Goal: Information Seeking & Learning: Learn about a topic

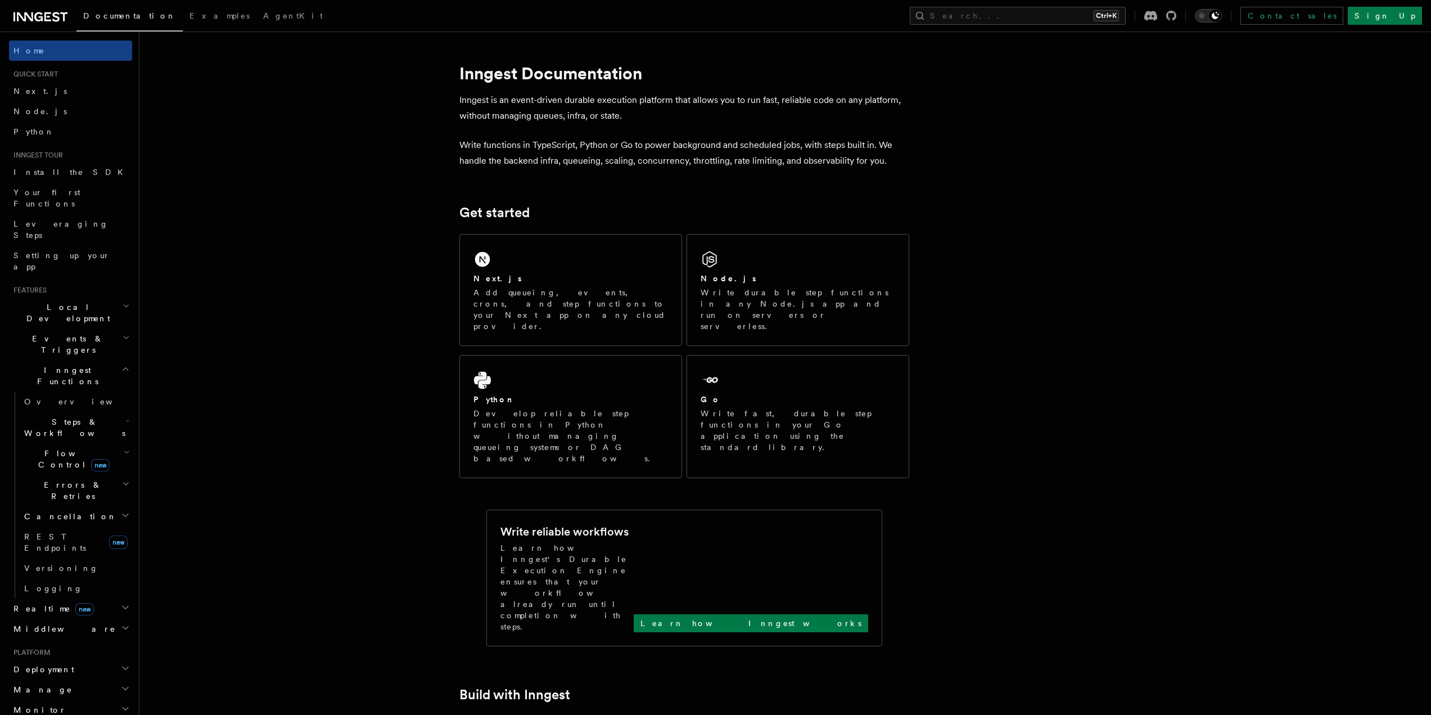
click at [1219, 15] on icon "Toggle dark mode" at bounding box center [1214, 15] width 7 height 7
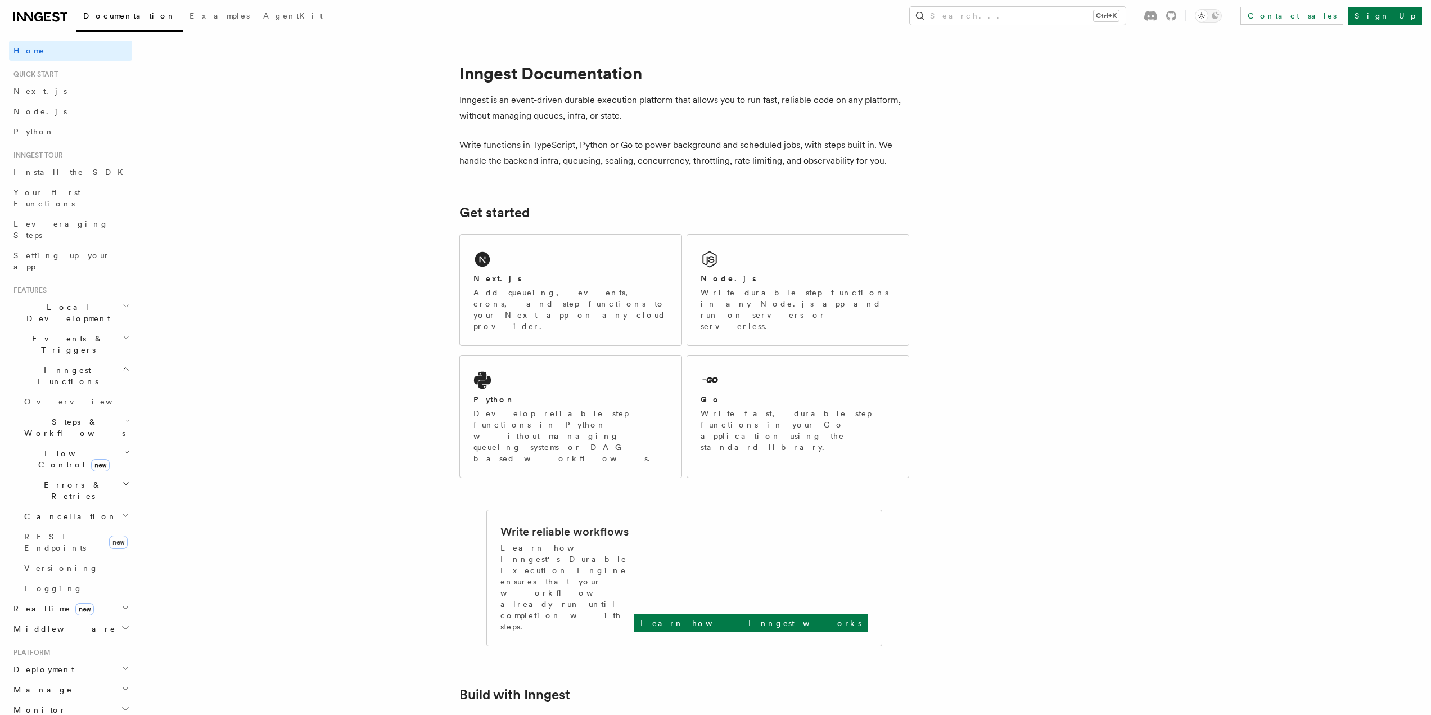
click at [600, 275] on div "Next.js" at bounding box center [570, 279] width 195 height 12
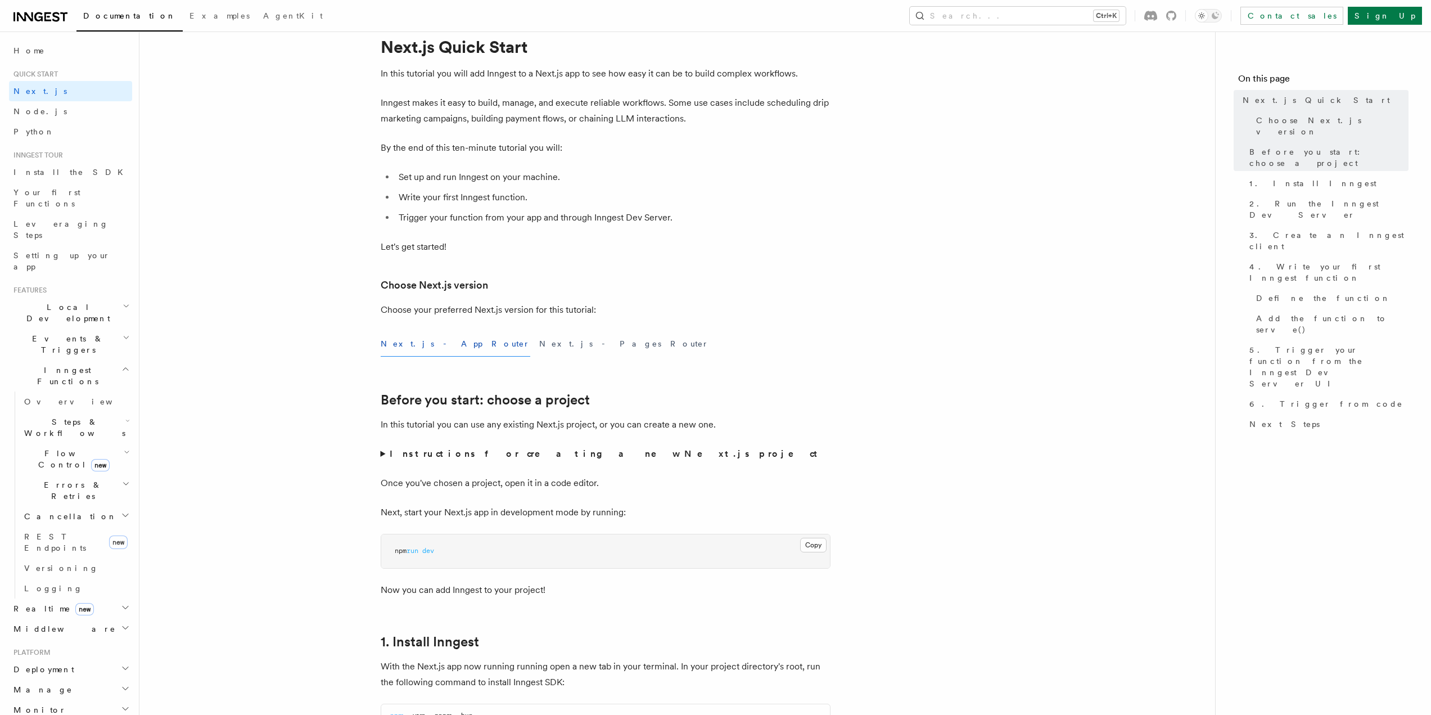
scroll to position [225, 0]
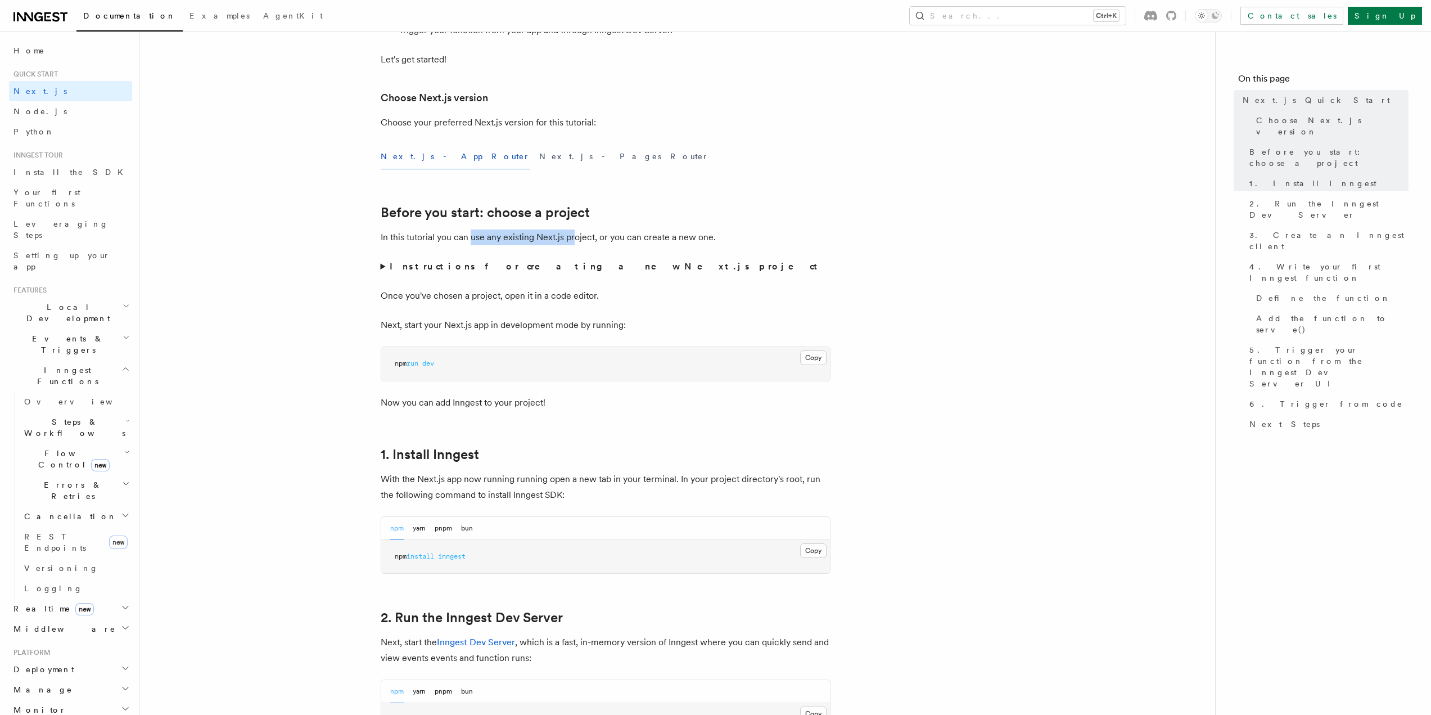
drag, startPoint x: 476, startPoint y: 239, endPoint x: 614, endPoint y: 265, distance: 140.0
click at [574, 238] on p "In this tutorial you can use any existing Next.js project, or you can create a …" at bounding box center [606, 237] width 450 height 16
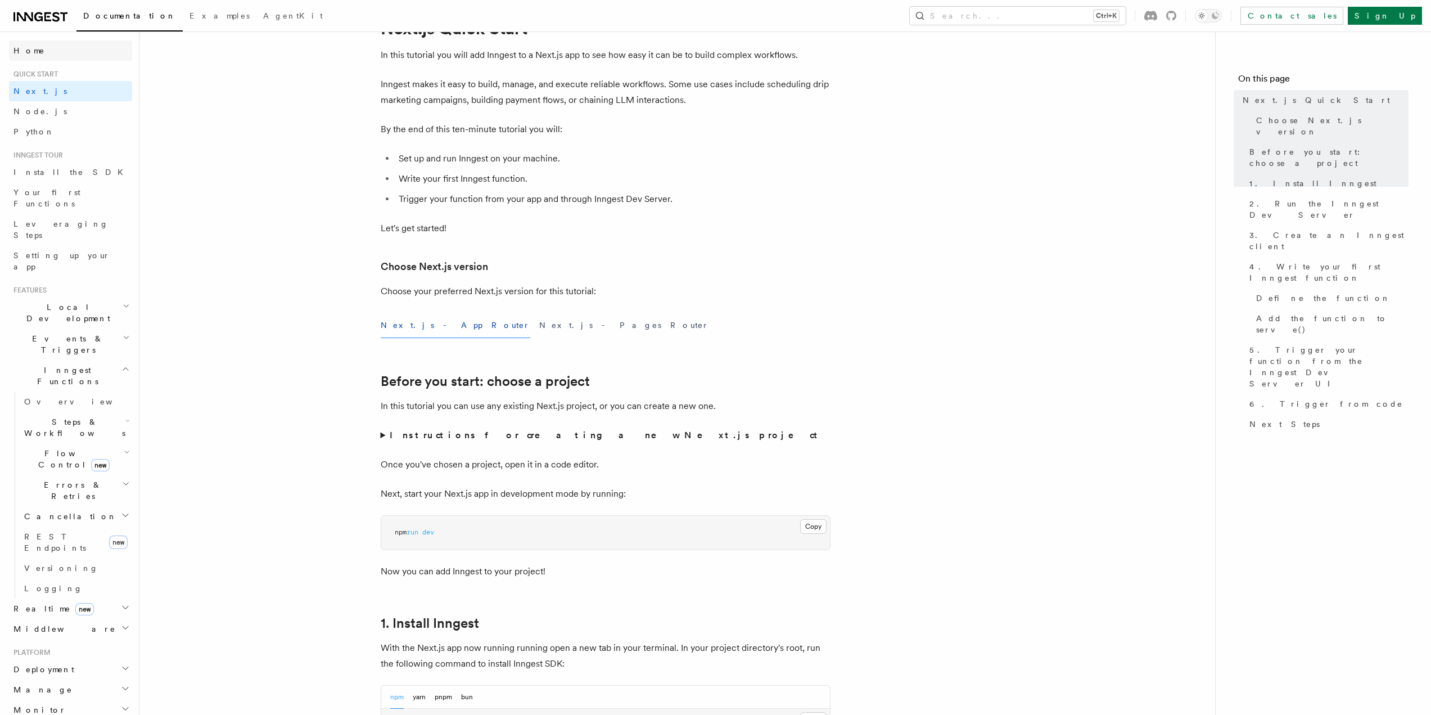
click at [55, 53] on link "Home" at bounding box center [70, 50] width 123 height 20
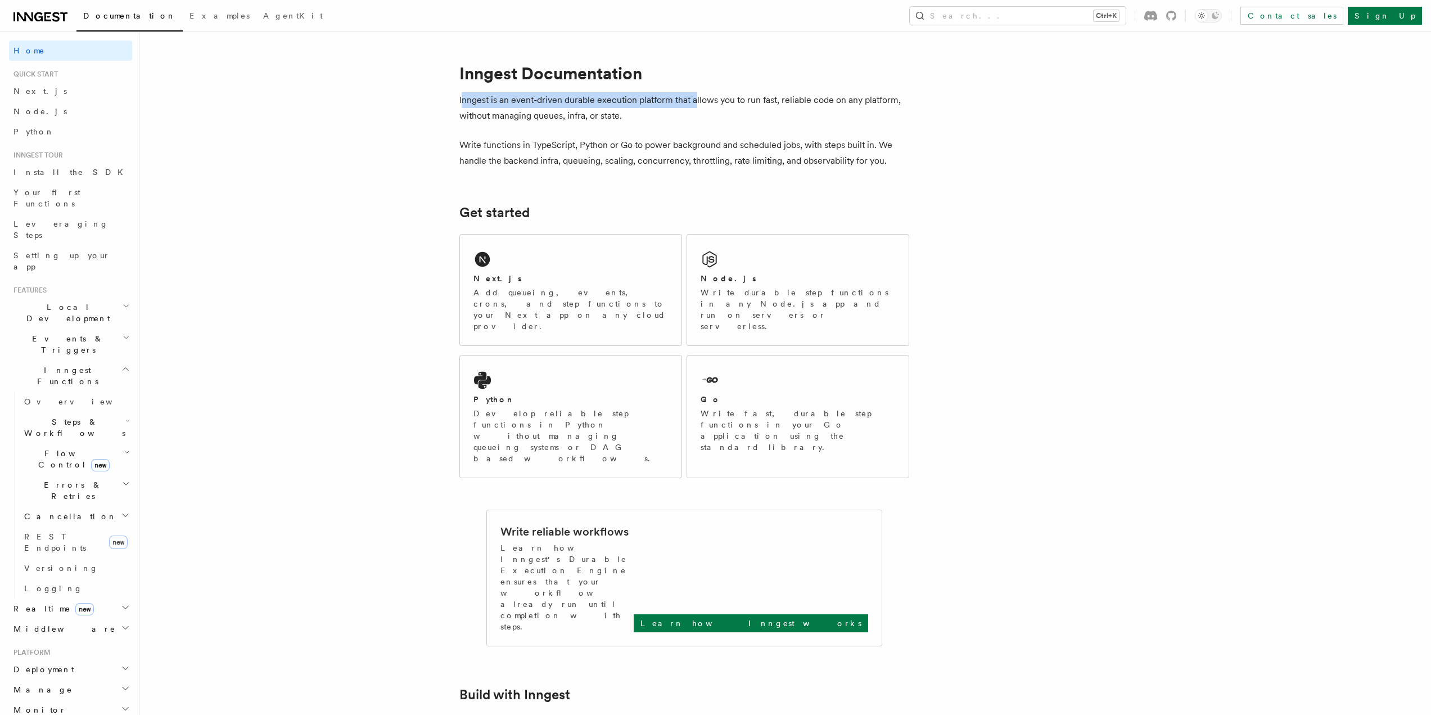
drag, startPoint x: 566, startPoint y: 103, endPoint x: 699, endPoint y: 125, distance: 134.4
click at [695, 106] on p "Inngest is an event-driven durable execution platform that allows you to run fa…" at bounding box center [684, 107] width 450 height 31
drag, startPoint x: 640, startPoint y: 113, endPoint x: 544, endPoint y: 91, distance: 99.1
click at [562, 95] on p "Inngest is an event-driven durable execution platform that allows you to run fa…" at bounding box center [684, 107] width 450 height 31
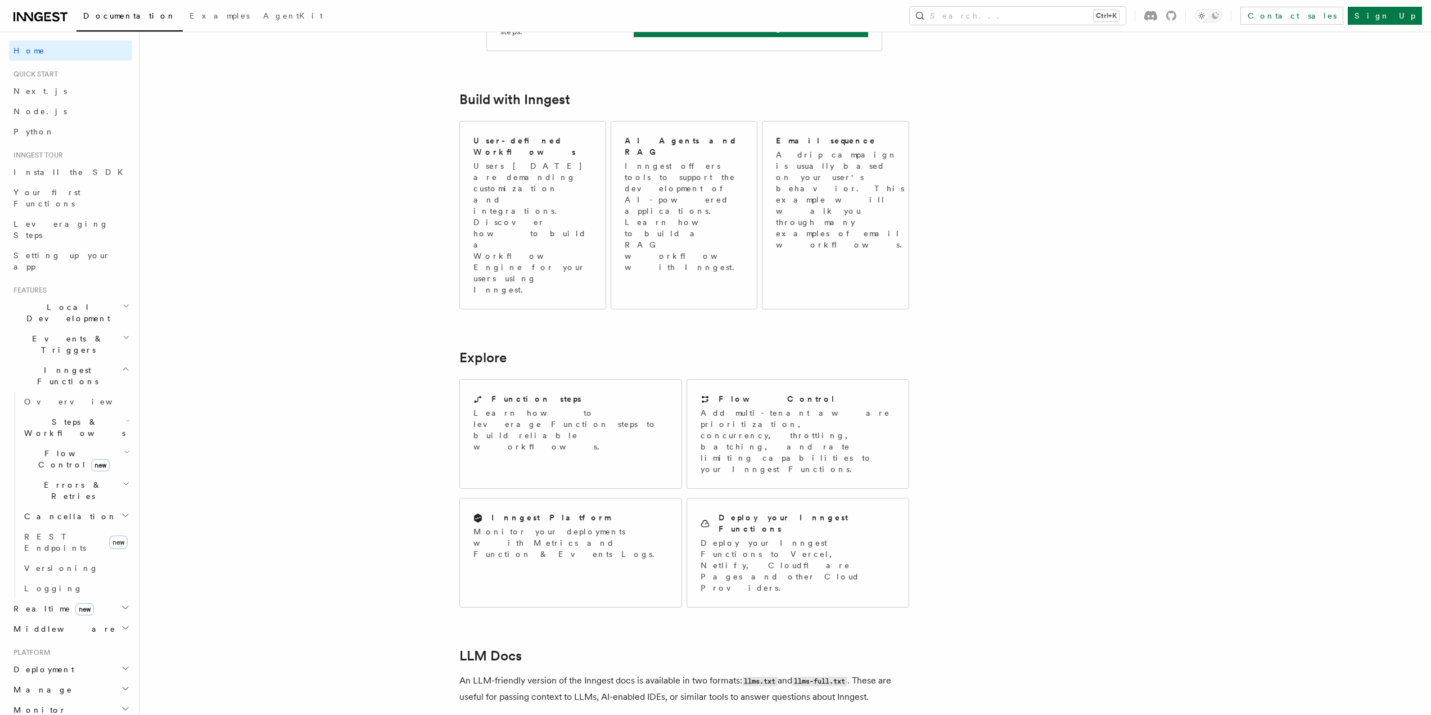
scroll to position [450, 0]
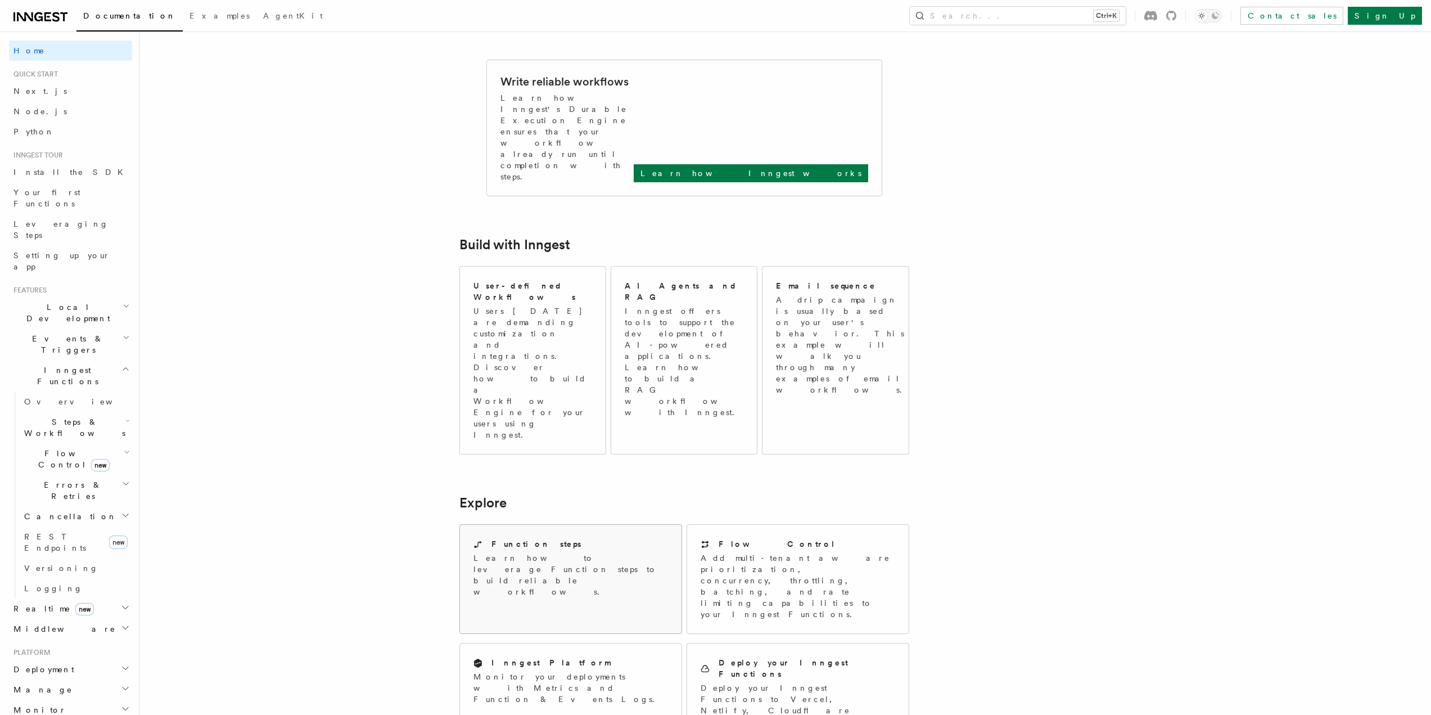
click at [590, 538] on div "Function steps" at bounding box center [570, 544] width 195 height 12
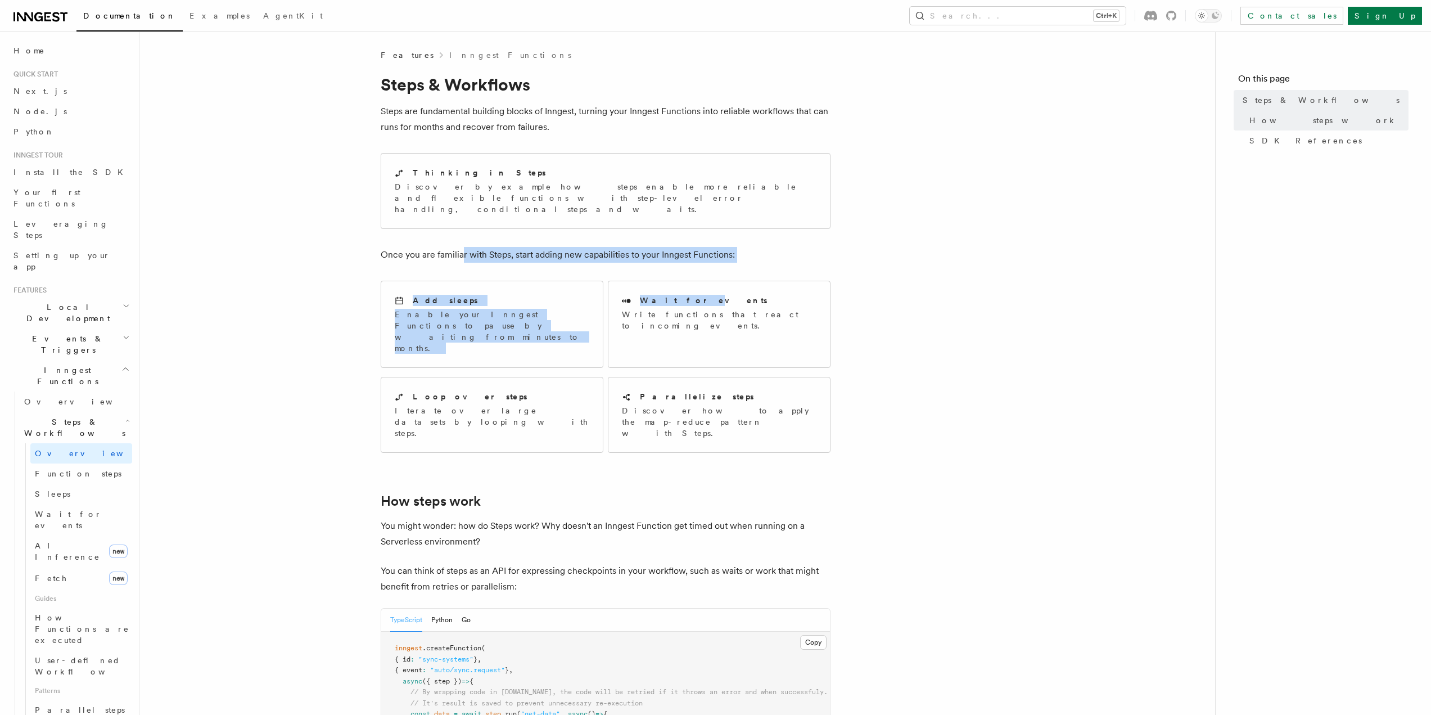
drag, startPoint x: 475, startPoint y: 242, endPoint x: 679, endPoint y: 268, distance: 205.6
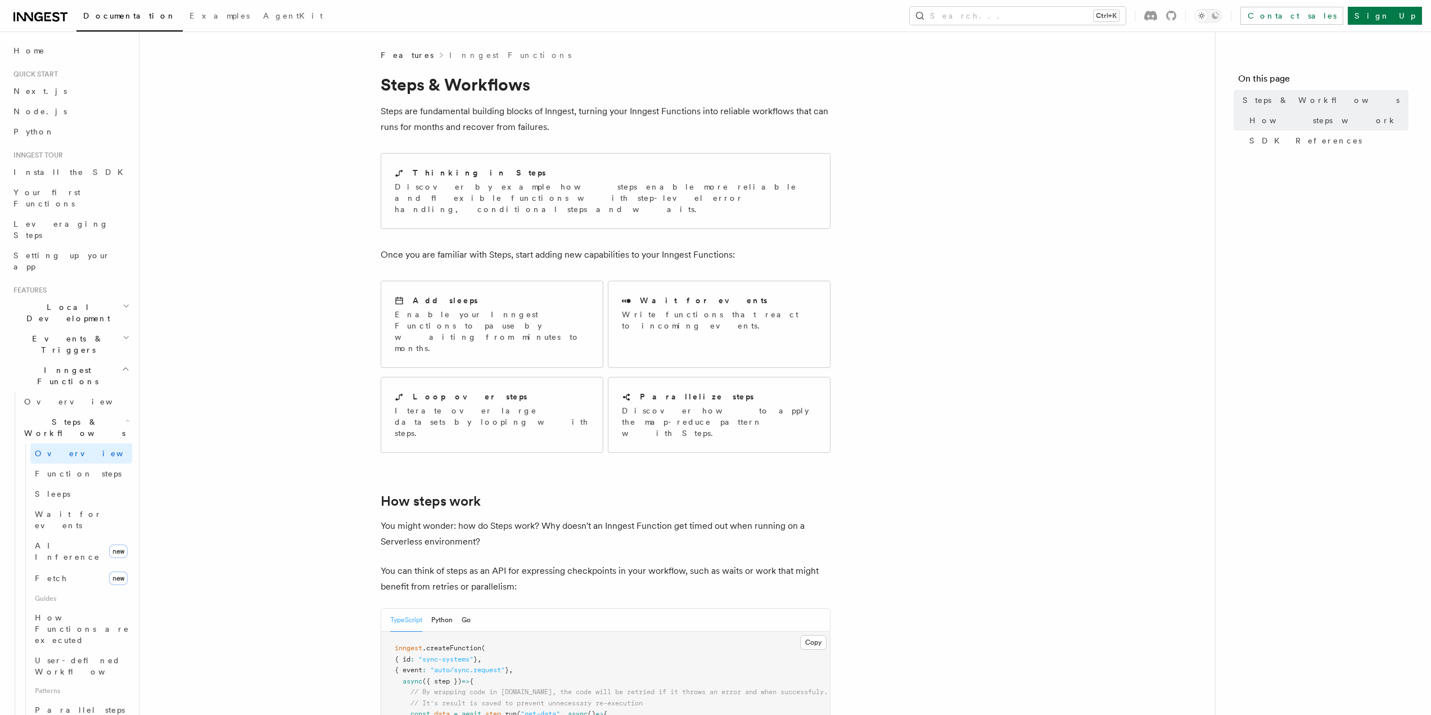
drag, startPoint x: 715, startPoint y: 250, endPoint x: 569, endPoint y: 250, distance: 145.0
click at [569, 250] on p "Once you are familiar with Steps, start adding new capabilities to your Inngest…" at bounding box center [606, 255] width 450 height 16
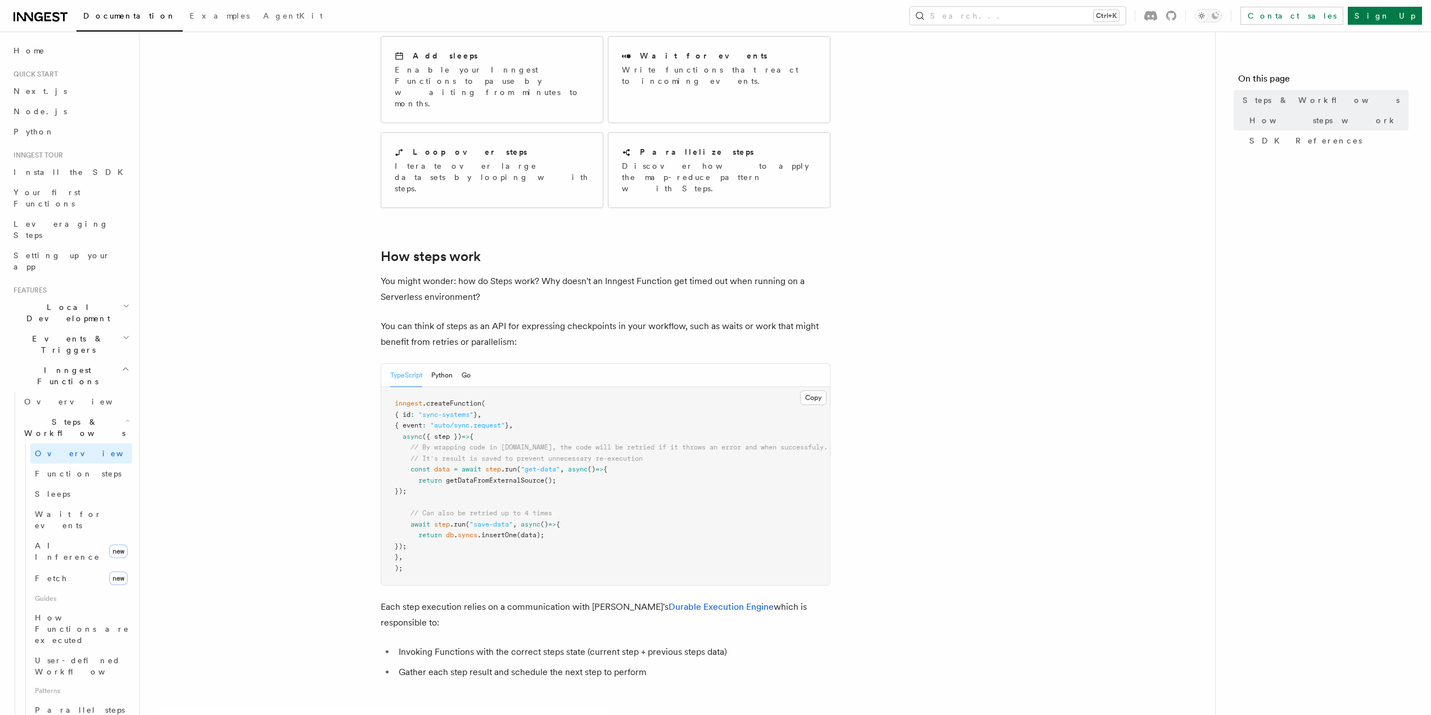
scroll to position [281, 0]
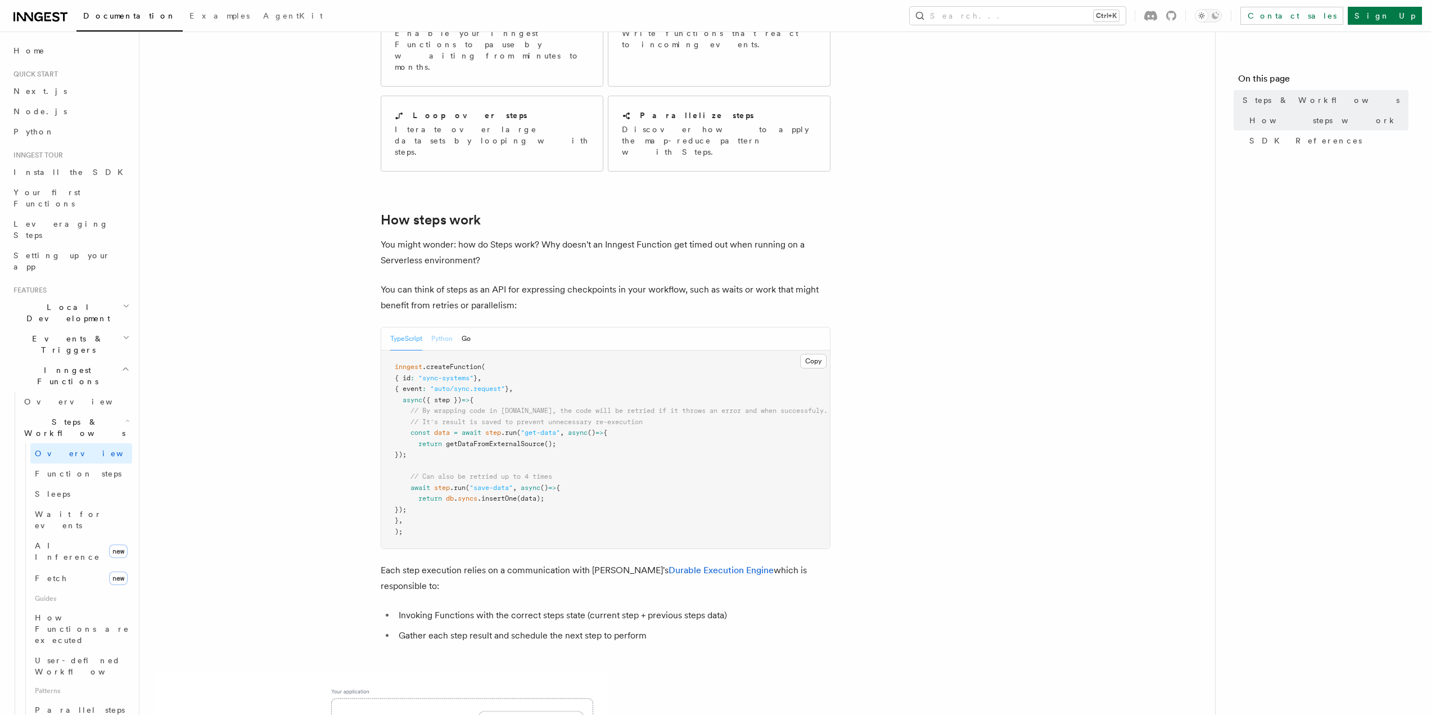
click at [449, 327] on button "Python" at bounding box center [441, 338] width 21 height 23
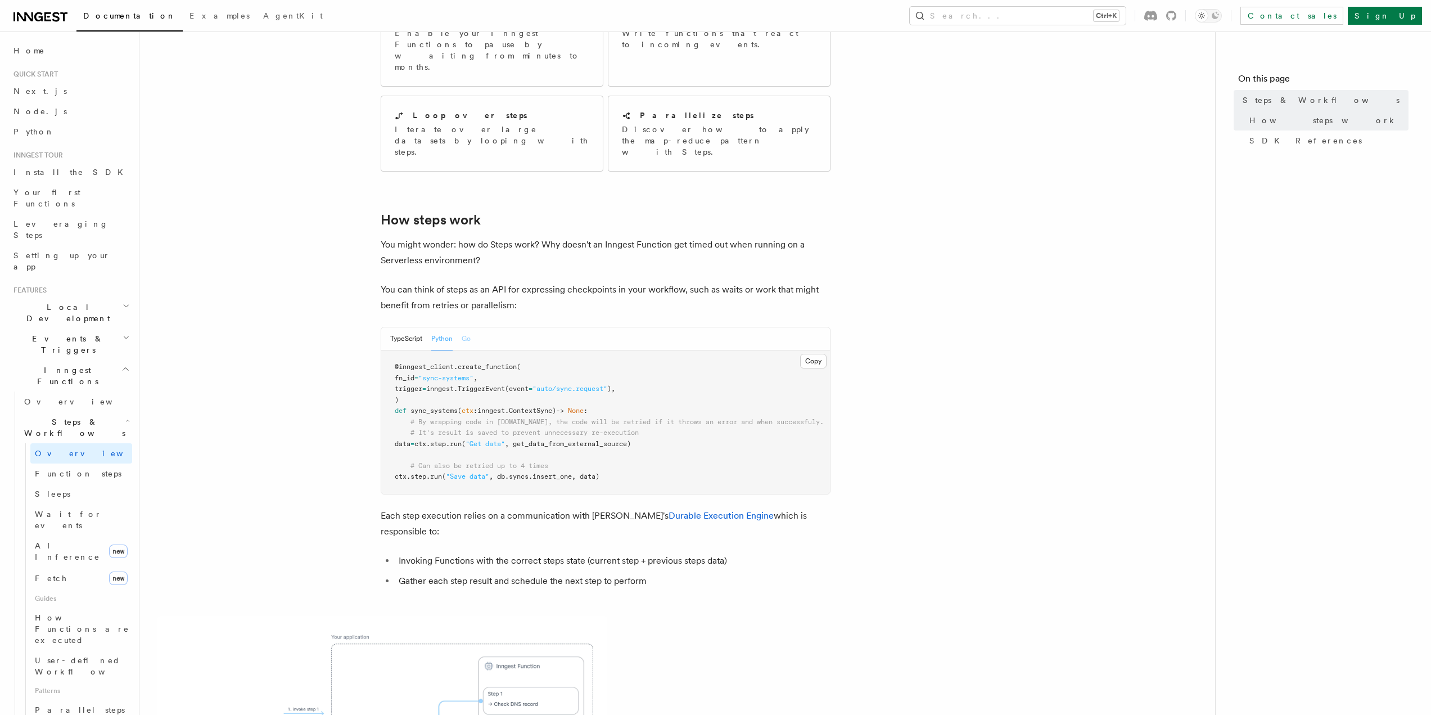
click at [471, 327] on button "Go" at bounding box center [466, 338] width 9 height 23
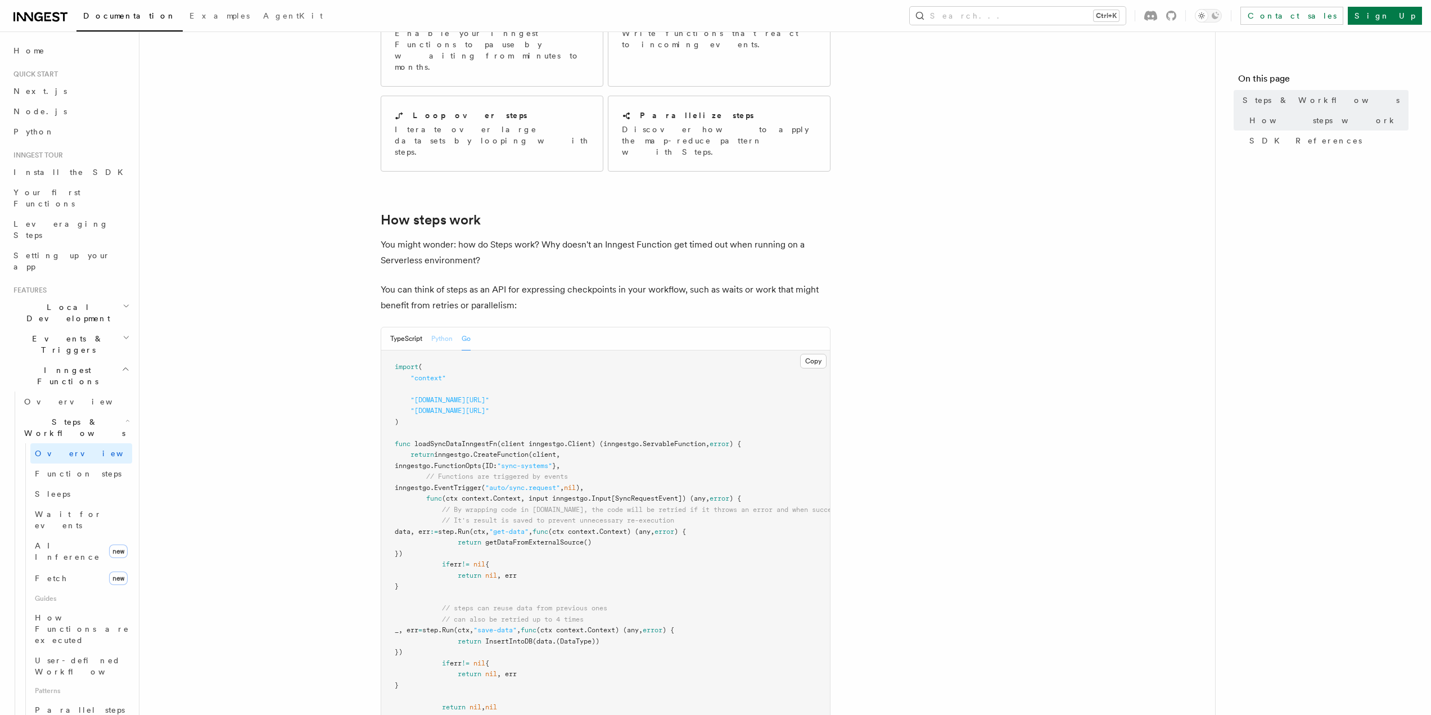
click at [432, 327] on button "Python" at bounding box center [441, 338] width 21 height 23
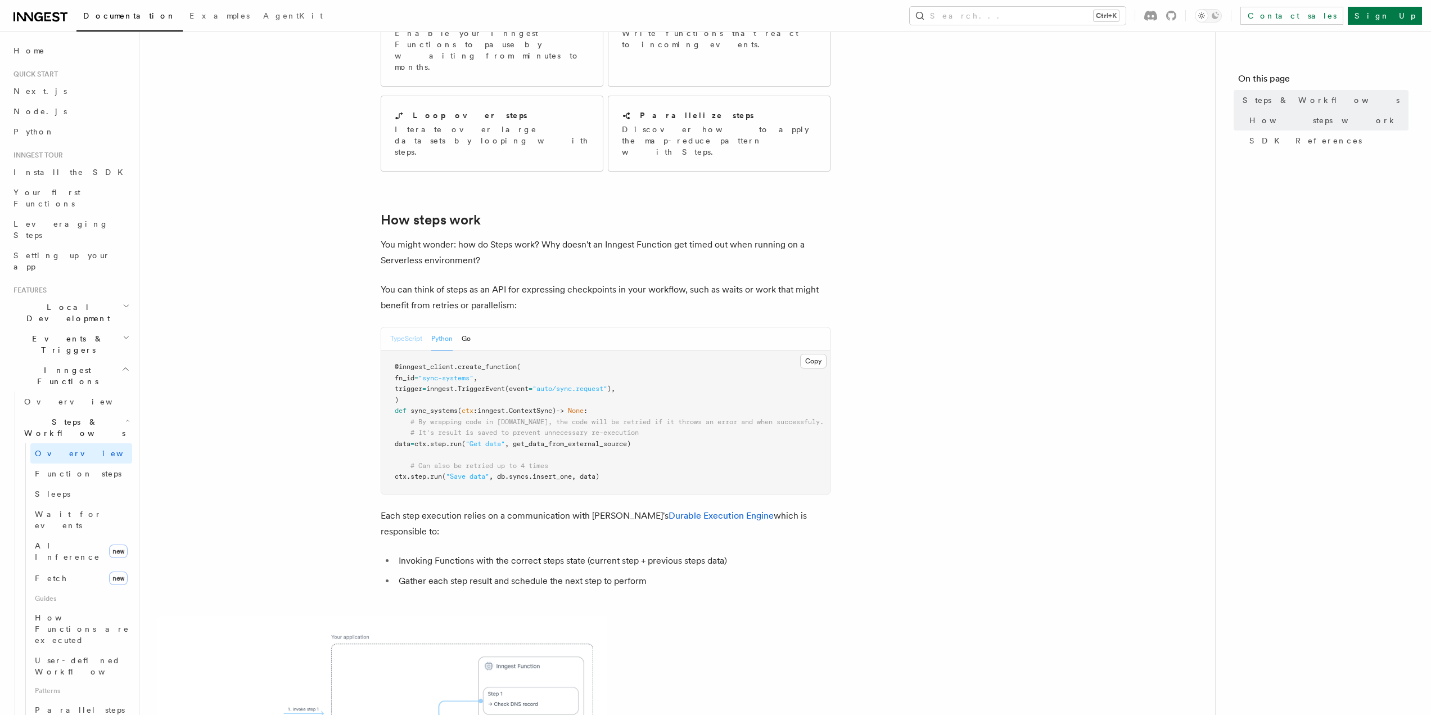
click at [396, 327] on button "TypeScript" at bounding box center [406, 338] width 32 height 23
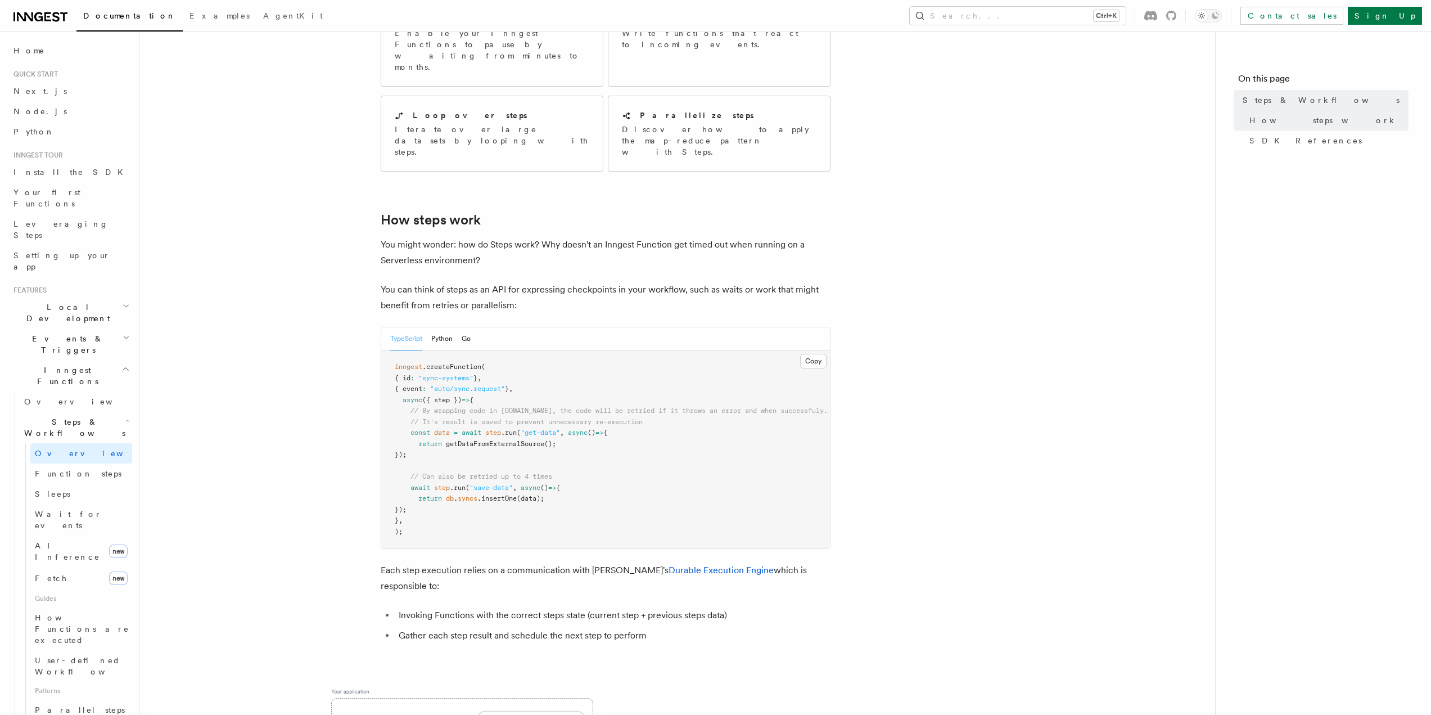
click at [426, 327] on div "TypeScript Python Go" at bounding box center [430, 338] width 80 height 23
click at [433, 327] on div "TypeScript Python Go" at bounding box center [430, 338] width 80 height 23
click at [459, 327] on div "TypeScript Python Go" at bounding box center [430, 338] width 80 height 23
click at [447, 327] on button "Python" at bounding box center [441, 338] width 21 height 23
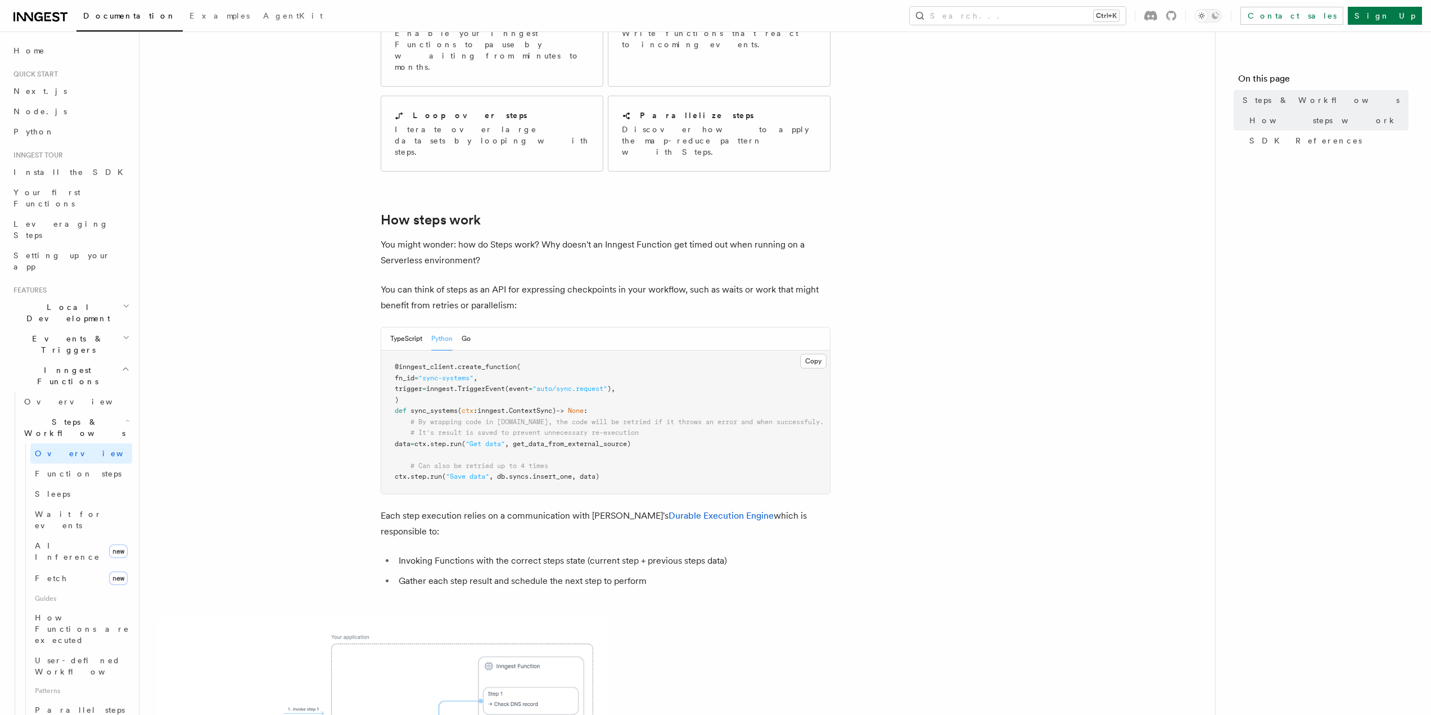
click at [472, 327] on div "TypeScript Python Go" at bounding box center [605, 338] width 449 height 23
click at [439, 327] on button "Python" at bounding box center [441, 338] width 21 height 23
click at [415, 327] on button "TypeScript" at bounding box center [406, 338] width 32 height 23
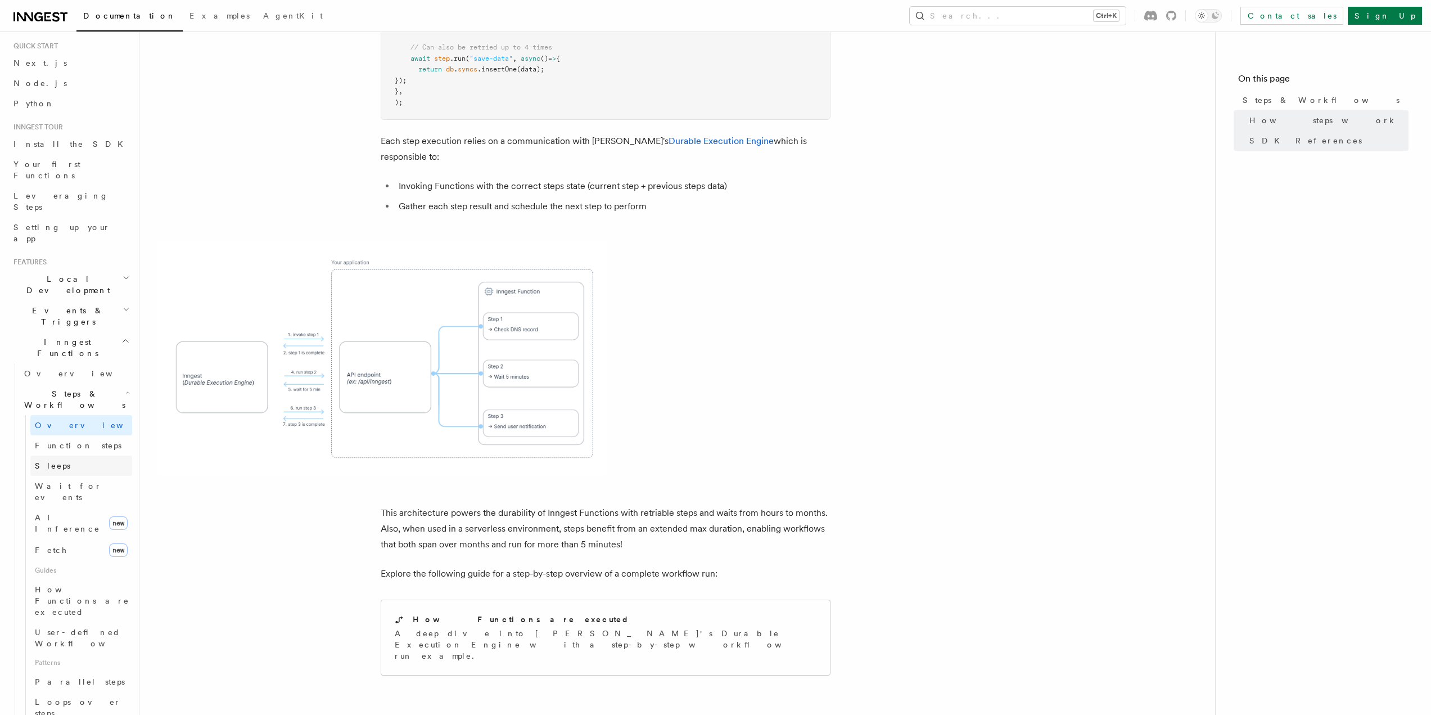
scroll to position [56, 0]
click at [58, 557] on span "How Functions are executed" at bounding box center [82, 572] width 94 height 31
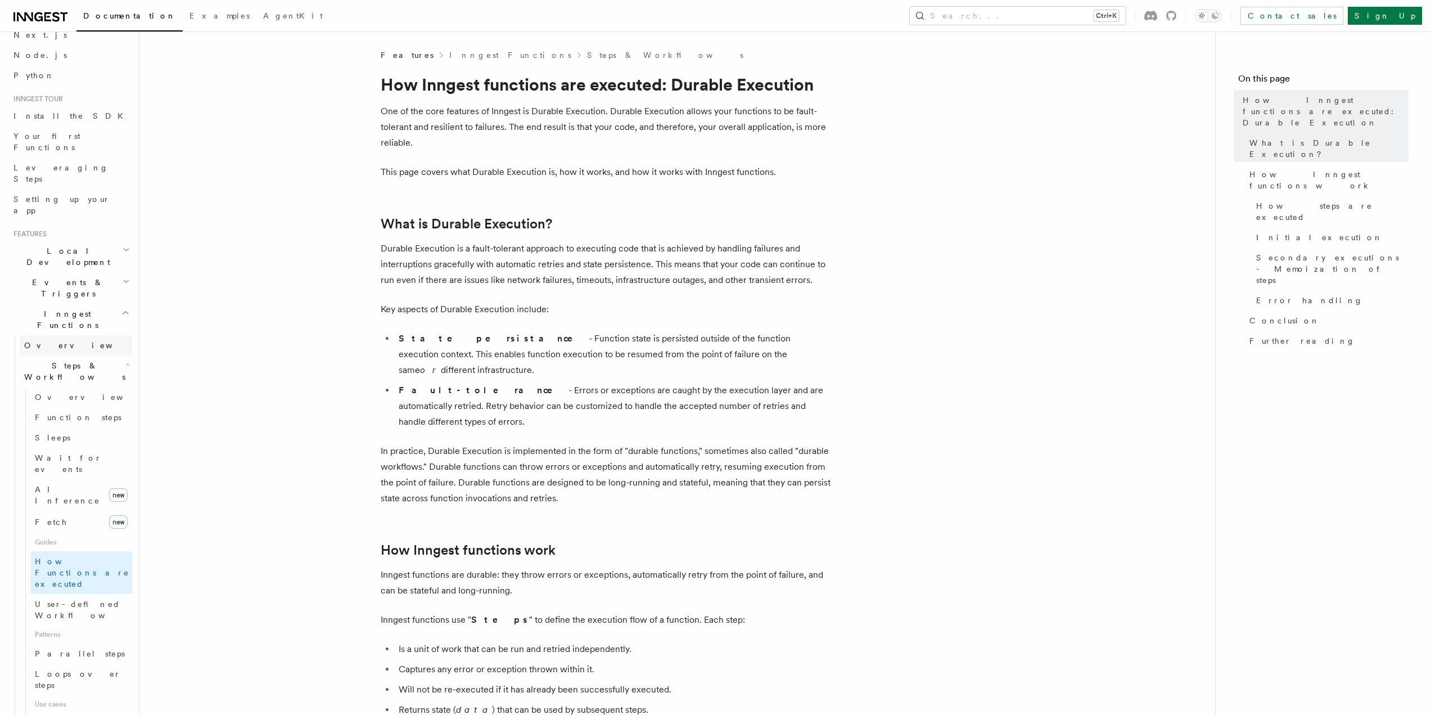
click at [70, 335] on link "Overview" at bounding box center [76, 345] width 112 height 20
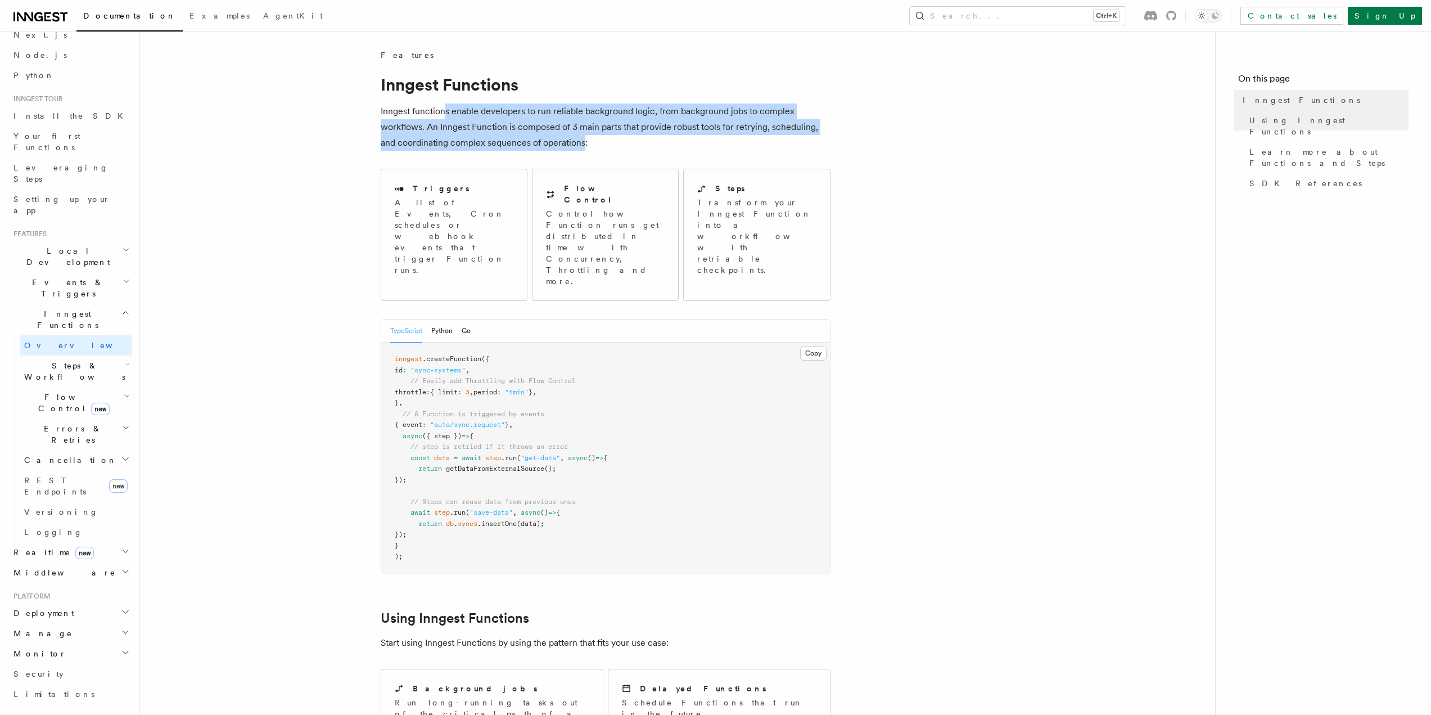
drag, startPoint x: 582, startPoint y: 144, endPoint x: 449, endPoint y: 113, distance: 136.4
click at [445, 113] on p "Inngest functions enable developers to run reliable background logic, from back…" at bounding box center [606, 126] width 450 height 47
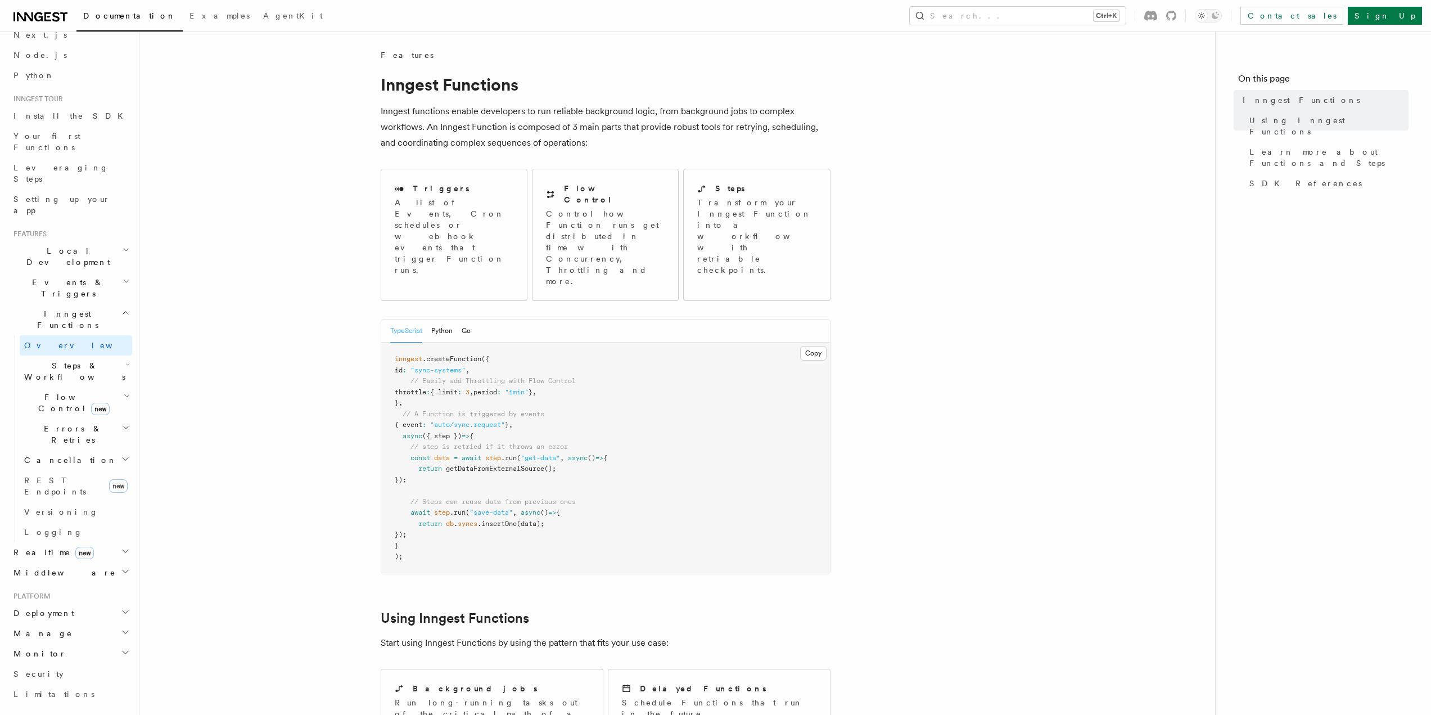
click at [609, 139] on p "Inngest functions enable developers to run reliable background logic, from back…" at bounding box center [606, 126] width 450 height 47
drag, startPoint x: 641, startPoint y: 114, endPoint x: 702, endPoint y: 114, distance: 60.2
click at [702, 114] on p "Inngest functions enable developers to run reliable background logic, from back…" at bounding box center [606, 126] width 450 height 47
click at [708, 134] on p "Inngest functions enable developers to run reliable background logic, from back…" at bounding box center [606, 126] width 450 height 47
click at [87, 360] on span "Steps & Workflows" at bounding box center [73, 371] width 106 height 22
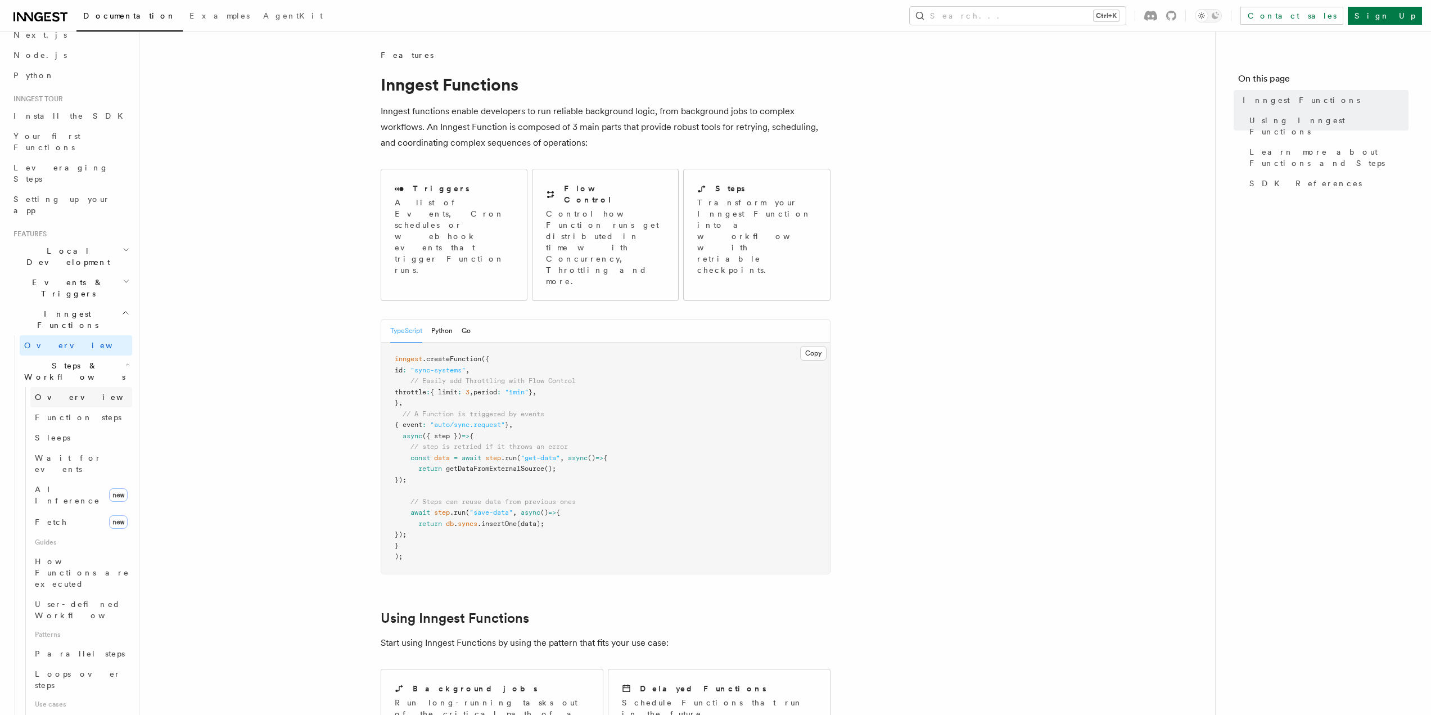
click at [83, 387] on link "Overview" at bounding box center [81, 397] width 102 height 20
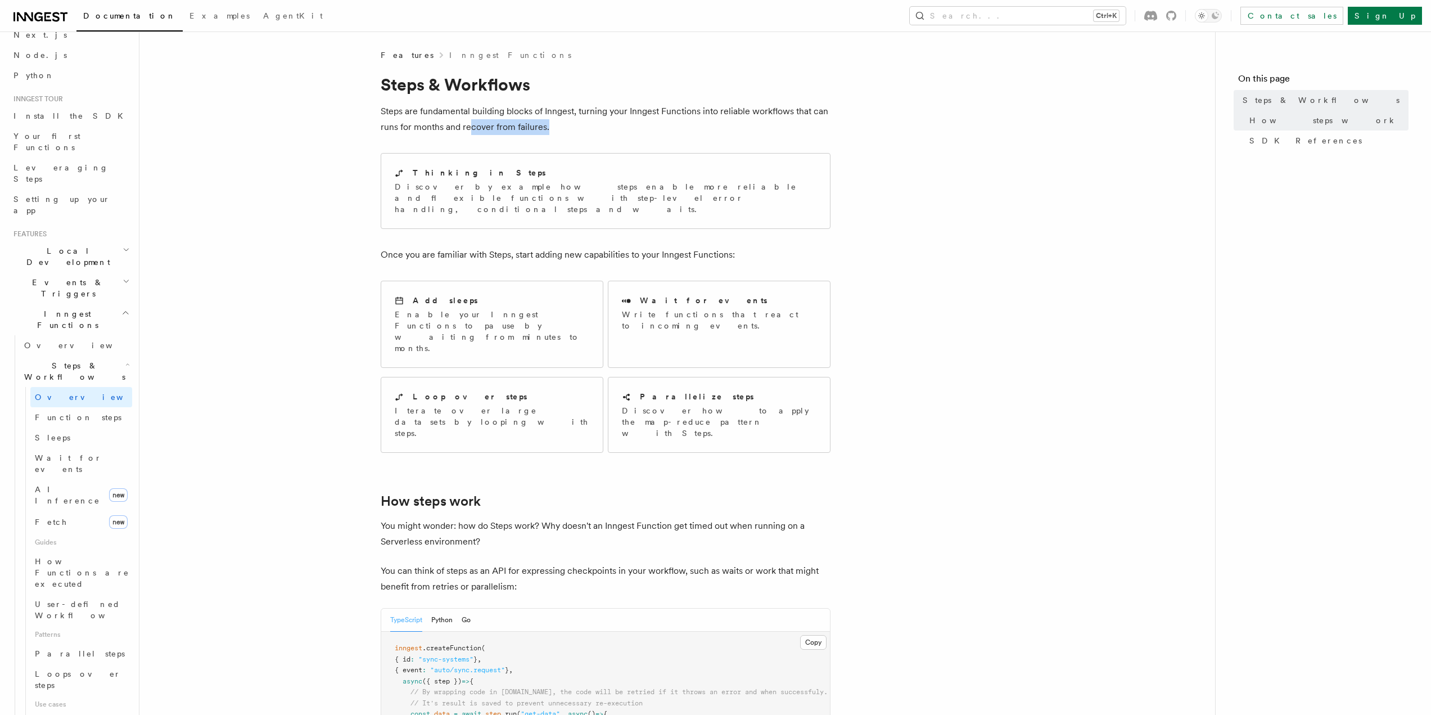
drag, startPoint x: 474, startPoint y: 121, endPoint x: 580, endPoint y: 127, distance: 105.8
click at [554, 122] on p "Steps are fundamental building blocks of Inngest, turning your Inngest Function…" at bounding box center [606, 118] width 450 height 31
click at [580, 128] on p "Steps are fundamental building blocks of Inngest, turning your Inngest Function…" at bounding box center [606, 118] width 450 height 31
click at [602, 129] on p "Steps are fundamental building blocks of Inngest, turning your Inngest Function…" at bounding box center [606, 118] width 450 height 31
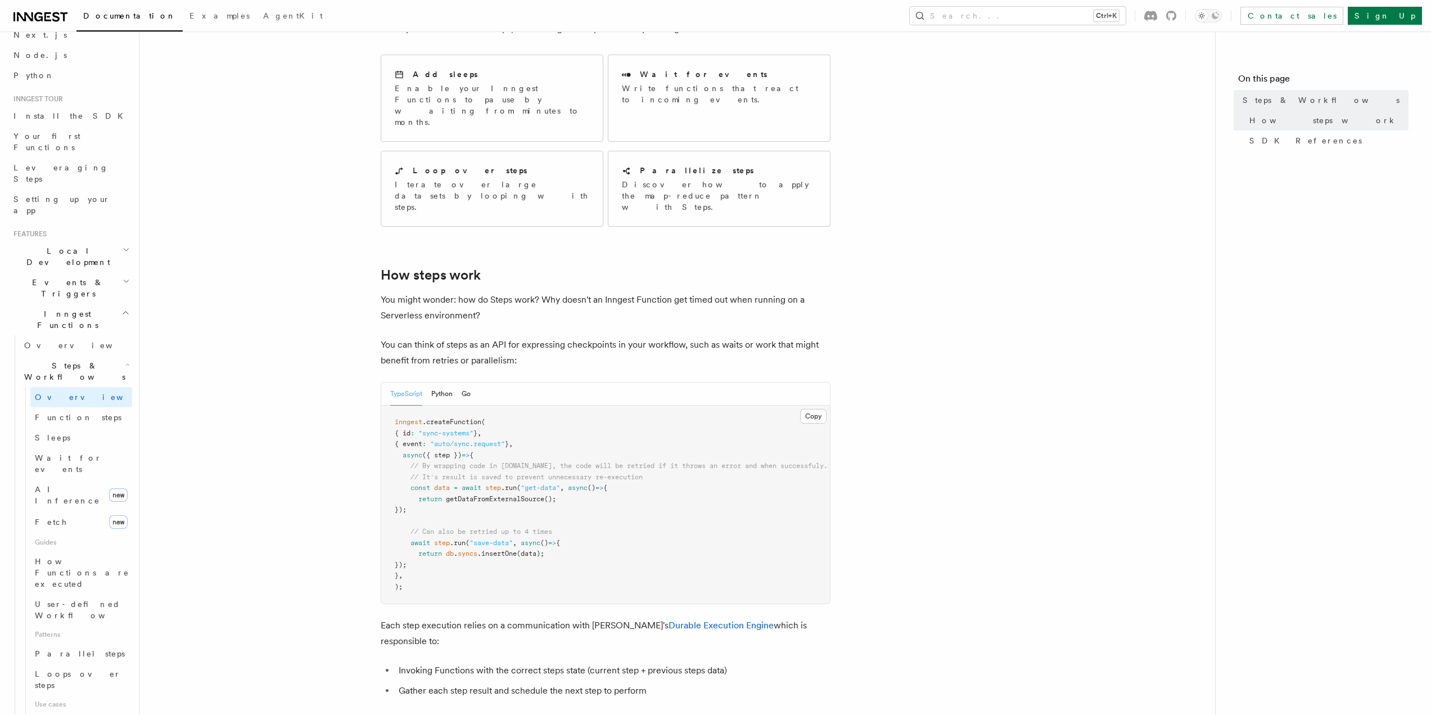
scroll to position [337, 0]
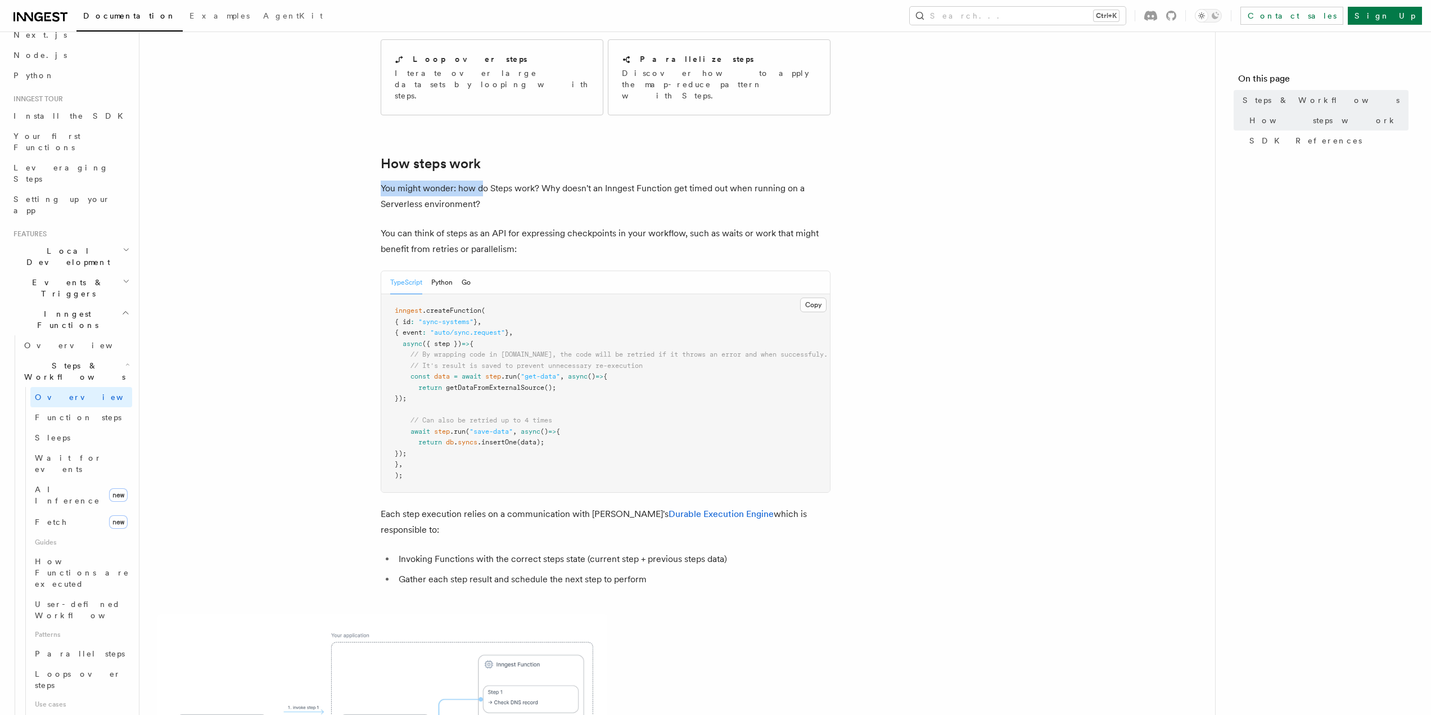
drag, startPoint x: 382, startPoint y: 143, endPoint x: 480, endPoint y: 151, distance: 98.1
click at [480, 151] on article "Features Inngest Functions Steps & Workflows Steps are fundamental building blo…" at bounding box center [676, 559] width 1039 height 1695
click at [509, 173] on article "Features Inngest Functions Steps & Workflows Steps are fundamental building blo…" at bounding box center [676, 559] width 1039 height 1695
drag, startPoint x: 548, startPoint y: 146, endPoint x: 600, endPoint y: 150, distance: 53.0
click at [600, 180] on p "You might wonder: how do Steps work? Why doesn't an Inngest Function get timed …" at bounding box center [606, 195] width 450 height 31
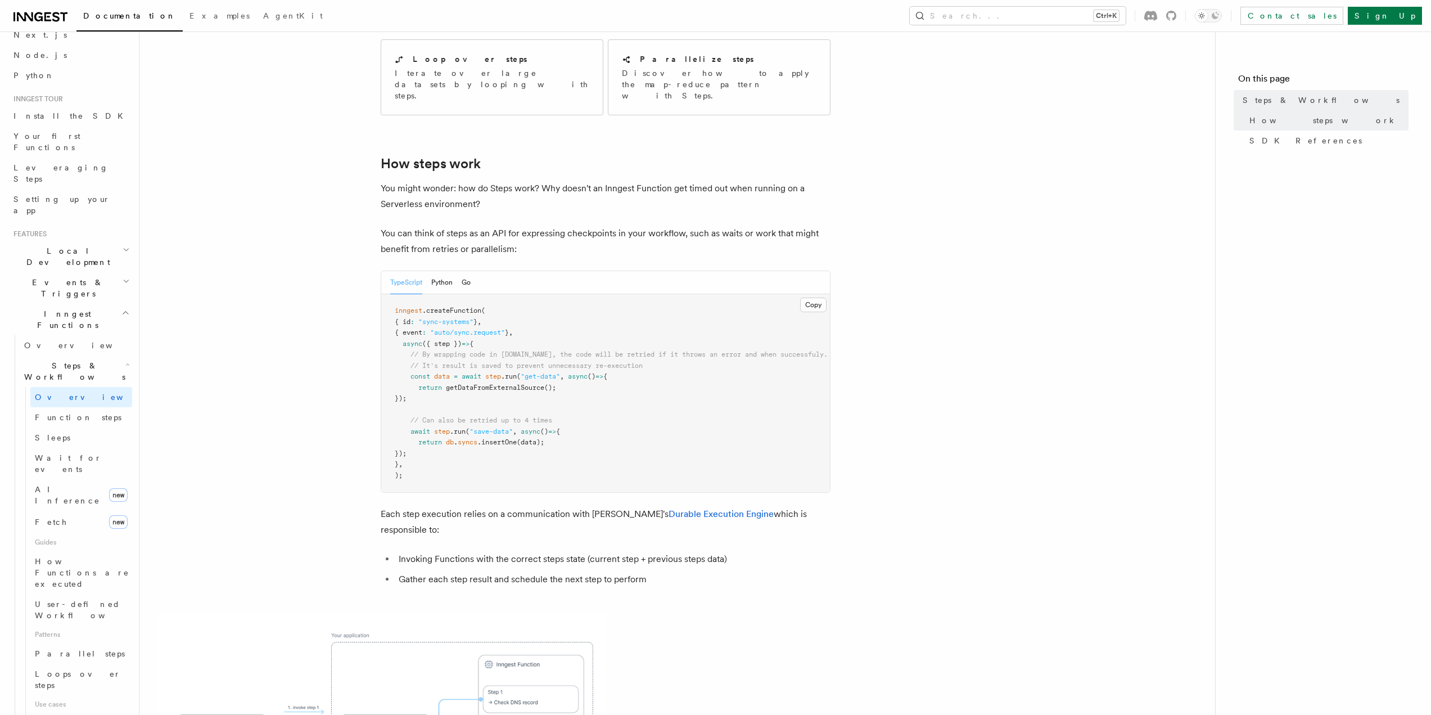
click at [607, 180] on p "You might wonder: how do Steps work? Why doesn't an Inngest Function get timed …" at bounding box center [606, 195] width 450 height 31
drag, startPoint x: 534, startPoint y: 161, endPoint x: 373, endPoint y: 138, distance: 162.5
click at [369, 137] on article "Features Inngest Functions Steps & Workflows Steps are fundamental building blo…" at bounding box center [676, 559] width 1039 height 1695
click at [485, 225] on p "You can think of steps as an API for expressing checkpoints in your workflow, s…" at bounding box center [606, 240] width 450 height 31
drag, startPoint x: 526, startPoint y: 205, endPoint x: 450, endPoint y: 195, distance: 76.1
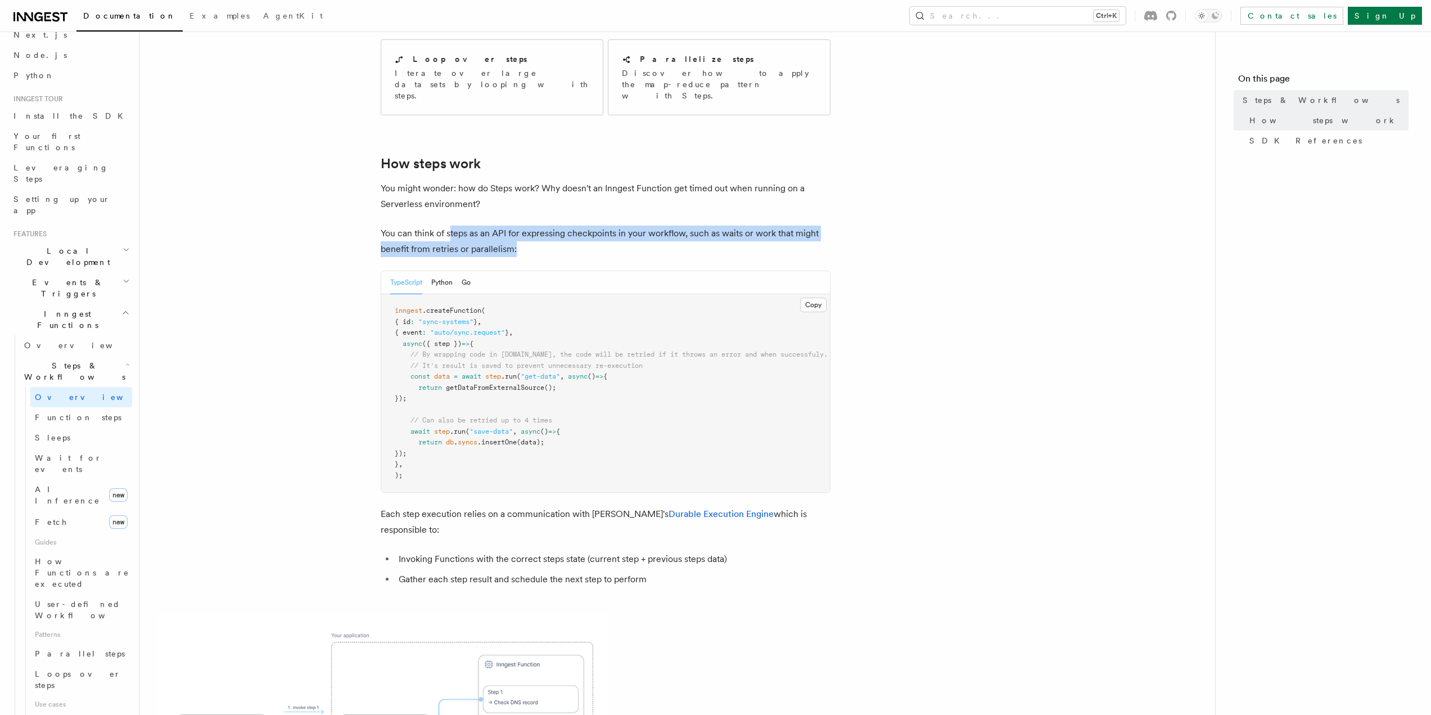
click at [450, 225] on p "You can think of steps as an API for expressing checkpoints in your workflow, s…" at bounding box center [606, 240] width 450 height 31
click at [605, 225] on p "You can think of steps as an API for expressing checkpoints in your workflow, s…" at bounding box center [606, 240] width 450 height 31
click at [595, 214] on article "Features Inngest Functions Steps & Workflows Steps are fundamental building blo…" at bounding box center [676, 559] width 1039 height 1695
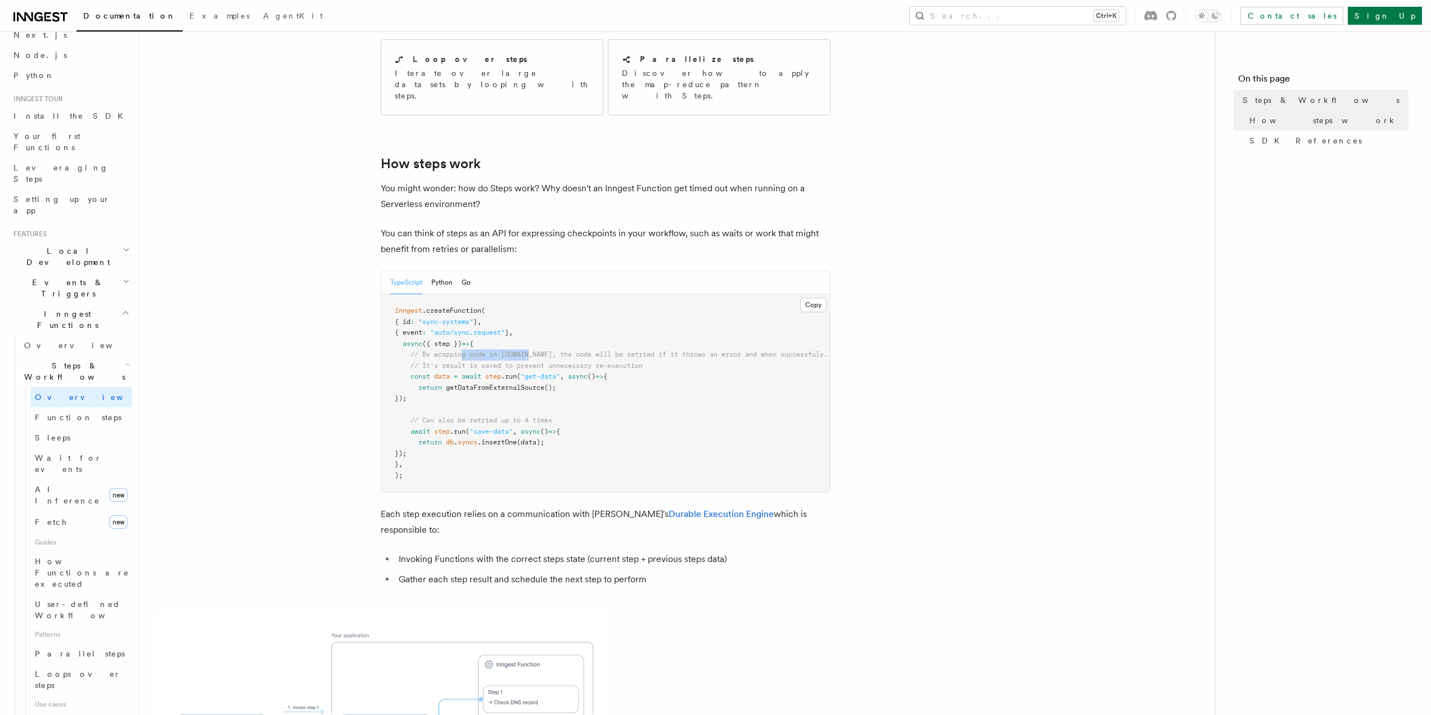
drag, startPoint x: 483, startPoint y: 311, endPoint x: 533, endPoint y: 310, distance: 50.6
click at [533, 310] on pre "inngest .createFunction ( { id : "sync-systems" } , { event : "auto/sync.reques…" at bounding box center [605, 393] width 449 height 198
drag, startPoint x: 548, startPoint y: 315, endPoint x: 557, endPoint y: 321, distance: 10.9
click at [548, 315] on pre "inngest .createFunction ( { id : "sync-systems" } , { event : "auto/sync.reques…" at bounding box center [605, 393] width 449 height 198
drag, startPoint x: 556, startPoint y: 311, endPoint x: 666, endPoint y: 310, distance: 109.6
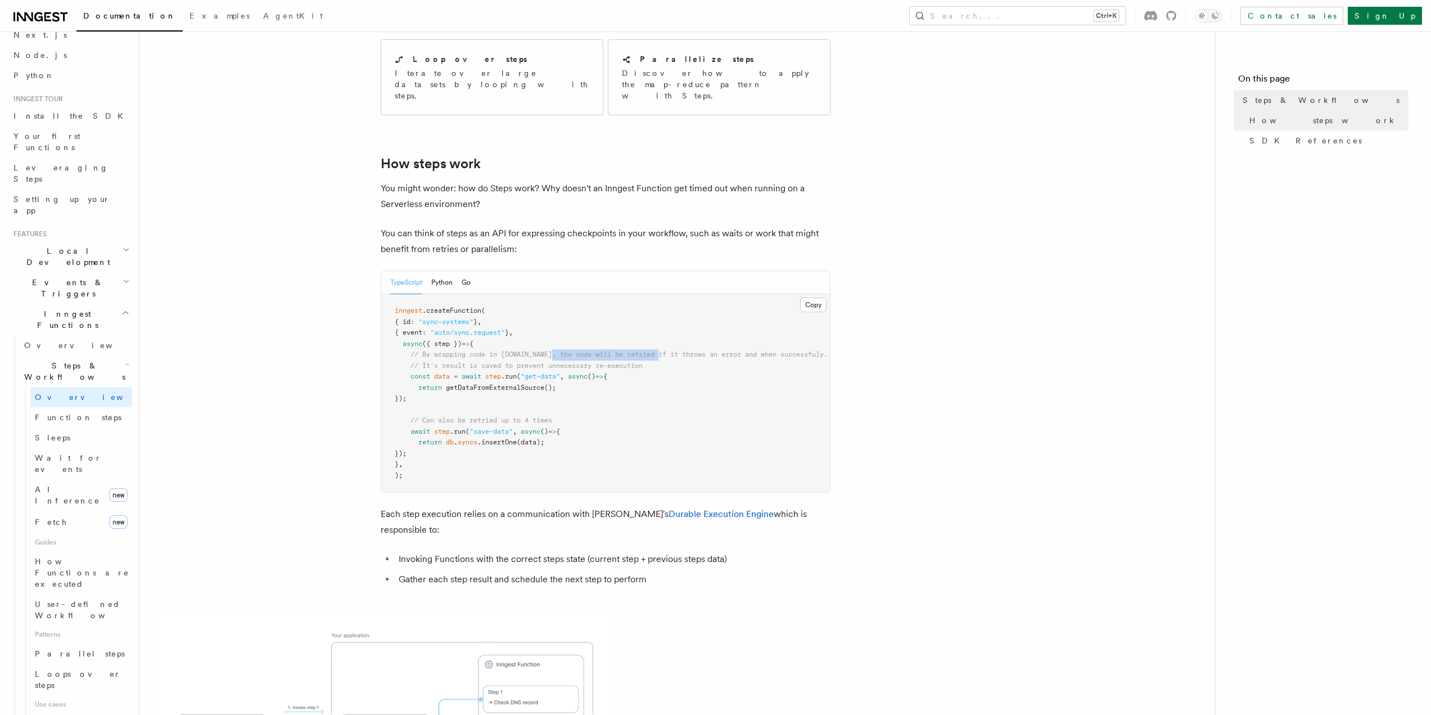
click at [665, 350] on span "// By wrapping code in [DOMAIN_NAME], the code will be retried if it throws an …" at bounding box center [618, 354] width 417 height 8
click at [694, 329] on pre "inngest .createFunction ( { id : "sync-systems" } , { event : "auto/sync.reques…" at bounding box center [605, 393] width 449 height 198
drag, startPoint x: 491, startPoint y: 318, endPoint x: 604, endPoint y: 316, distance: 113.6
click at [604, 361] on span "// It's result is saved to prevent unnecessary re-execution" at bounding box center [526, 365] width 232 height 8
click at [694, 332] on pre "inngest .createFunction ( { id : "sync-systems" } , { event : "auto/sync.reques…" at bounding box center [605, 393] width 449 height 198
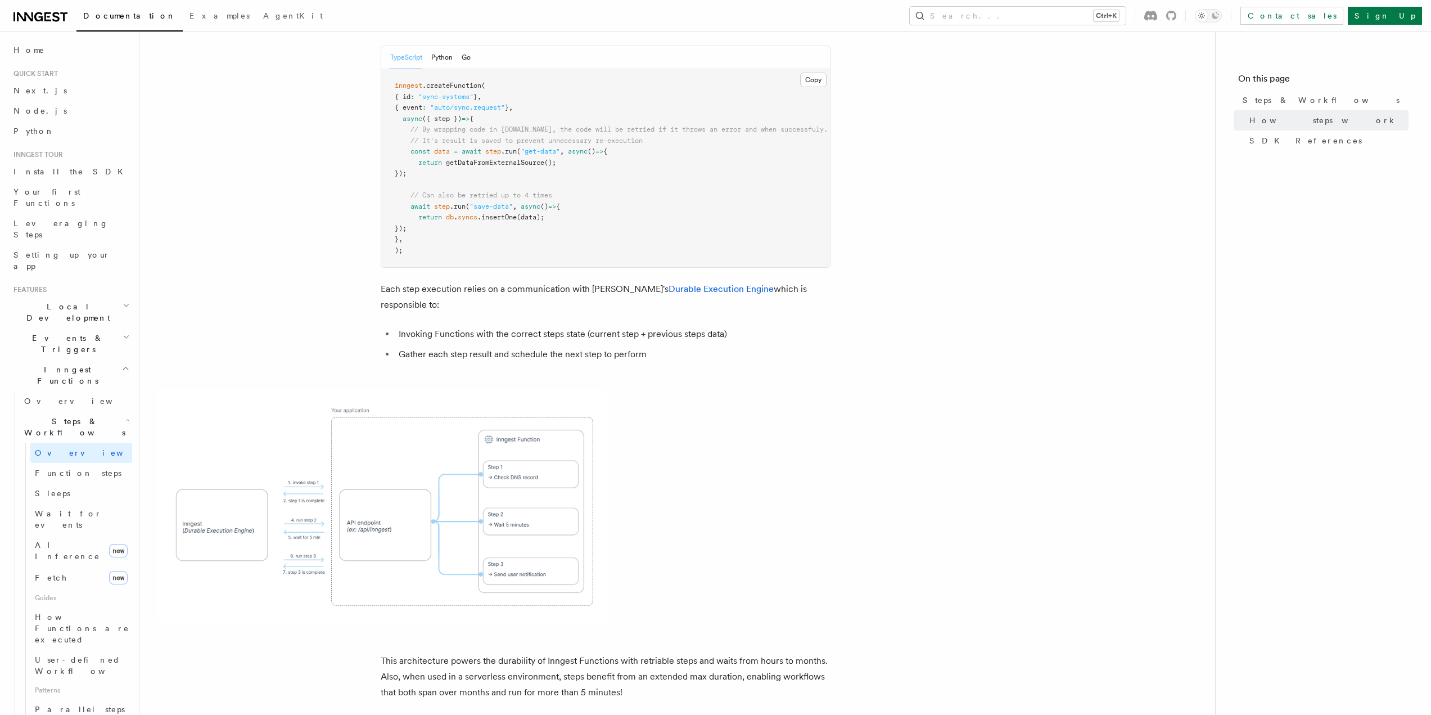
scroll to position [0, 0]
click at [65, 391] on link "Overview" at bounding box center [76, 401] width 112 height 20
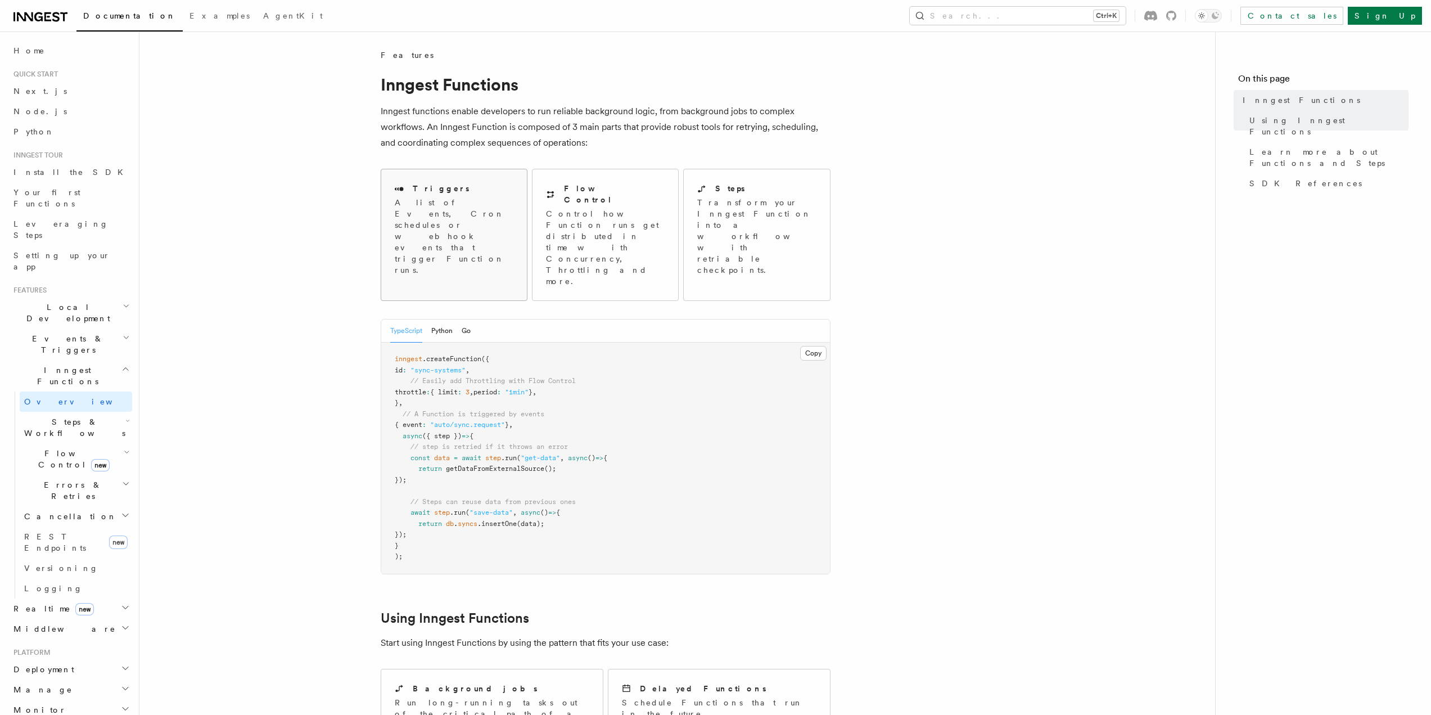
click at [454, 202] on p "A list of Events, Cron schedules or webhook events that trigger Function runs." at bounding box center [454, 236] width 119 height 79
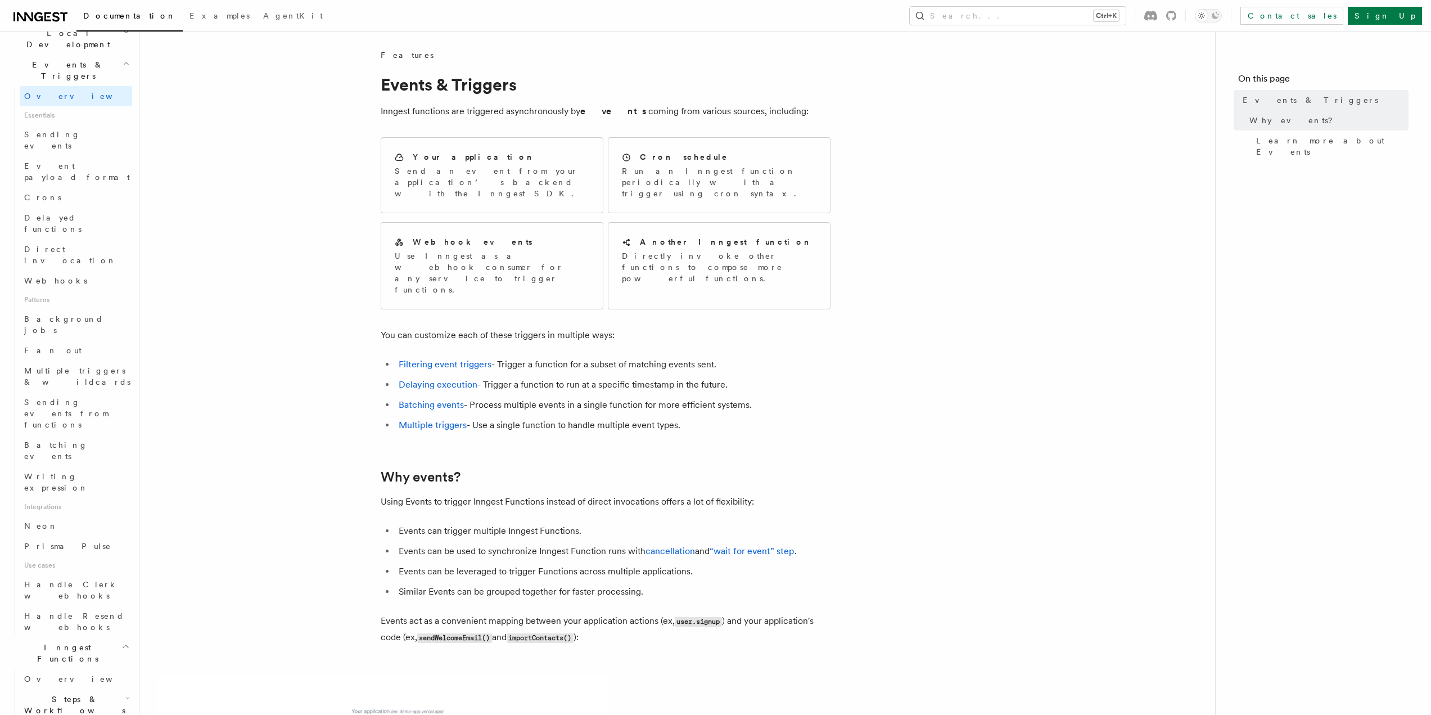
scroll to position [281, 0]
drag, startPoint x: 394, startPoint y: 112, endPoint x: 632, endPoint y: 113, distance: 238.4
click at [631, 113] on p "Inngest functions are triggered asynchronously by events coming from various so…" at bounding box center [606, 111] width 450 height 16
drag, startPoint x: 863, startPoint y: 114, endPoint x: 853, endPoint y: 117, distance: 10.0
click at [863, 114] on article "Features Events & Triggers Inngest functions are triggered asynchronously by ev…" at bounding box center [676, 674] width 1039 height 1251
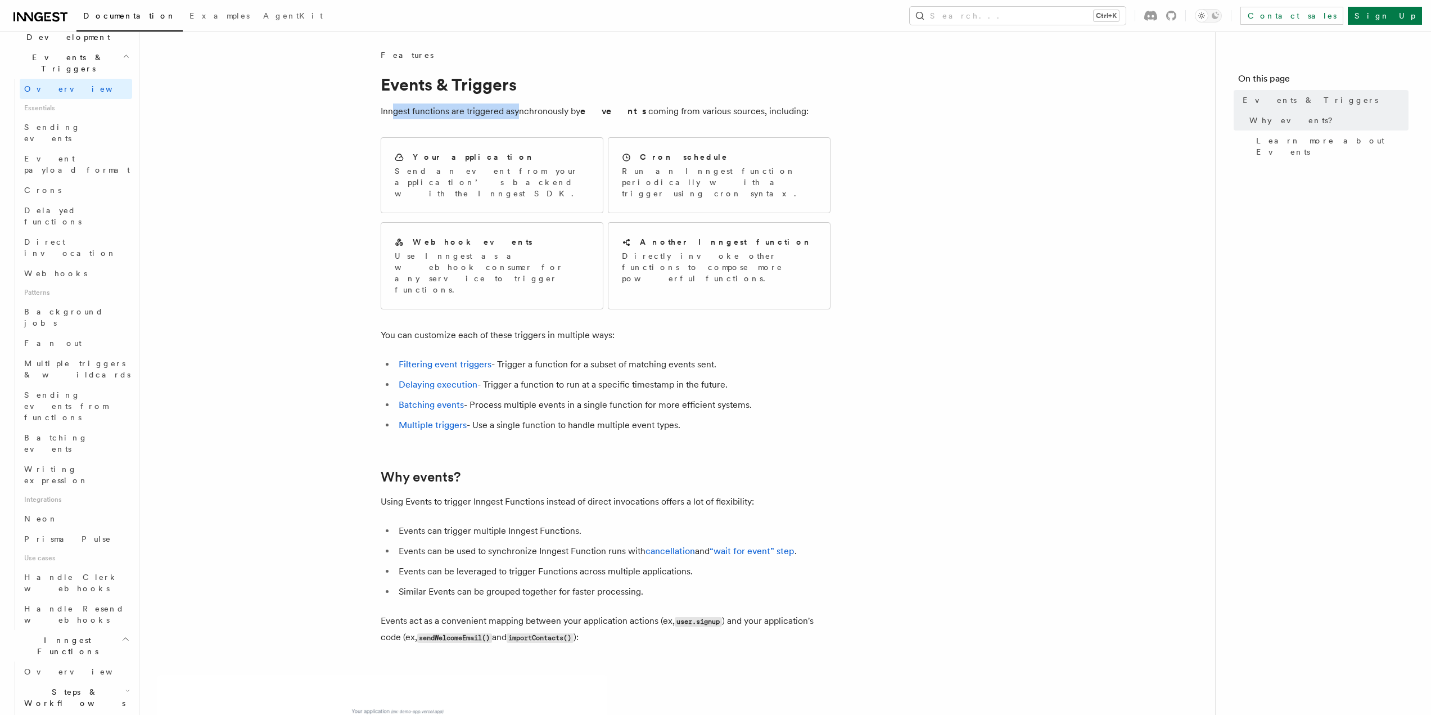
drag, startPoint x: 434, startPoint y: 107, endPoint x: 521, endPoint y: 120, distance: 87.5
click at [519, 108] on p "Inngest functions are triggered asynchronously by events coming from various so…" at bounding box center [606, 111] width 450 height 16
click at [298, 252] on article "Features Events & Triggers Inngest functions are triggered asynchronously by ev…" at bounding box center [676, 674] width 1039 height 1251
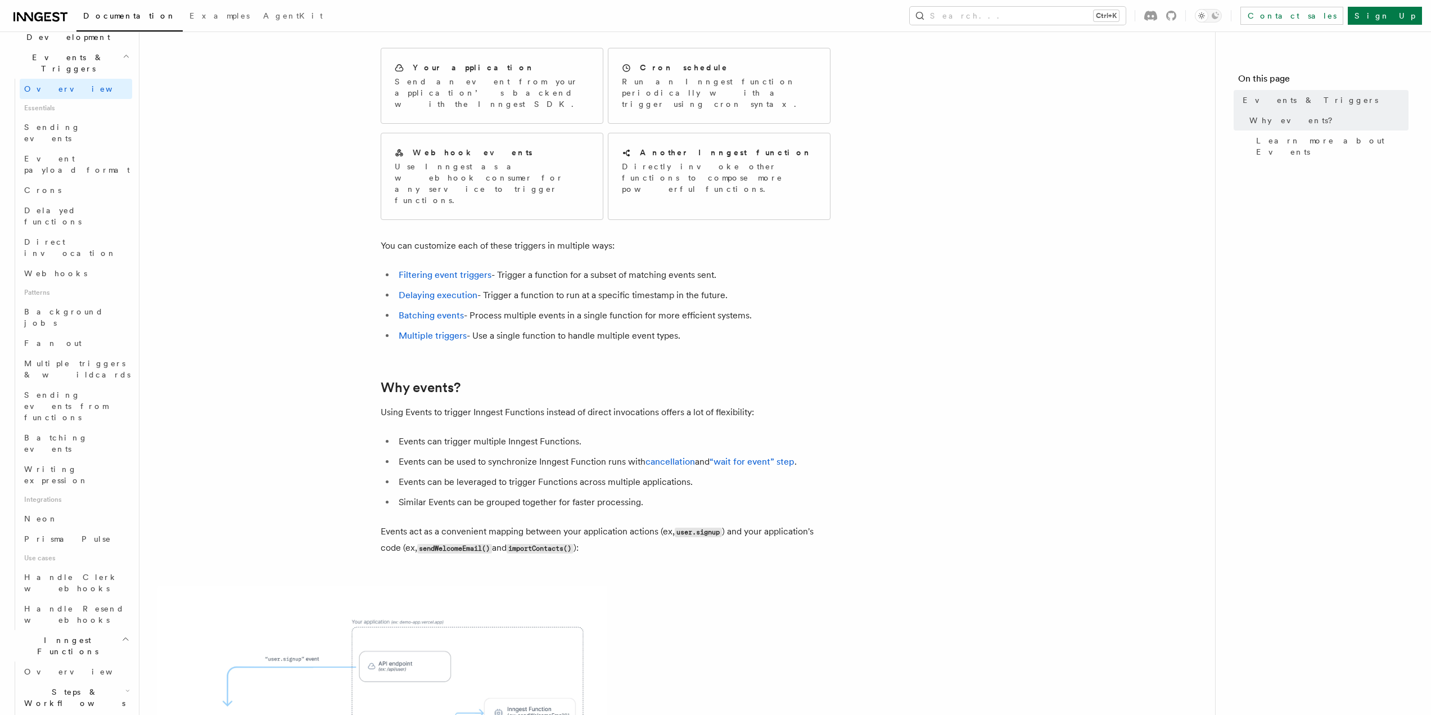
scroll to position [112, 0]
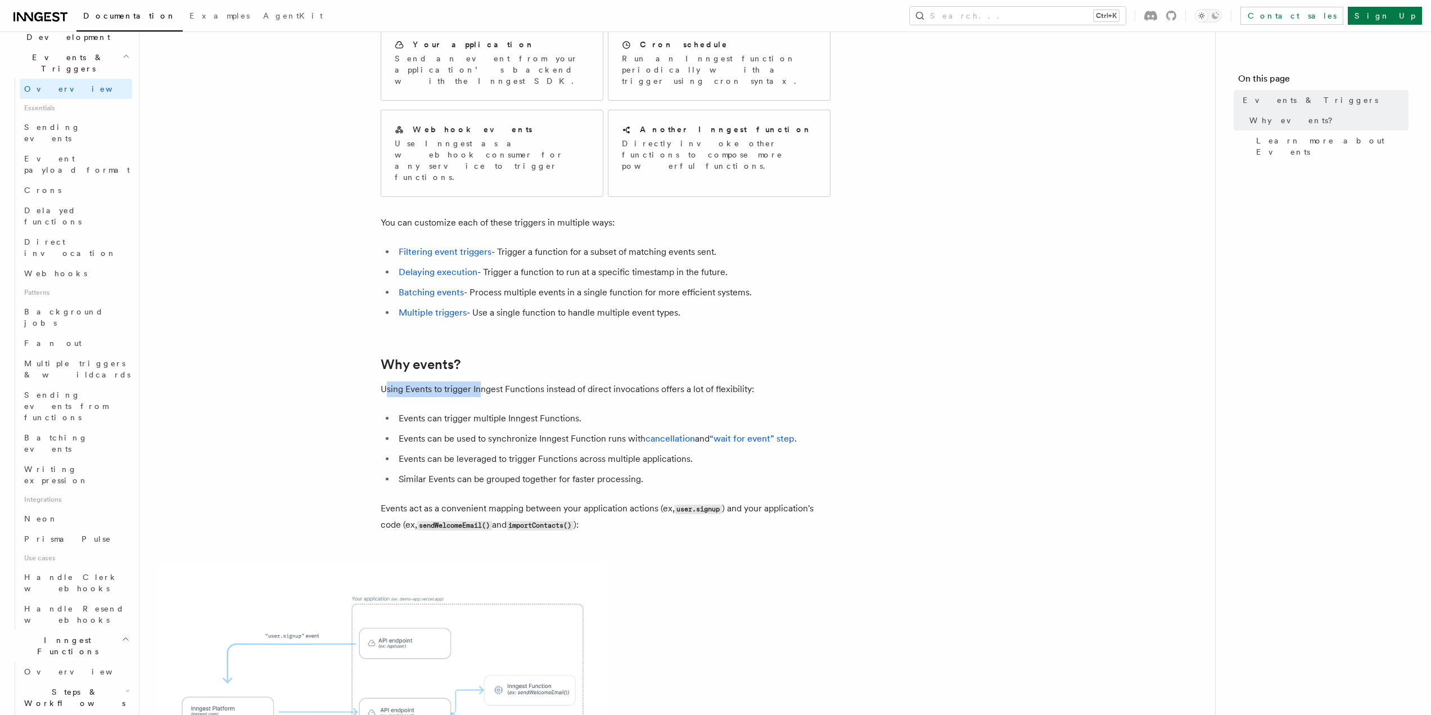
drag, startPoint x: 383, startPoint y: 360, endPoint x: 487, endPoint y: 357, distance: 104.1
click at [485, 381] on p "Using Events to trigger Inngest Functions instead of direct invocations offers …" at bounding box center [606, 389] width 450 height 16
click at [481, 373] on article "Features Events & Triggers Inngest functions are triggered asynchronously by ev…" at bounding box center [676, 562] width 1039 height 1251
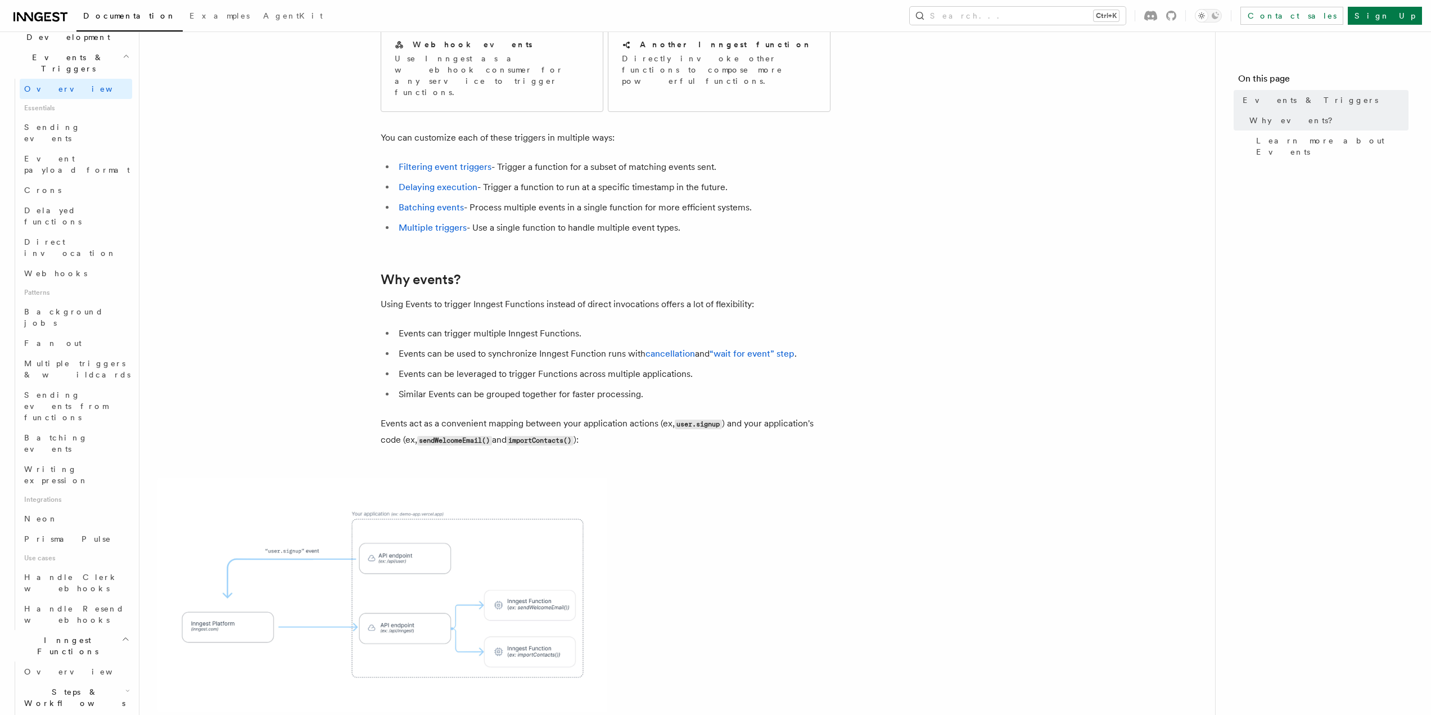
scroll to position [225, 0]
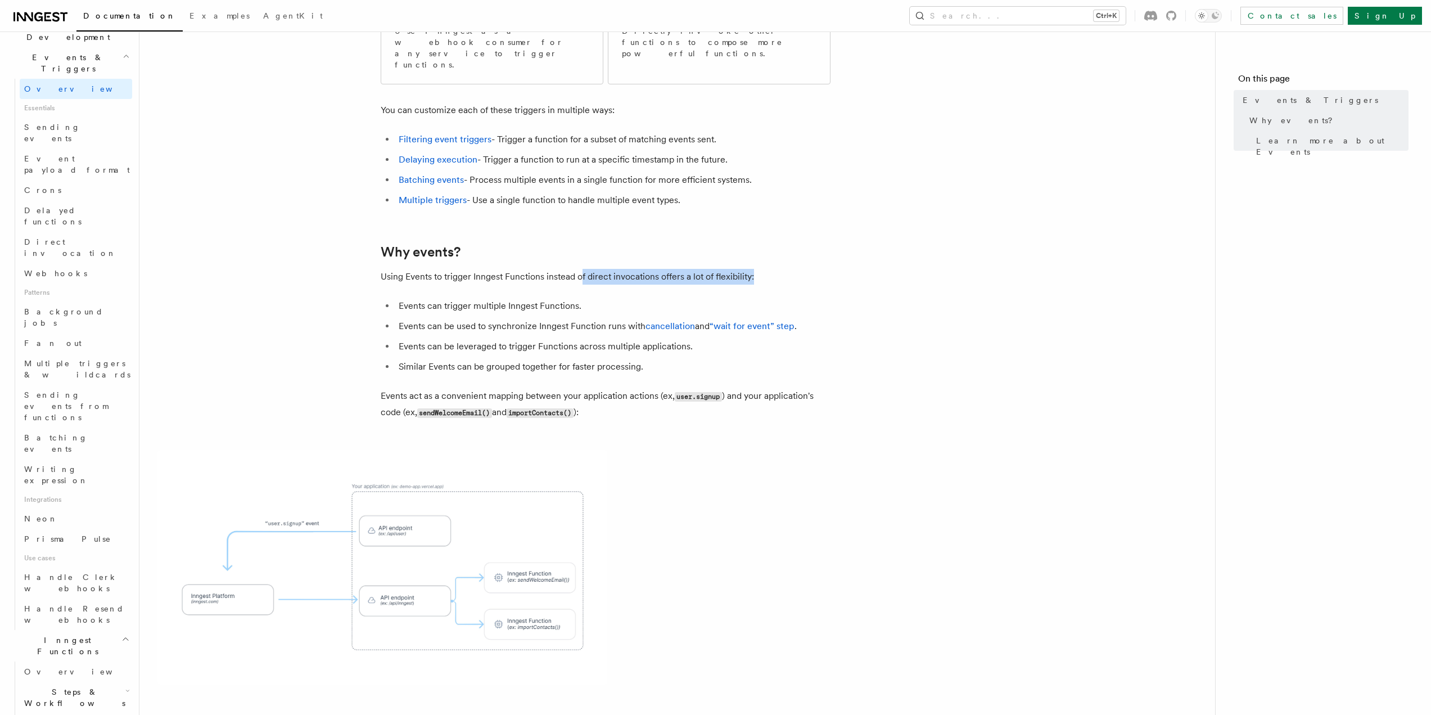
drag, startPoint x: 774, startPoint y: 246, endPoint x: 575, endPoint y: 249, distance: 199.0
click at [578, 269] on p "Using Events to trigger Inngest Functions instead of direct invocations offers …" at bounding box center [606, 277] width 450 height 16
drag, startPoint x: 781, startPoint y: 243, endPoint x: 763, endPoint y: 259, distance: 23.9
click at [781, 269] on p "Using Events to trigger Inngest Functions instead of direct invocations offers …" at bounding box center [606, 277] width 450 height 16
drag, startPoint x: 757, startPoint y: 260, endPoint x: 742, endPoint y: 261, distance: 14.6
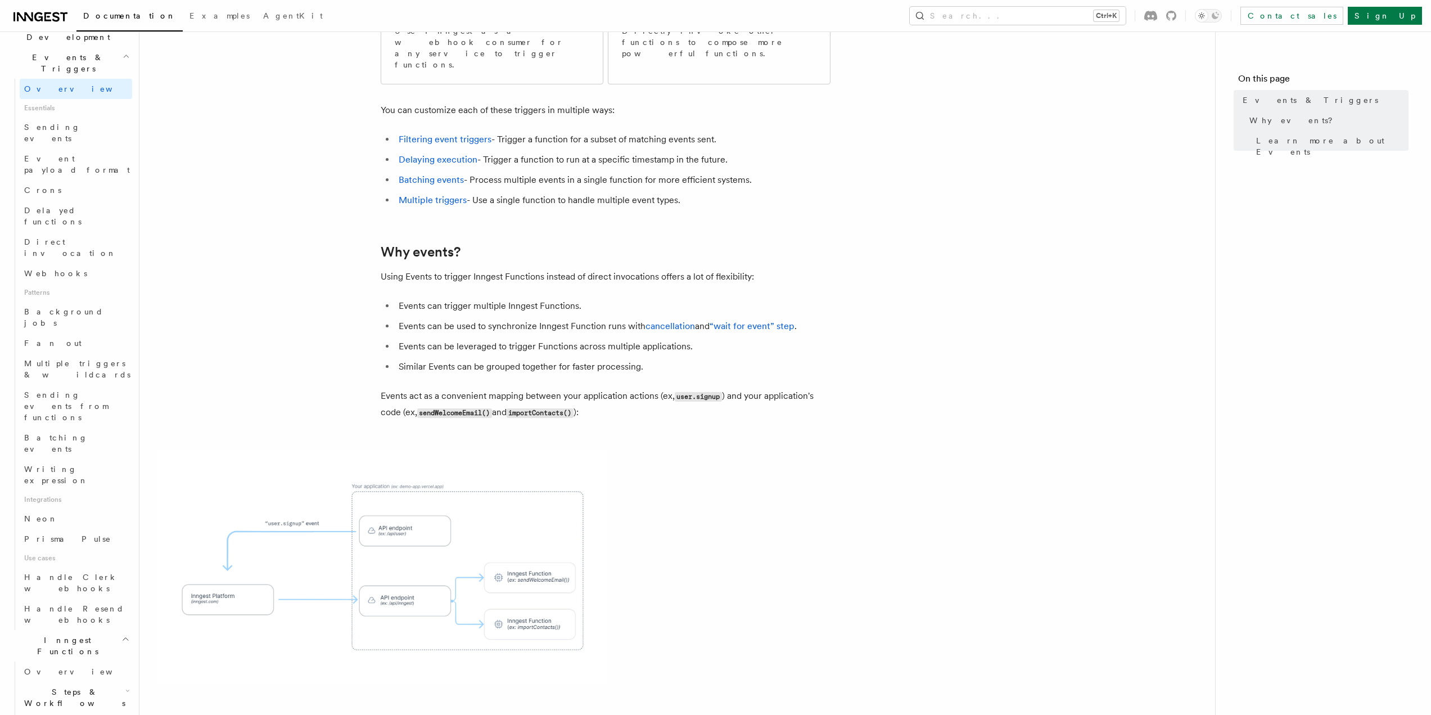
click at [757, 261] on article "Features Events & Triggers Inngest functions are triggered asynchronously by ev…" at bounding box center [676, 450] width 1039 height 1251
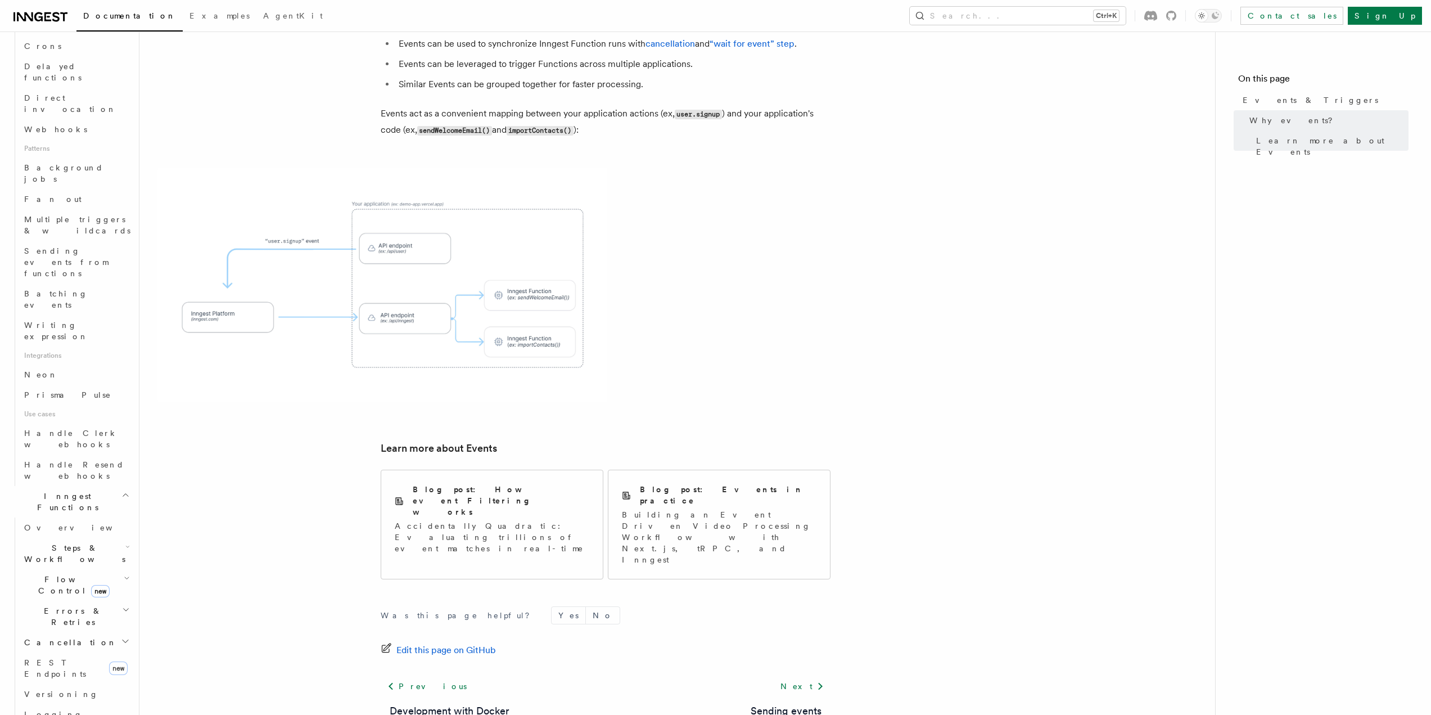
scroll to position [450, 0]
click at [52, 498] on span "Overview" at bounding box center [82, 502] width 116 height 9
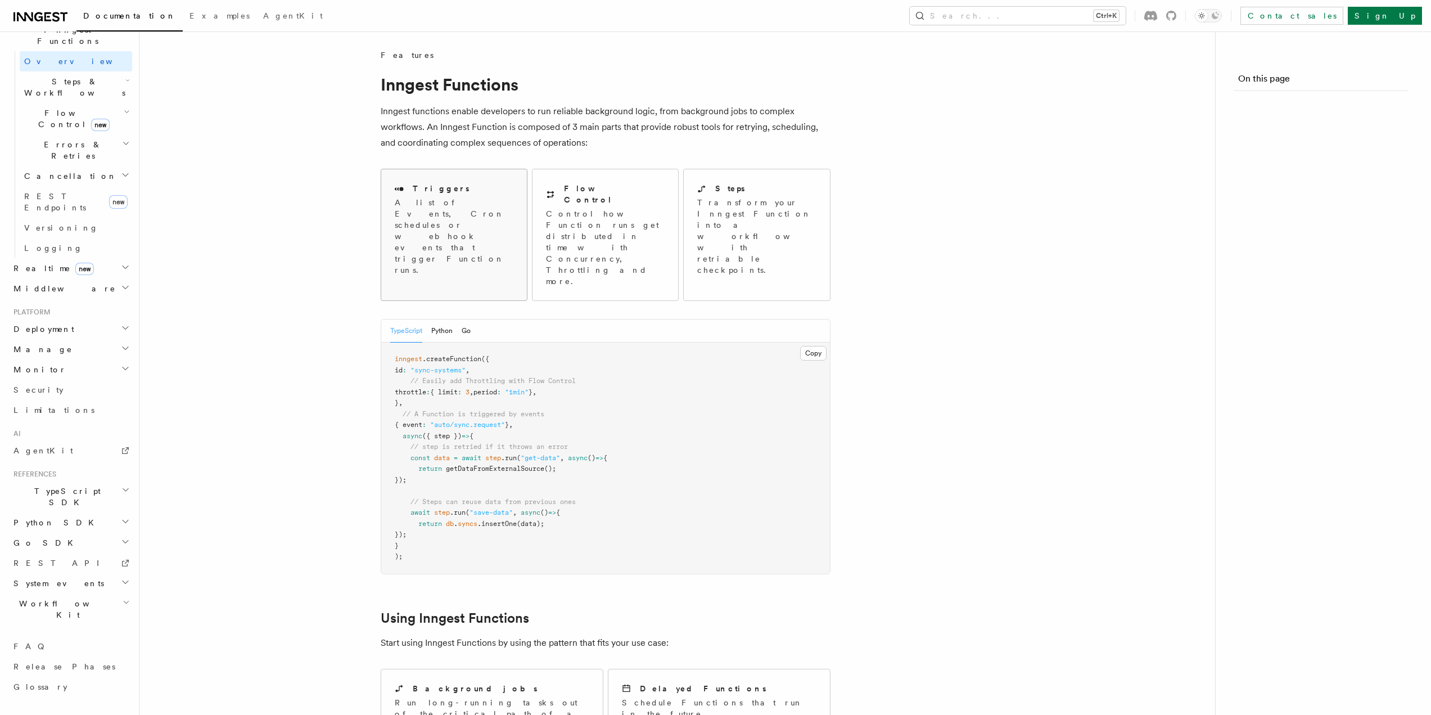
scroll to position [207, 0]
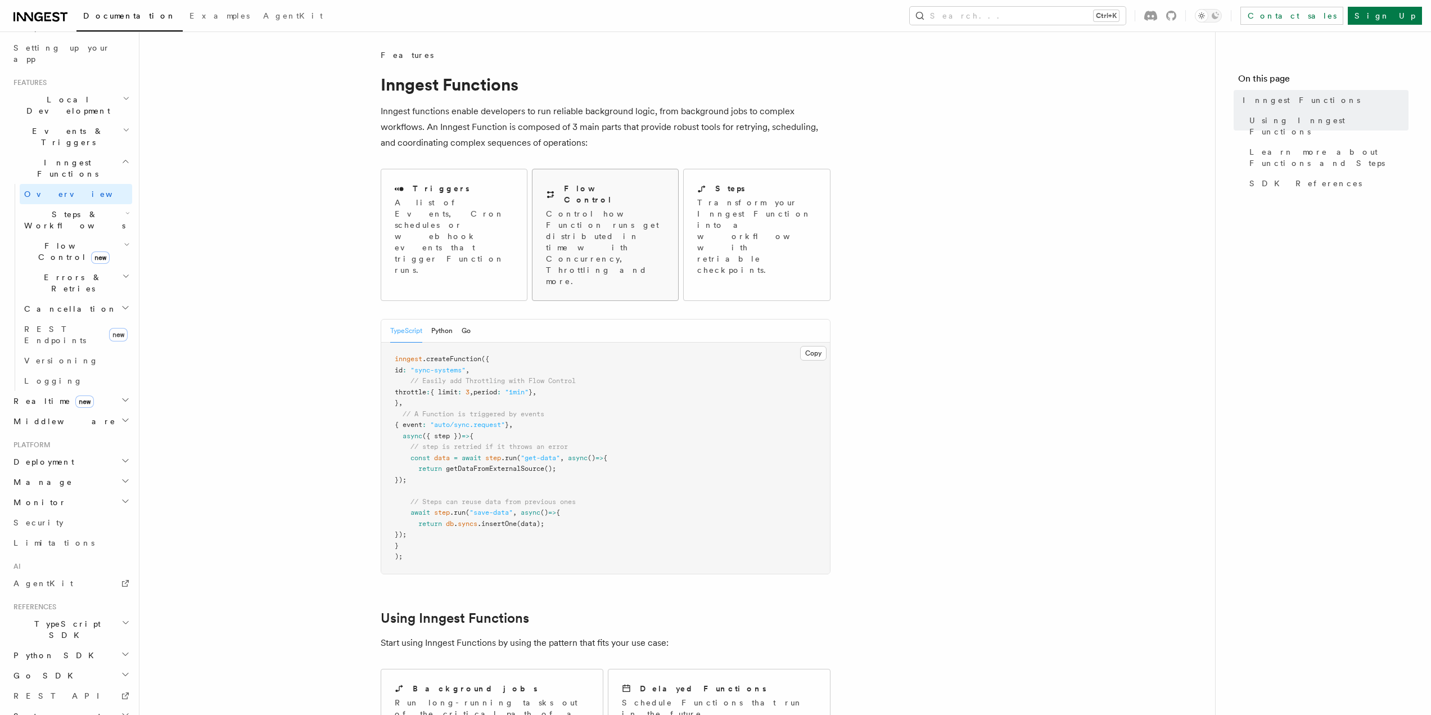
click at [623, 227] on p "Control how Function runs get distributed in time with Concurrency, Throttling …" at bounding box center [605, 247] width 119 height 79
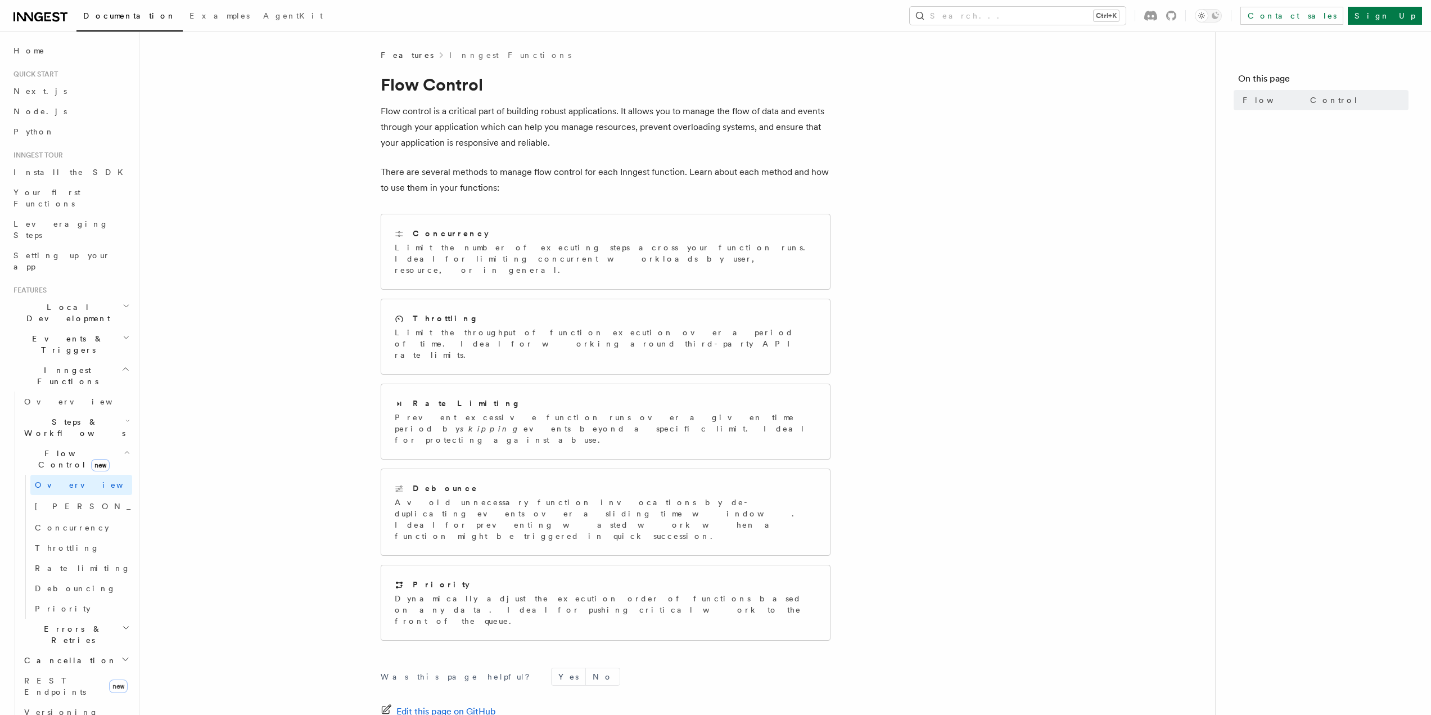
click at [102, 328] on h2 "Events & Triggers" at bounding box center [70, 343] width 123 height 31
click at [86, 398] on link "Sending events" at bounding box center [76, 413] width 112 height 31
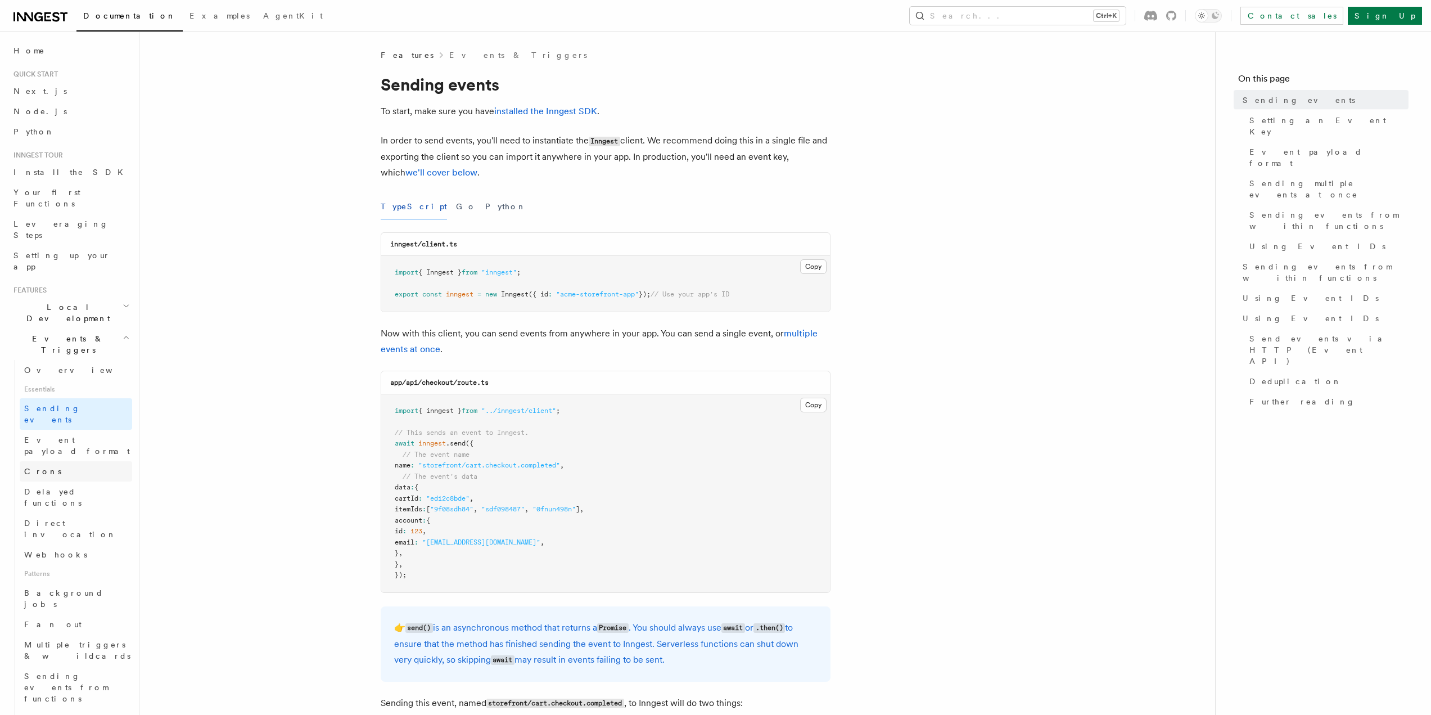
click at [75, 461] on link "Crons" at bounding box center [76, 471] width 112 height 20
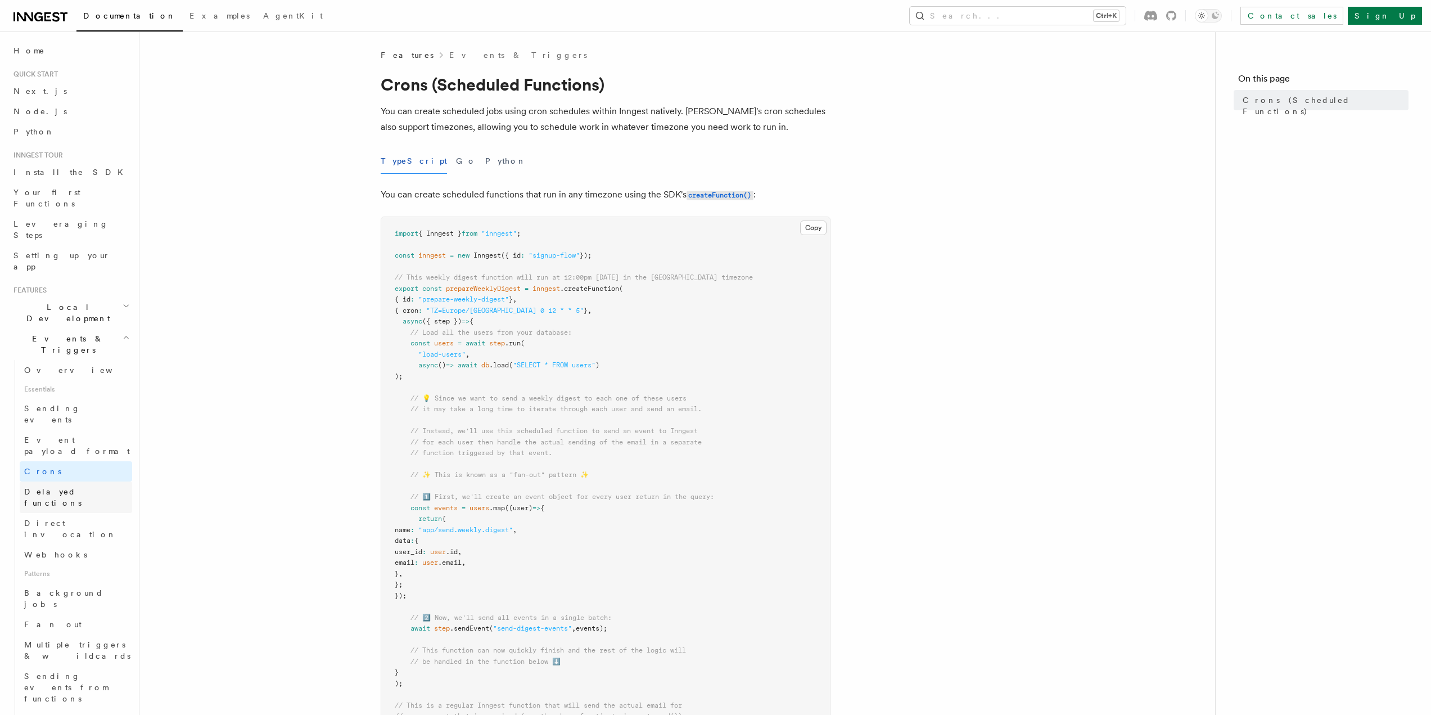
click at [82, 487] on span "Delayed functions" at bounding box center [52, 497] width 57 height 20
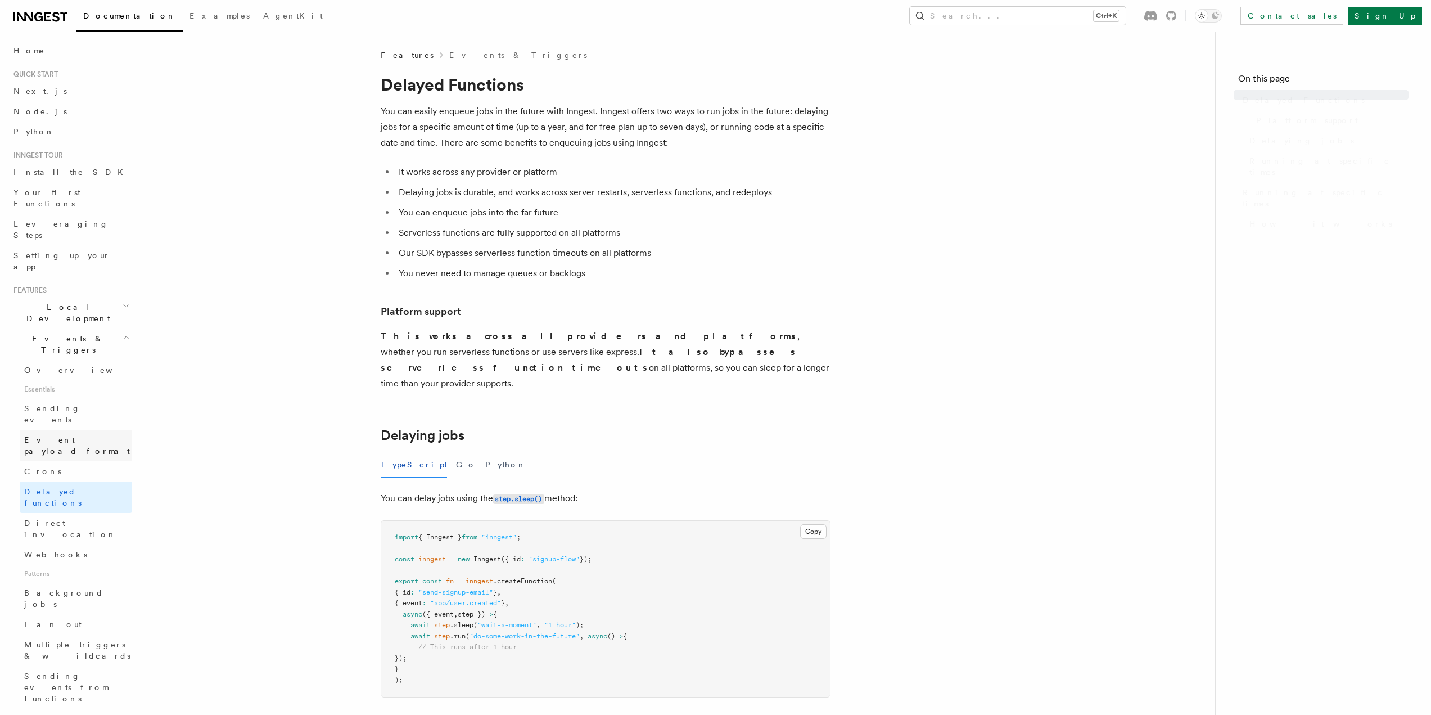
click at [84, 429] on link "Event payload format" at bounding box center [76, 444] width 112 height 31
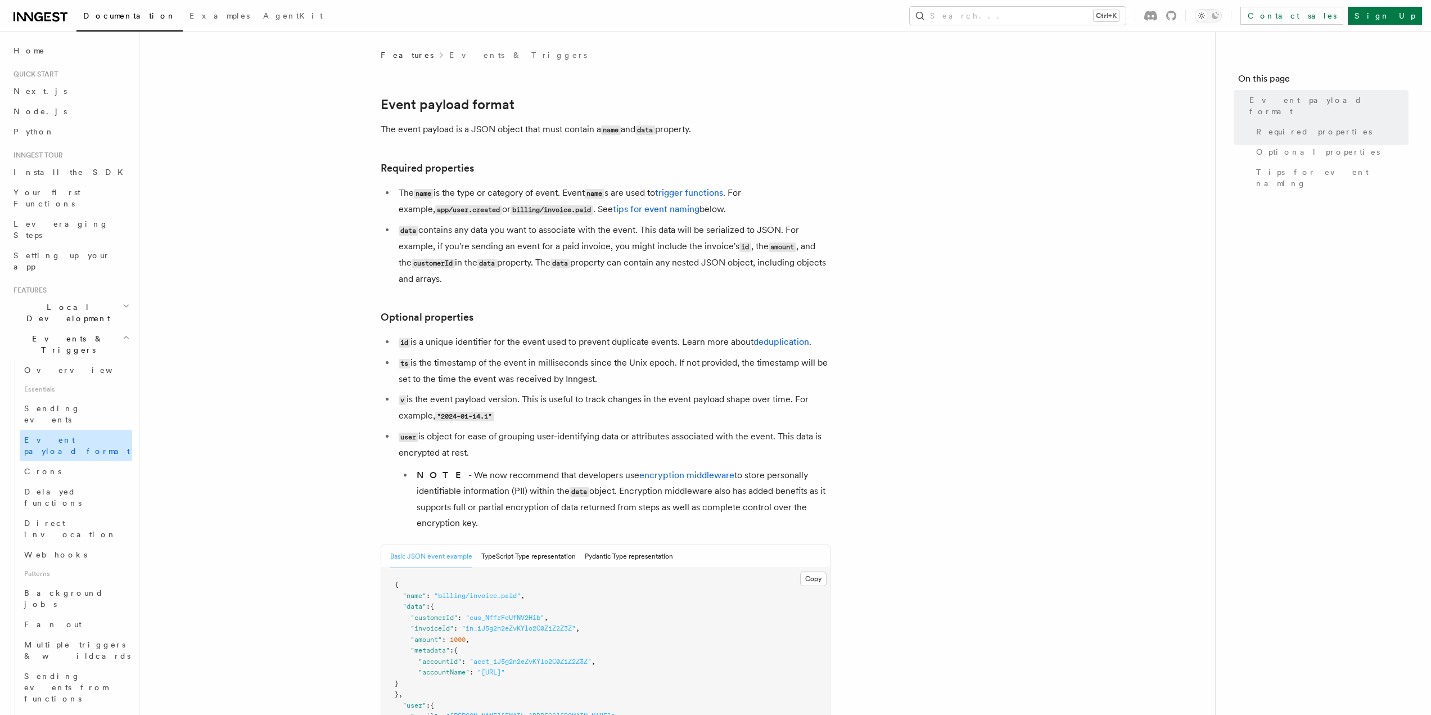
click at [95, 435] on span "Event payload format" at bounding box center [77, 445] width 106 height 20
click at [78, 360] on link "Overview" at bounding box center [76, 370] width 112 height 20
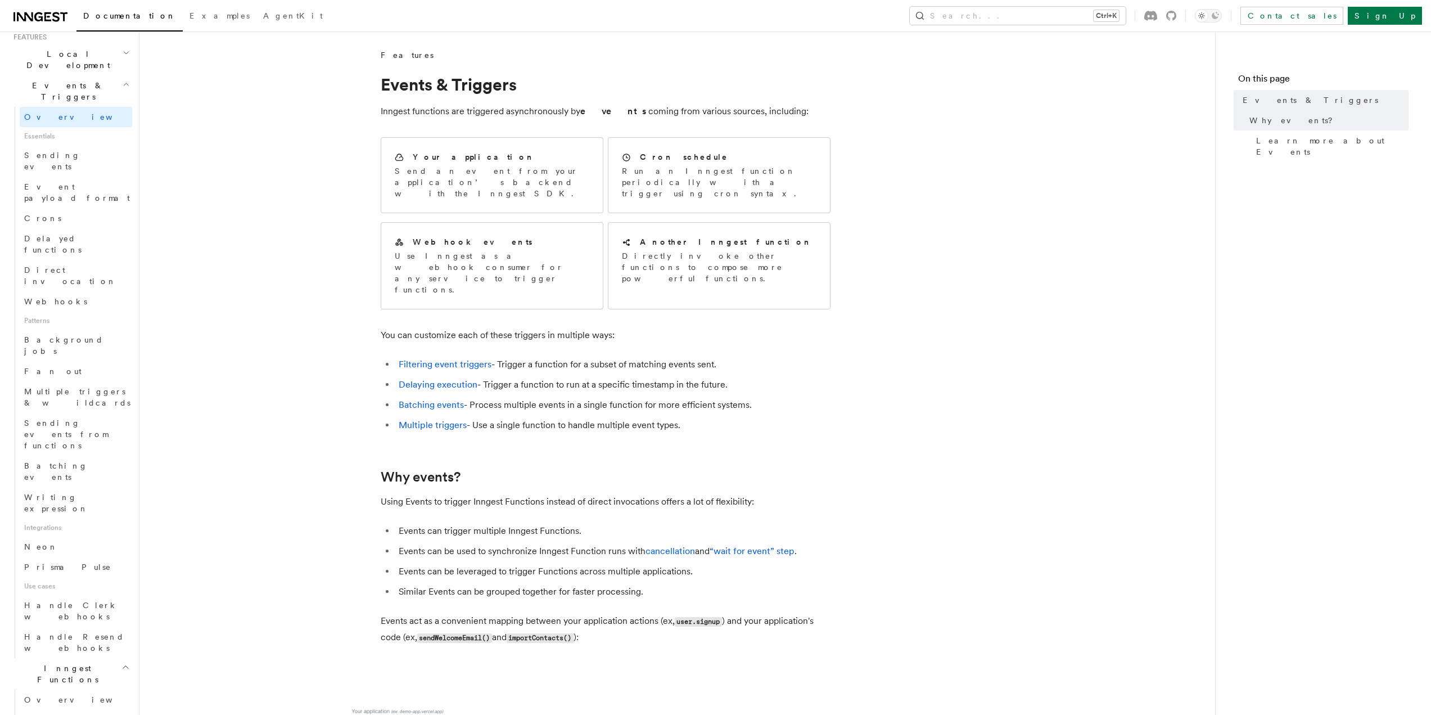
scroll to position [281, 0]
click at [73, 549] on link "Overview" at bounding box center [76, 559] width 112 height 20
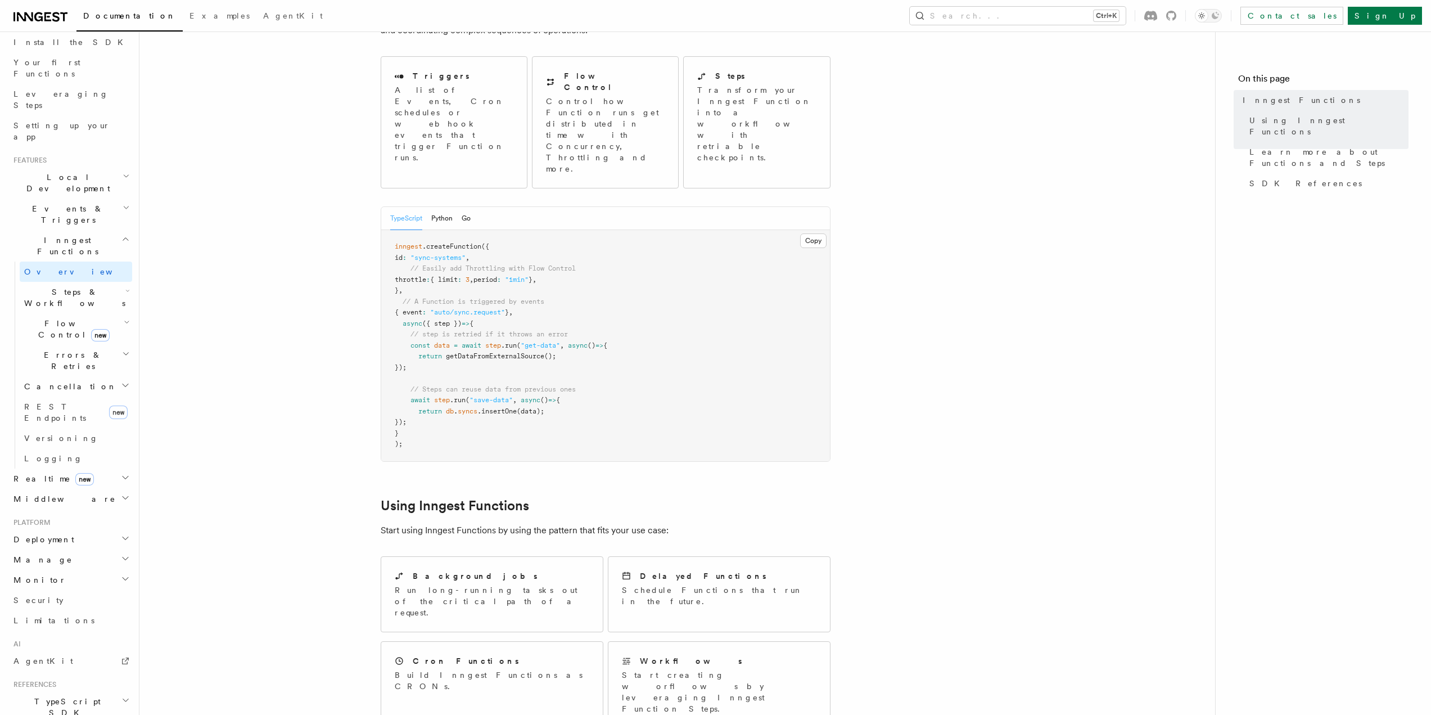
scroll to position [95, 0]
click at [723, 102] on p "Transform your Inngest Function into a workflow with retriable checkpoints." at bounding box center [757, 123] width 120 height 79
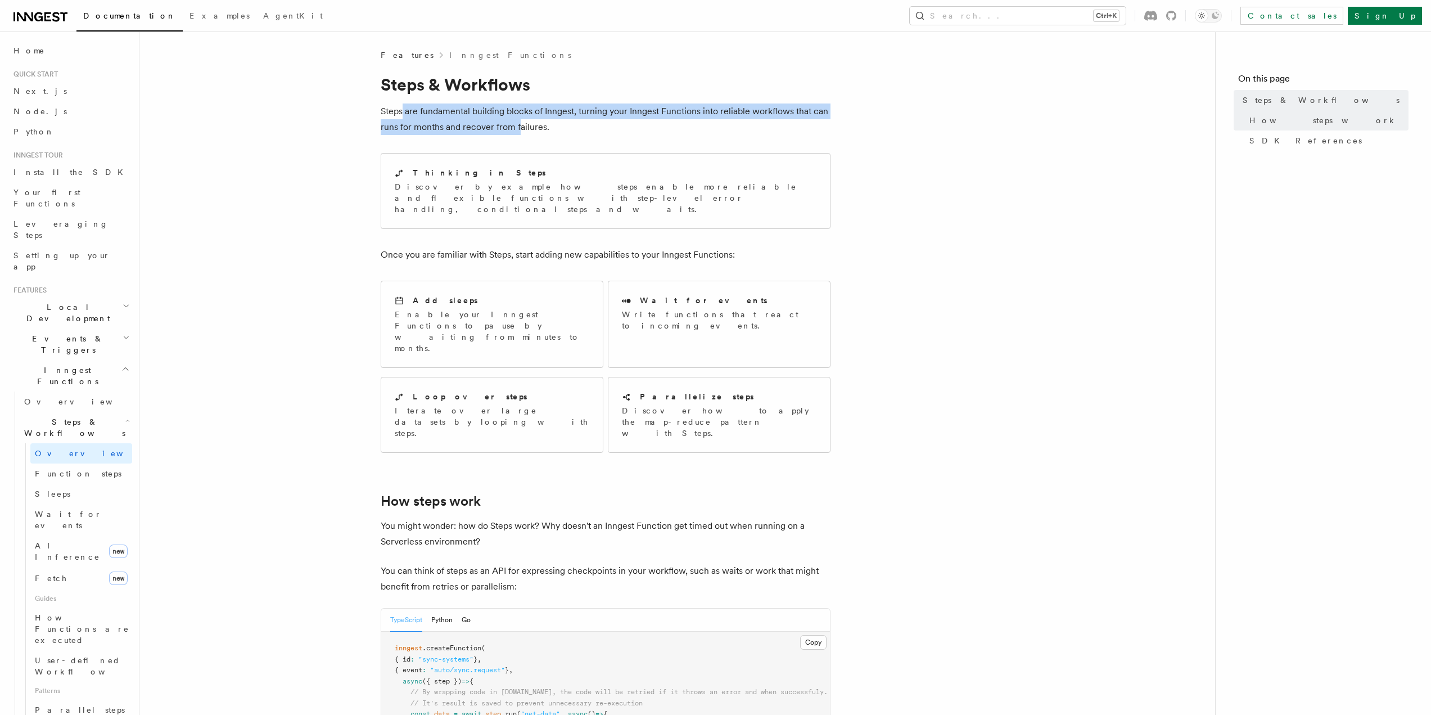
drag, startPoint x: 431, startPoint y: 117, endPoint x: 526, endPoint y: 123, distance: 95.2
click at [521, 122] on p "Steps are fundamental building blocks of Inngest, turning your Inngest Function…" at bounding box center [606, 118] width 450 height 31
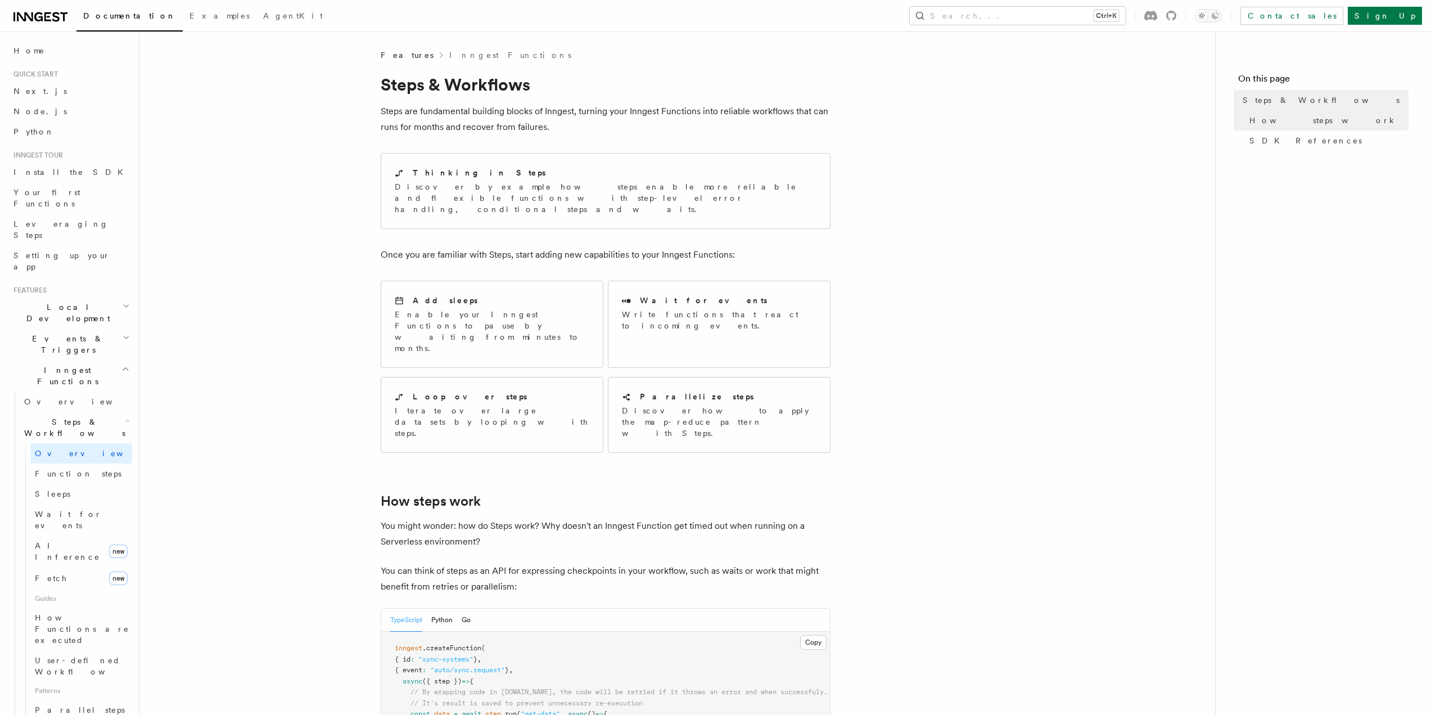
click at [563, 125] on p "Steps are fundamental building blocks of Inngest, turning your Inngest Function…" at bounding box center [606, 118] width 450 height 31
drag, startPoint x: 694, startPoint y: 113, endPoint x: 580, endPoint y: 112, distance: 114.7
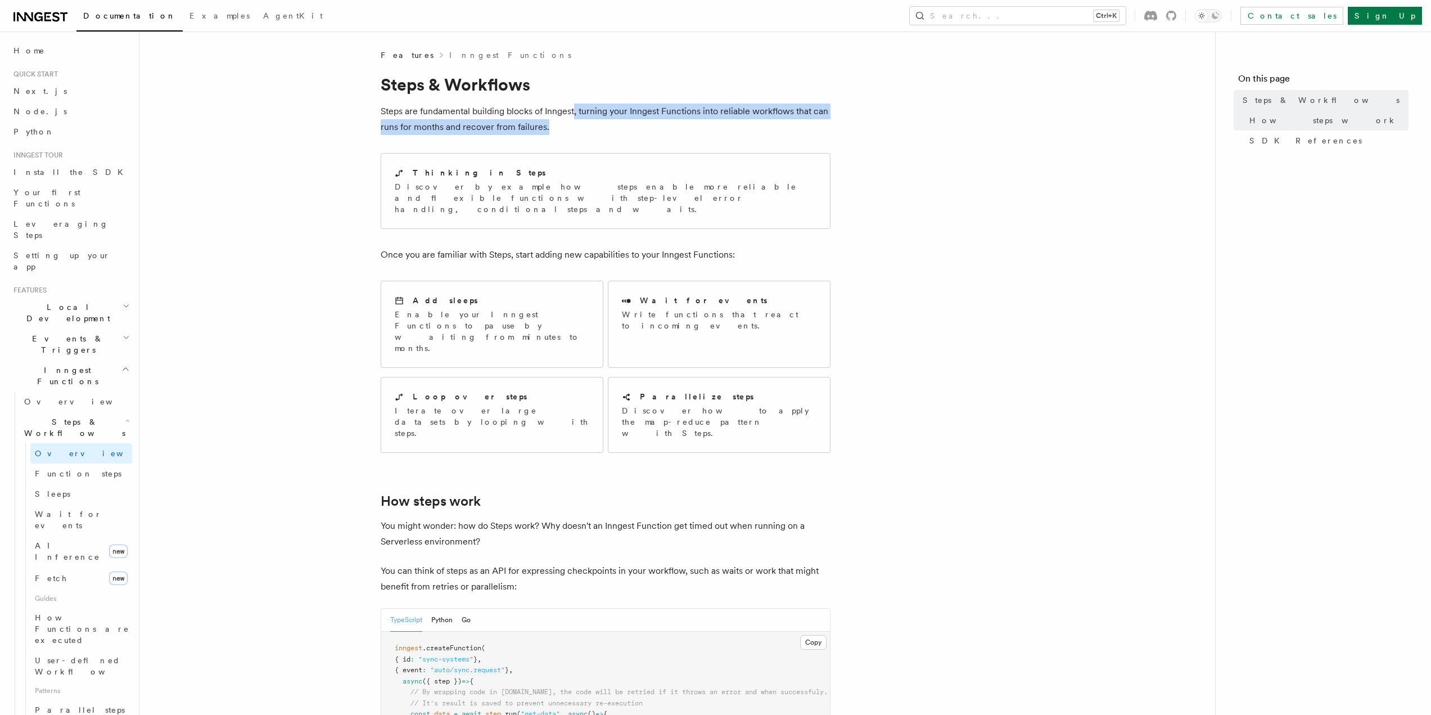
click at [573, 119] on p "Steps are fundamental building blocks of Inngest, turning your Inngest Function…" at bounding box center [606, 118] width 450 height 31
click at [569, 125] on p "Steps are fundamental building blocks of Inngest, turning your Inngest Function…" at bounding box center [606, 118] width 450 height 31
click at [581, 132] on p "Steps are fundamental building blocks of Inngest, turning your Inngest Function…" at bounding box center [606, 118] width 450 height 31
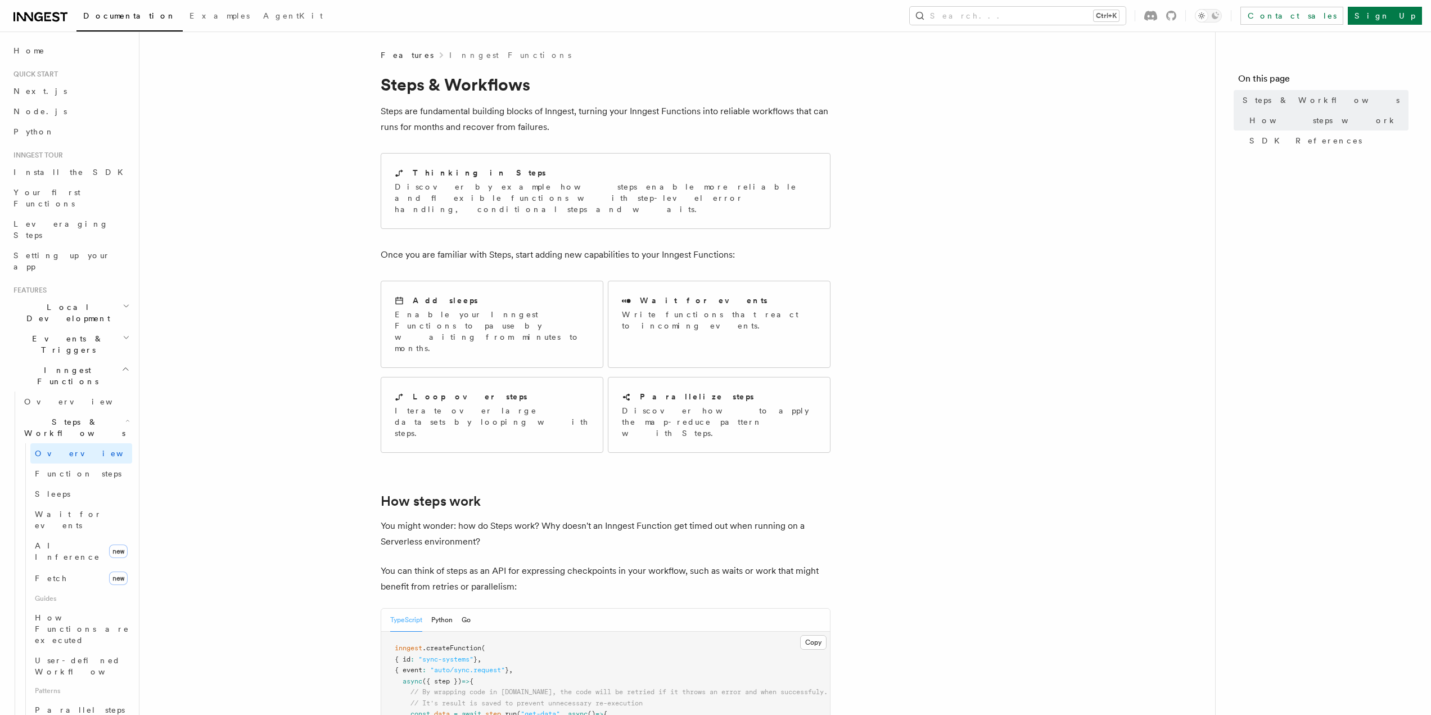
click at [590, 133] on p "Steps are fundamental building blocks of Inngest, turning your Inngest Function…" at bounding box center [606, 118] width 450 height 31
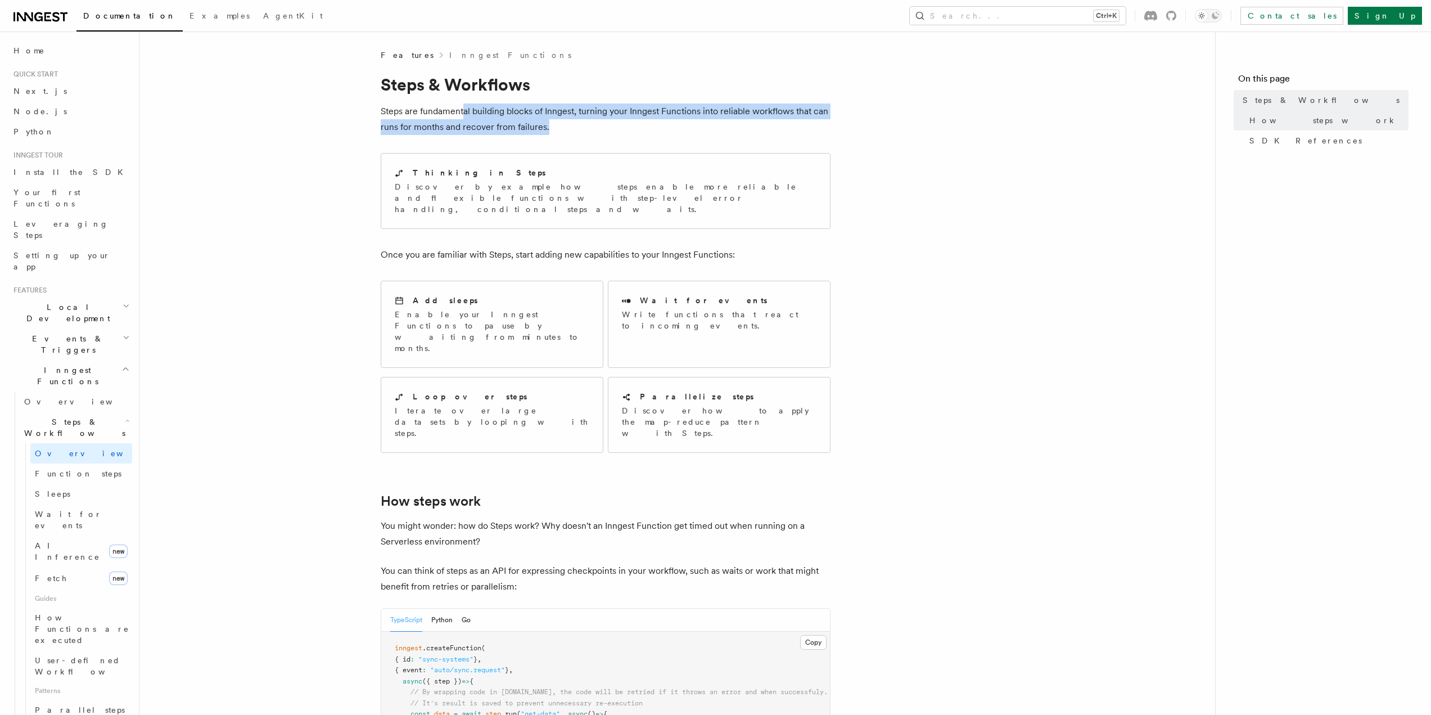
drag, startPoint x: 573, startPoint y: 130, endPoint x: 463, endPoint y: 115, distance: 111.2
click at [460, 116] on p "Steps are fundamental building blocks of Inngest, turning your Inngest Function…" at bounding box center [606, 118] width 450 height 31
drag, startPoint x: 575, startPoint y: 119, endPoint x: 581, endPoint y: 126, distance: 9.6
click at [575, 119] on p "Steps are fundamental building blocks of Inngest, turning your Inngest Function…" at bounding box center [606, 118] width 450 height 31
click at [582, 132] on p "Steps are fundamental building blocks of Inngest, turning your Inngest Function…" at bounding box center [606, 118] width 450 height 31
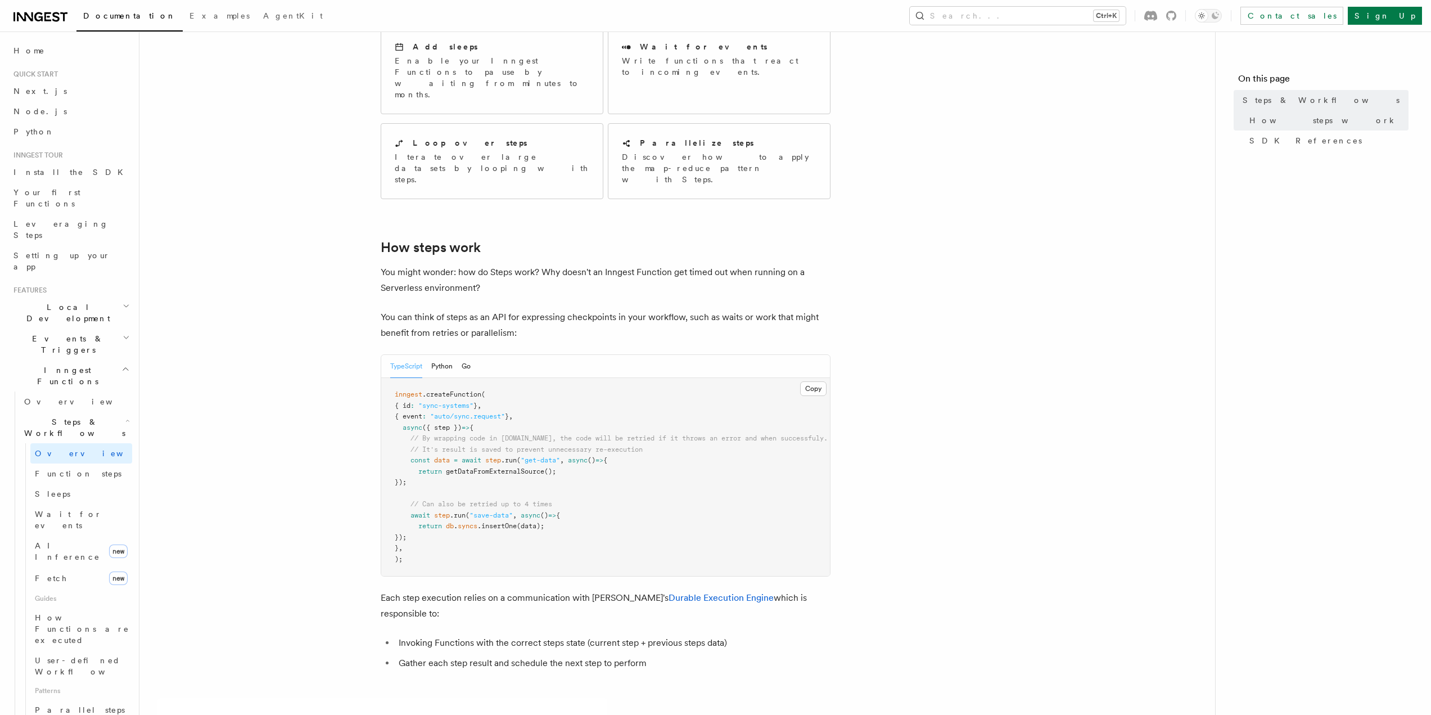
scroll to position [281, 0]
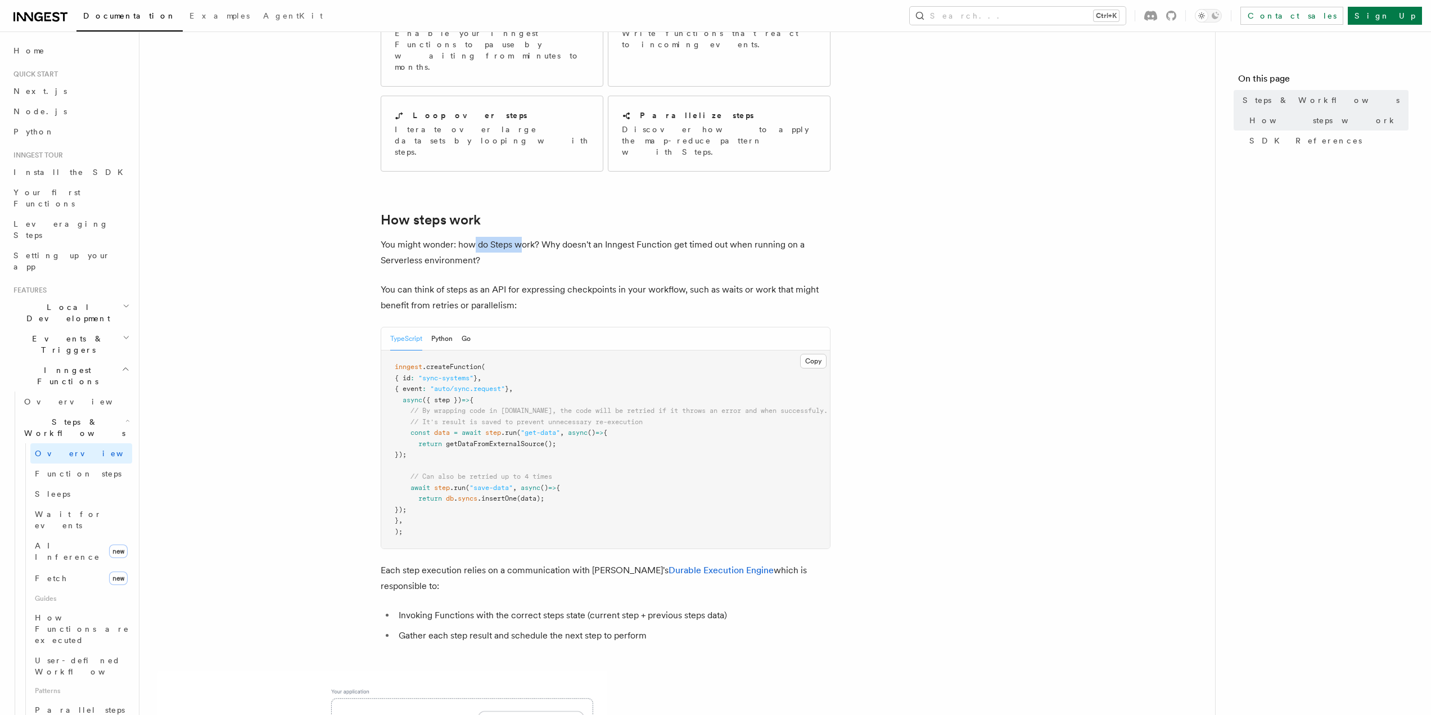
drag, startPoint x: 475, startPoint y: 200, endPoint x: 526, endPoint y: 204, distance: 51.3
click at [522, 237] on p "You might wonder: how do Steps work? Why doesn't an Inngest Function get timed …" at bounding box center [606, 252] width 450 height 31
click at [537, 237] on p "You might wonder: how do Steps work? Why doesn't an Inngest Function get timed …" at bounding box center [606, 252] width 450 height 31
drag, startPoint x: 549, startPoint y: 202, endPoint x: 660, endPoint y: 203, distance: 111.3
click at [660, 237] on p "You might wonder: how do Steps work? Why doesn't an Inngest Function get timed …" at bounding box center [606, 252] width 450 height 31
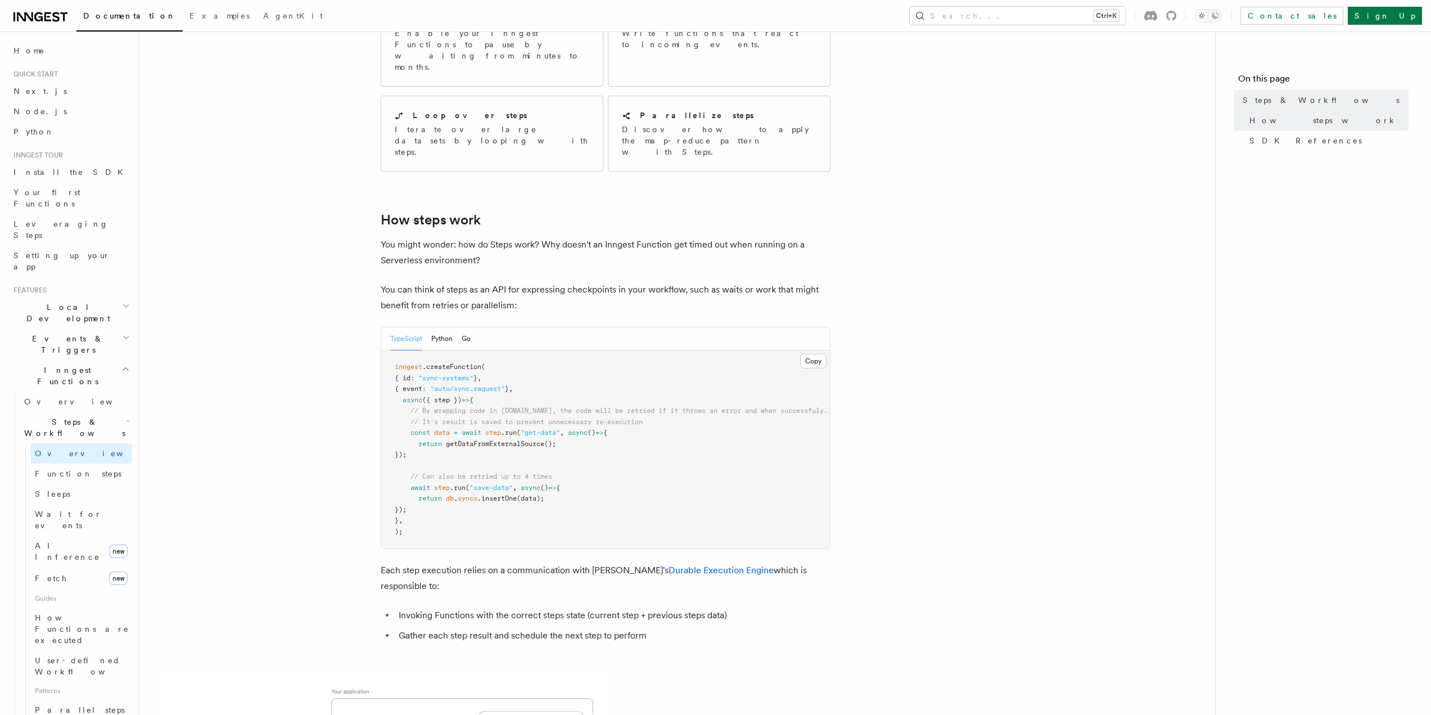
click at [665, 237] on p "You might wonder: how do Steps work? Why doesn't an Inngest Function get timed …" at bounding box center [606, 252] width 450 height 31
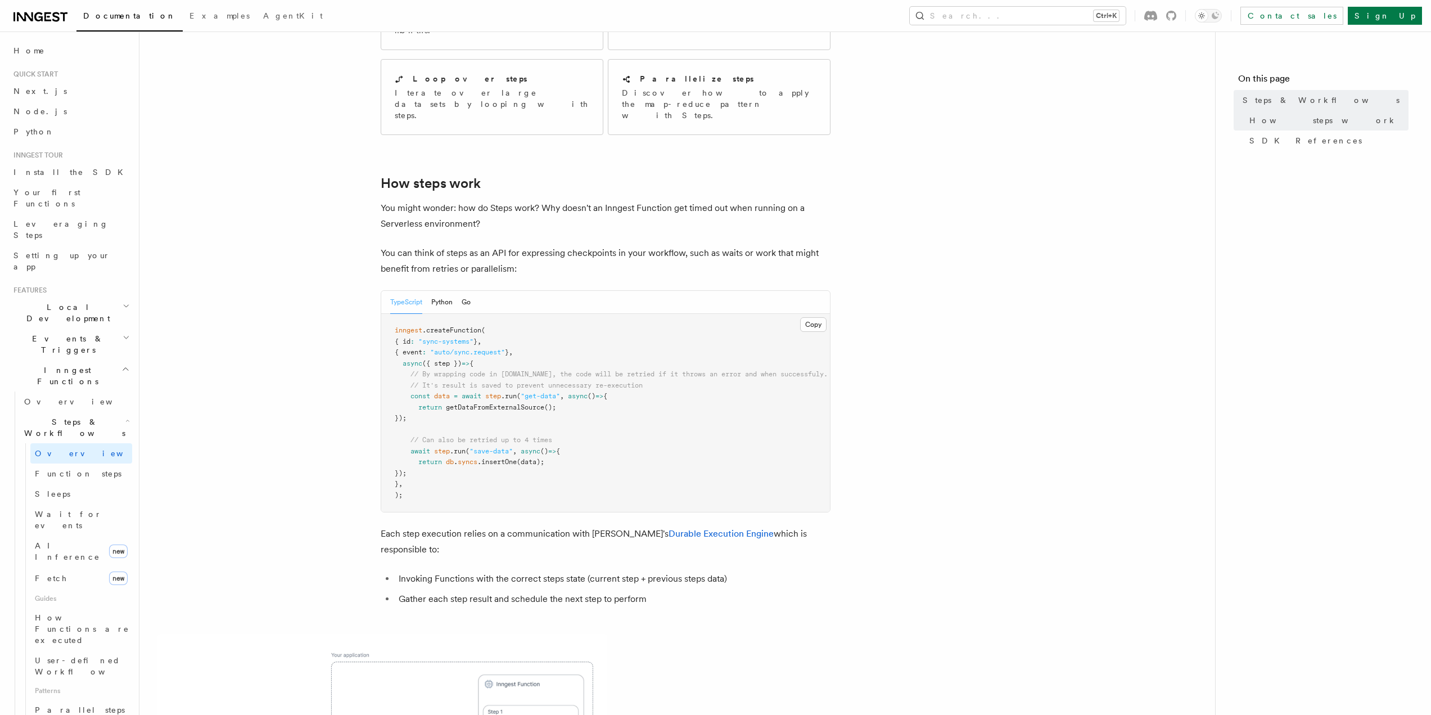
scroll to position [394, 0]
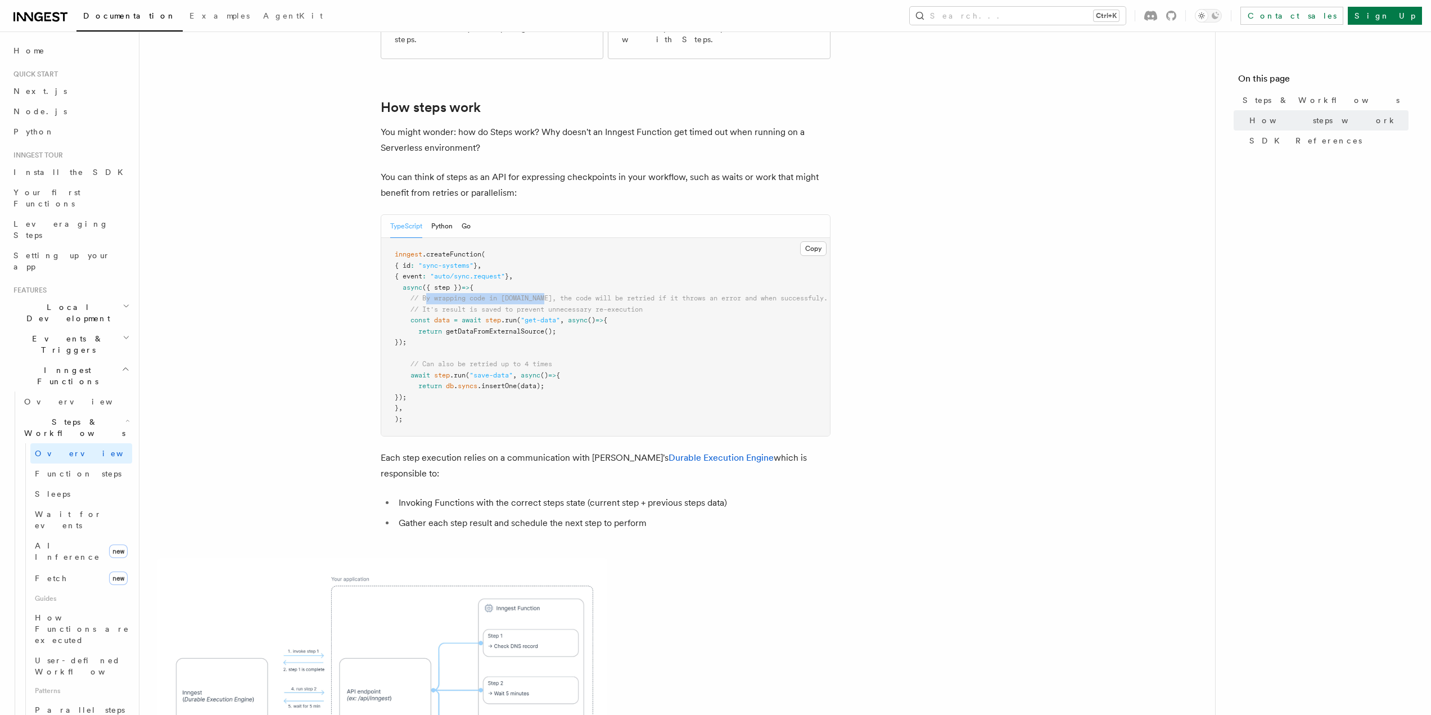
drag, startPoint x: 426, startPoint y: 257, endPoint x: 568, endPoint y: 264, distance: 142.9
click at [551, 257] on pre "inngest .createFunction ( { id : "sync-systems" } , { event : "auto/sync.reques…" at bounding box center [605, 337] width 449 height 198
click at [569, 305] on span "// It's result is saved to prevent unnecessary re-execution" at bounding box center [526, 309] width 232 height 8
drag, startPoint x: 518, startPoint y: 247, endPoint x: 797, endPoint y: 255, distance: 278.9
click at [797, 255] on pre "inngest .createFunction ( { id : "sync-systems" } , { event : "auto/sync.reques…" at bounding box center [605, 337] width 449 height 198
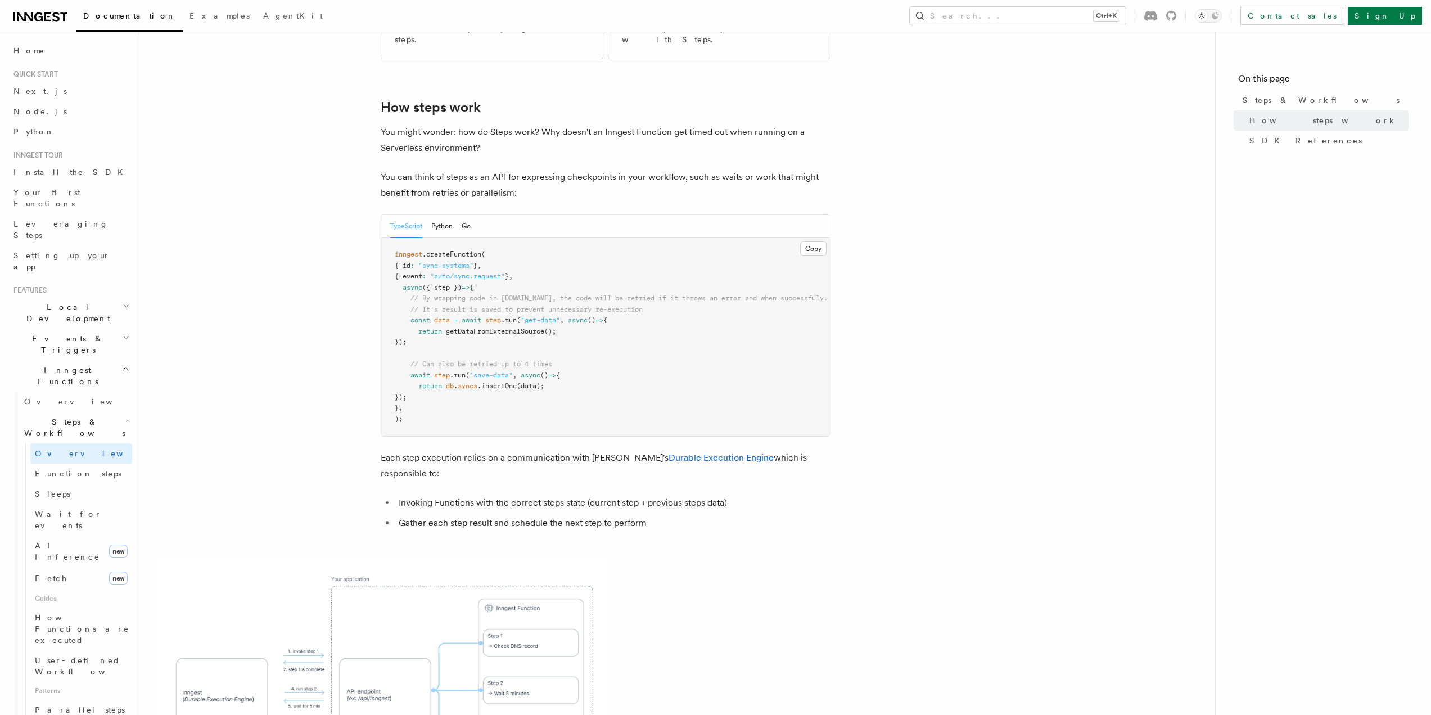
click at [806, 268] on pre "inngest .createFunction ( { id : "sync-systems" } , { event : "auto/sync.reques…" at bounding box center [605, 337] width 449 height 198
drag, startPoint x: 816, startPoint y: 255, endPoint x: 405, endPoint y: 255, distance: 410.9
click at [405, 294] on span "// By wrapping code in [DOMAIN_NAME], the code will be retried if it throws an …" at bounding box center [611, 298] width 433 height 8
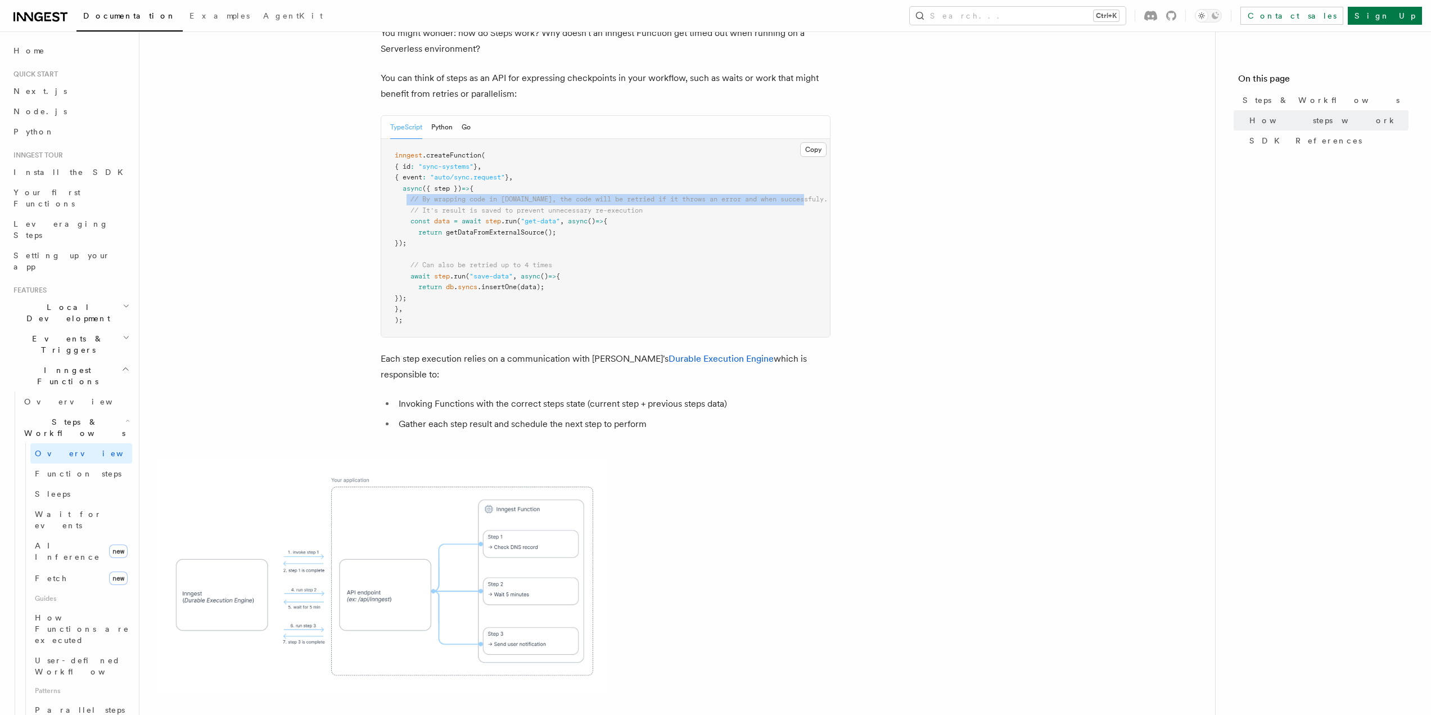
scroll to position [506, 0]
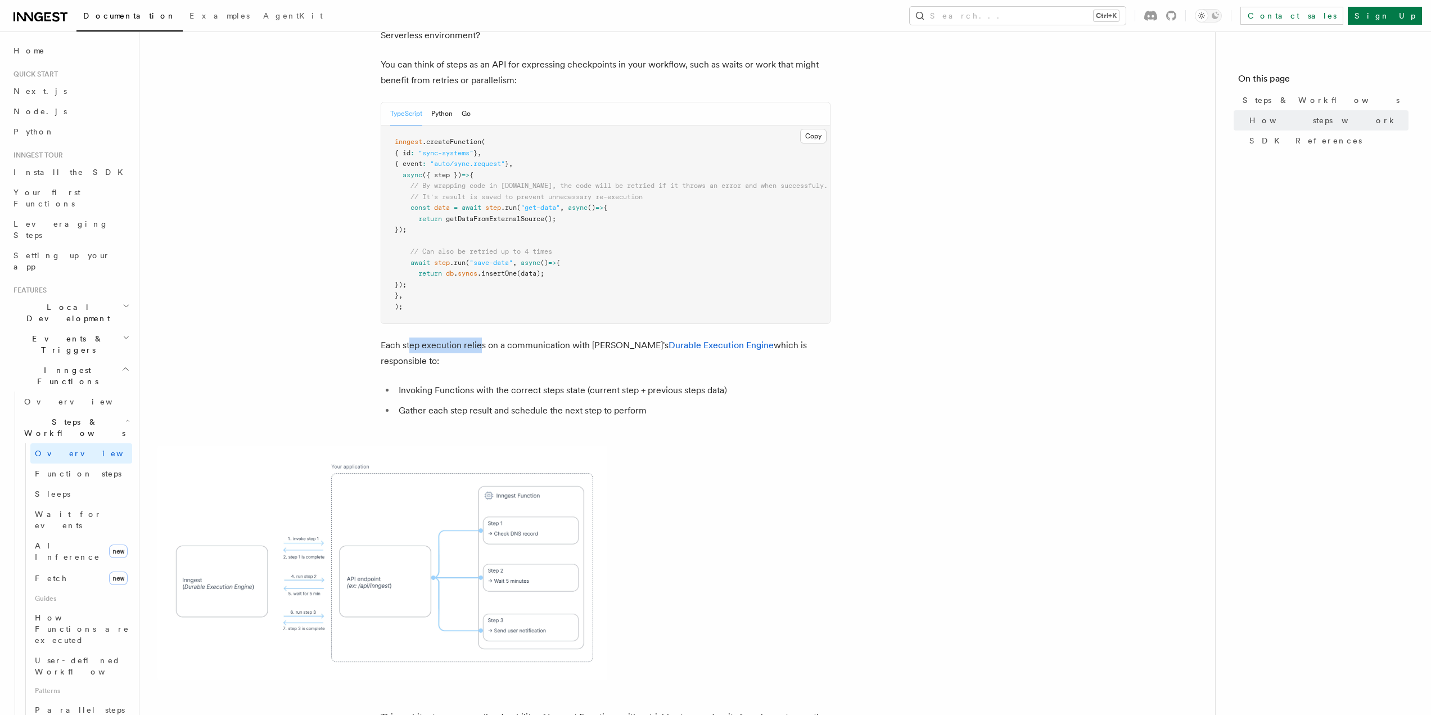
drag, startPoint x: 409, startPoint y: 310, endPoint x: 481, endPoint y: 314, distance: 72.1
click at [480, 337] on p "Each step execution relies on a communication with [PERSON_NAME]'s Durable Exec…" at bounding box center [606, 352] width 450 height 31
click at [447, 324] on article "Features Inngest Functions Steps & Workflows Steps are fundamental building blo…" at bounding box center [676, 391] width 1039 height 1695
drag, startPoint x: 394, startPoint y: 307, endPoint x: 516, endPoint y: 320, distance: 122.7
click at [507, 309] on article "Features Inngest Functions Steps & Workflows Steps are fundamental building blo…" at bounding box center [676, 391] width 1039 height 1695
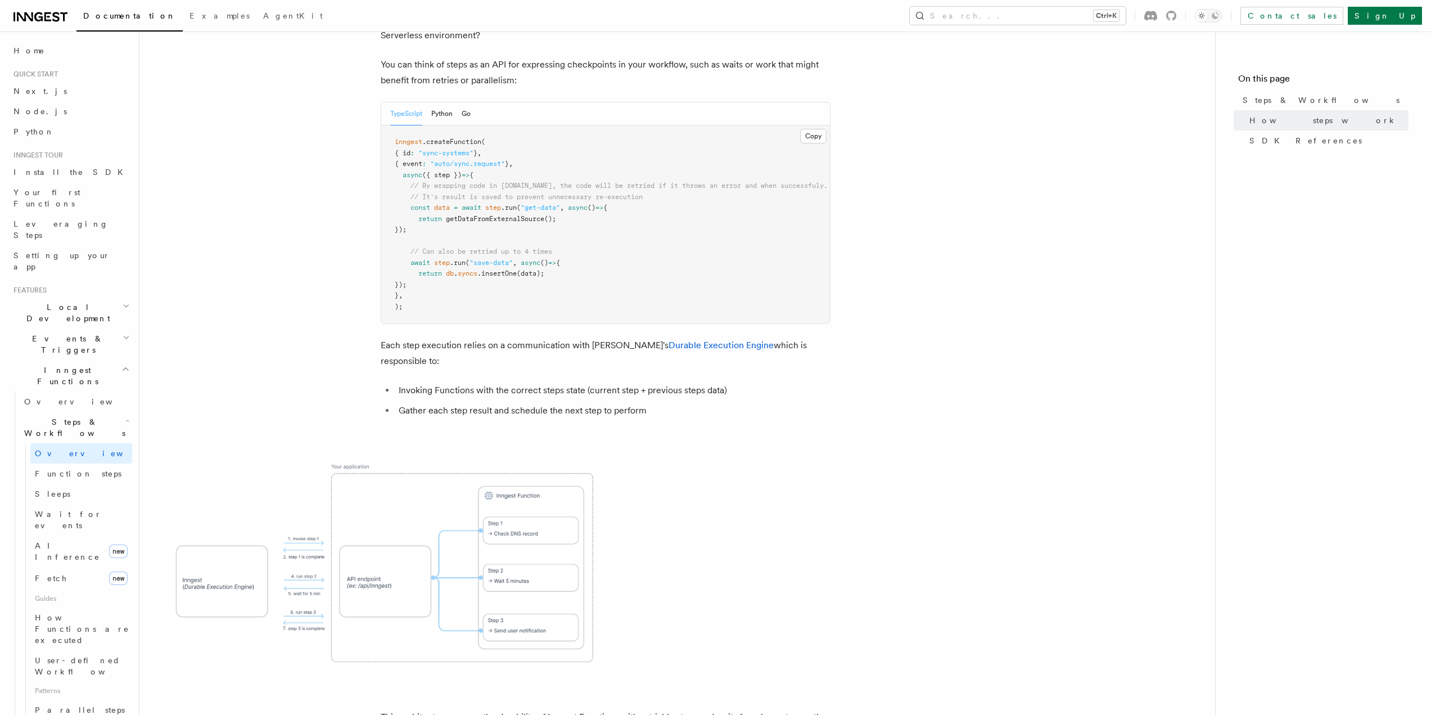
click at [517, 320] on article "Features Inngest Functions Steps & Workflows Steps are fundamental building blo…" at bounding box center [676, 391] width 1039 height 1695
drag, startPoint x: 410, startPoint y: 335, endPoint x: 537, endPoint y: 345, distance: 126.9
click at [527, 382] on li "Invoking Functions with the correct steps state (current step + previous steps …" at bounding box center [612, 390] width 435 height 16
click at [537, 382] on li "Invoking Functions with the correct steps state (current step + previous steps …" at bounding box center [612, 390] width 435 height 16
drag, startPoint x: 574, startPoint y: 344, endPoint x: 581, endPoint y: 349, distance: 8.6
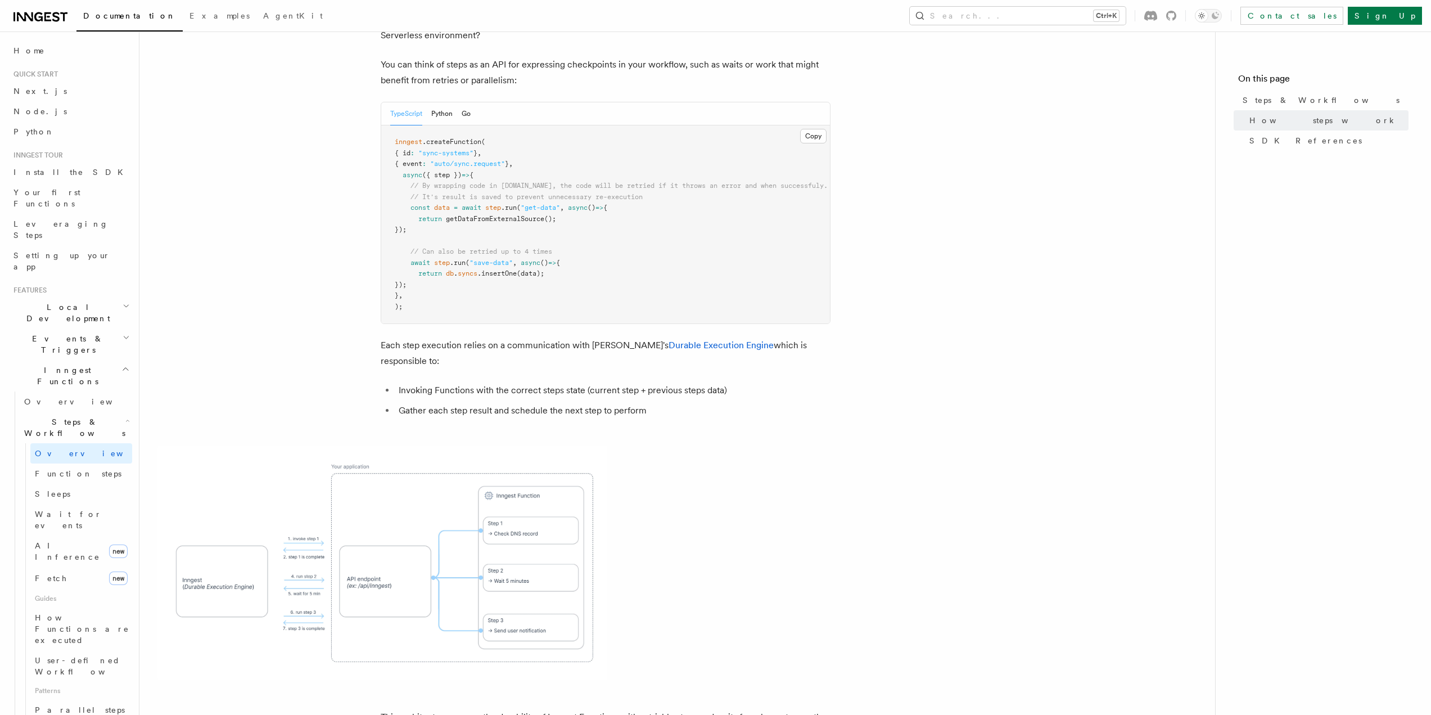
click at [574, 382] on li "Invoking Functions with the correct steps state (current step + previous steps …" at bounding box center [612, 390] width 435 height 16
drag, startPoint x: 406, startPoint y: 361, endPoint x: 638, endPoint y: 365, distance: 232.2
click at [620, 403] on li "Gather each step result and schedule the next step to perform" at bounding box center [612, 411] width 435 height 16
click at [667, 367] on article "Features Inngest Functions Steps & Workflows Steps are fundamental building blo…" at bounding box center [676, 391] width 1039 height 1695
drag, startPoint x: 663, startPoint y: 355, endPoint x: 388, endPoint y: 359, distance: 275.5
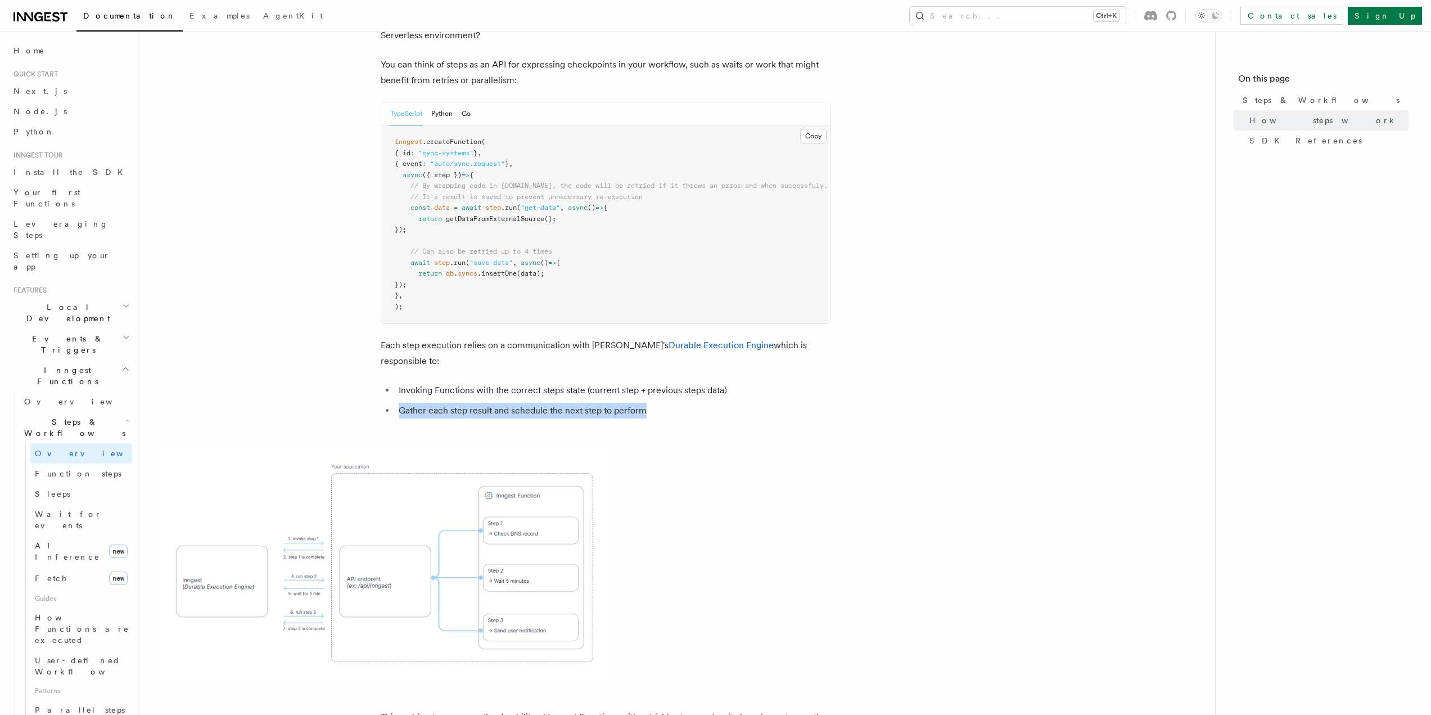
click at [395, 403] on li "Gather each step result and schedule the next step to perform" at bounding box center [612, 411] width 435 height 16
click at [433, 376] on article "Features Inngest Functions Steps & Workflows Steps are fundamental building blo…" at bounding box center [676, 391] width 1039 height 1695
drag, startPoint x: 469, startPoint y: 361, endPoint x: 649, endPoint y: 364, distance: 180.5
click at [649, 403] on li "Gather each step result and schedule the next step to perform" at bounding box center [612, 411] width 435 height 16
click at [662, 367] on article "Features Inngest Functions Steps & Workflows Steps are fundamental building blo…" at bounding box center [676, 391] width 1039 height 1695
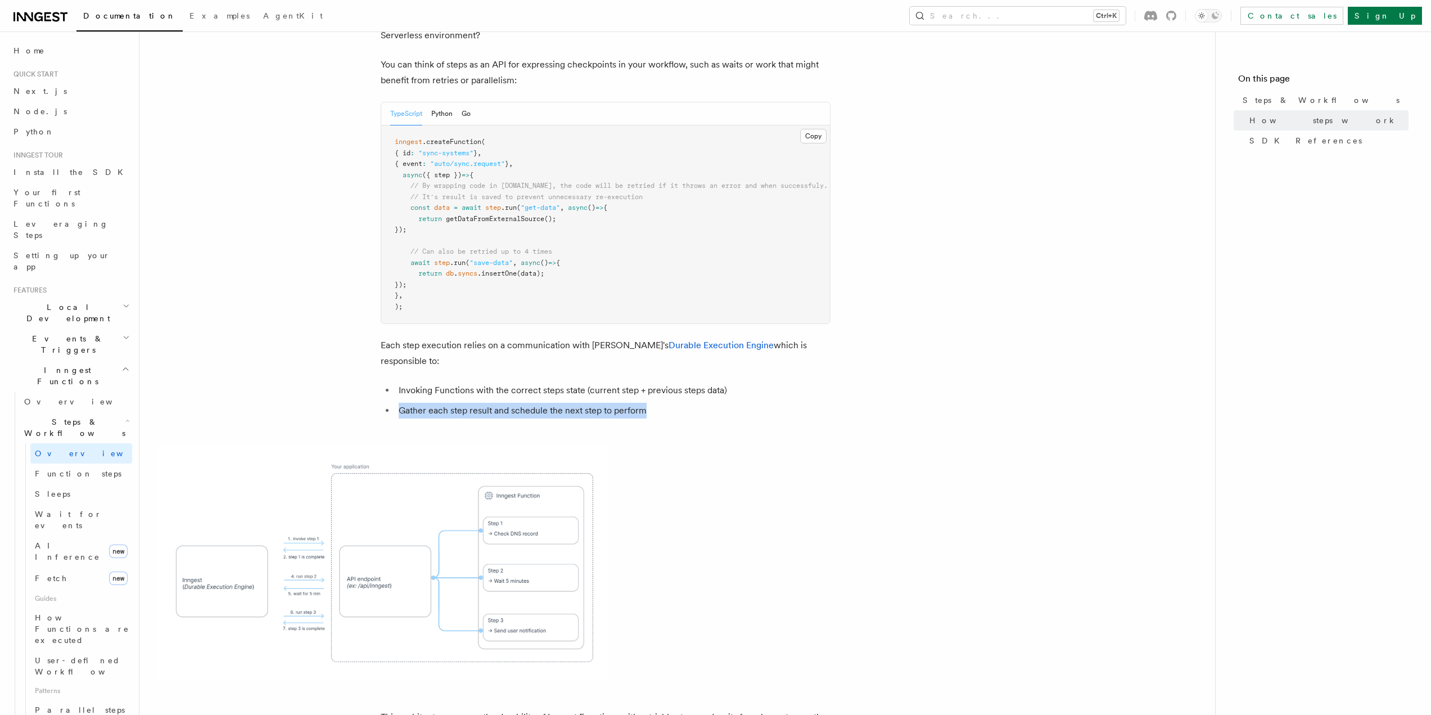
drag, startPoint x: 650, startPoint y: 363, endPoint x: 386, endPoint y: 364, distance: 263.7
click at [395, 403] on li "Gather each step result and schedule the next step to perform" at bounding box center [612, 411] width 435 height 16
click at [771, 376] on article "Features Inngest Functions Steps & Workflows Steps are fundamental building blo…" at bounding box center [676, 391] width 1039 height 1695
drag, startPoint x: 688, startPoint y: 358, endPoint x: 387, endPoint y: 358, distance: 301.3
click at [395, 403] on li "Gather each step result and schedule the next step to perform" at bounding box center [612, 411] width 435 height 16
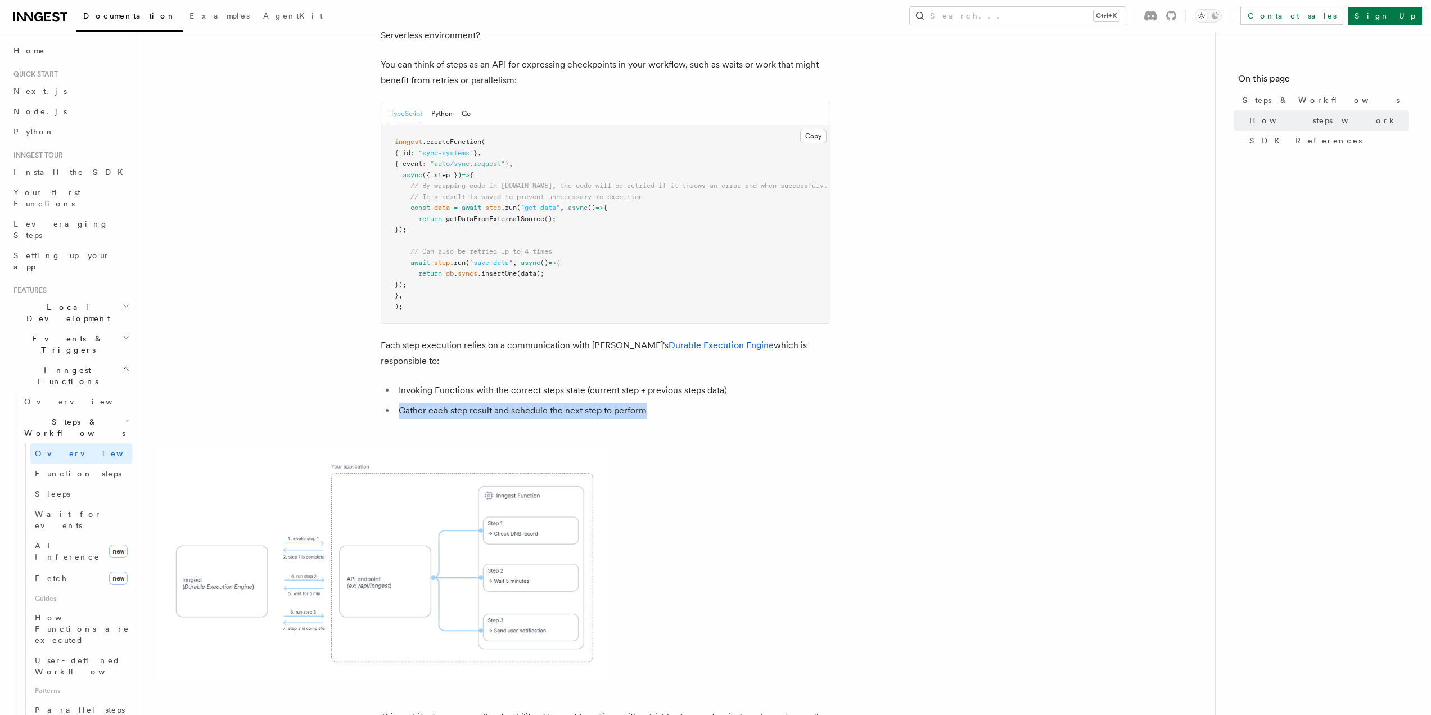
click at [688, 403] on li "Gather each step result and schedule the next step to perform" at bounding box center [612, 411] width 435 height 16
drag, startPoint x: 683, startPoint y: 359, endPoint x: 420, endPoint y: 363, distance: 262.6
click at [394, 382] on ul "Invoking Functions with the correct steps state (current step + previous steps …" at bounding box center [606, 400] width 450 height 36
click at [697, 369] on article "Features Inngest Functions Steps & Workflows Steps are fundamental building blo…" at bounding box center [676, 391] width 1039 height 1695
click at [679, 403] on li "Gather each step result and schedule the next step to perform" at bounding box center [612, 411] width 435 height 16
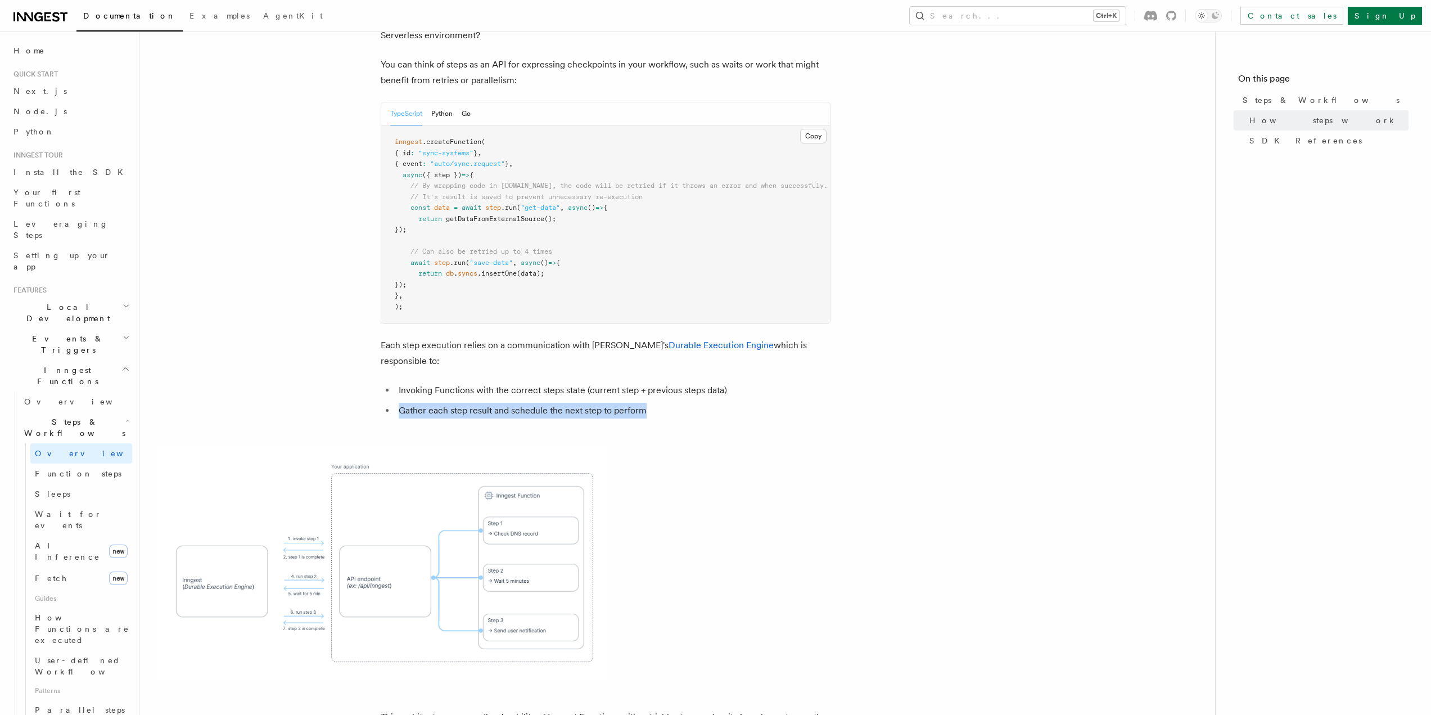
drag, startPoint x: 674, startPoint y: 358, endPoint x: 379, endPoint y: 359, distance: 295.1
click at [379, 359] on article "Features Inngest Functions Steps & Workflows Steps are fundamental building blo…" at bounding box center [676, 391] width 1039 height 1695
drag, startPoint x: 747, startPoint y: 375, endPoint x: 763, endPoint y: 373, distance: 15.9
click at [761, 375] on article "Features Inngest Functions Steps & Workflows Steps are fundamental building blo…" at bounding box center [676, 391] width 1039 height 1695
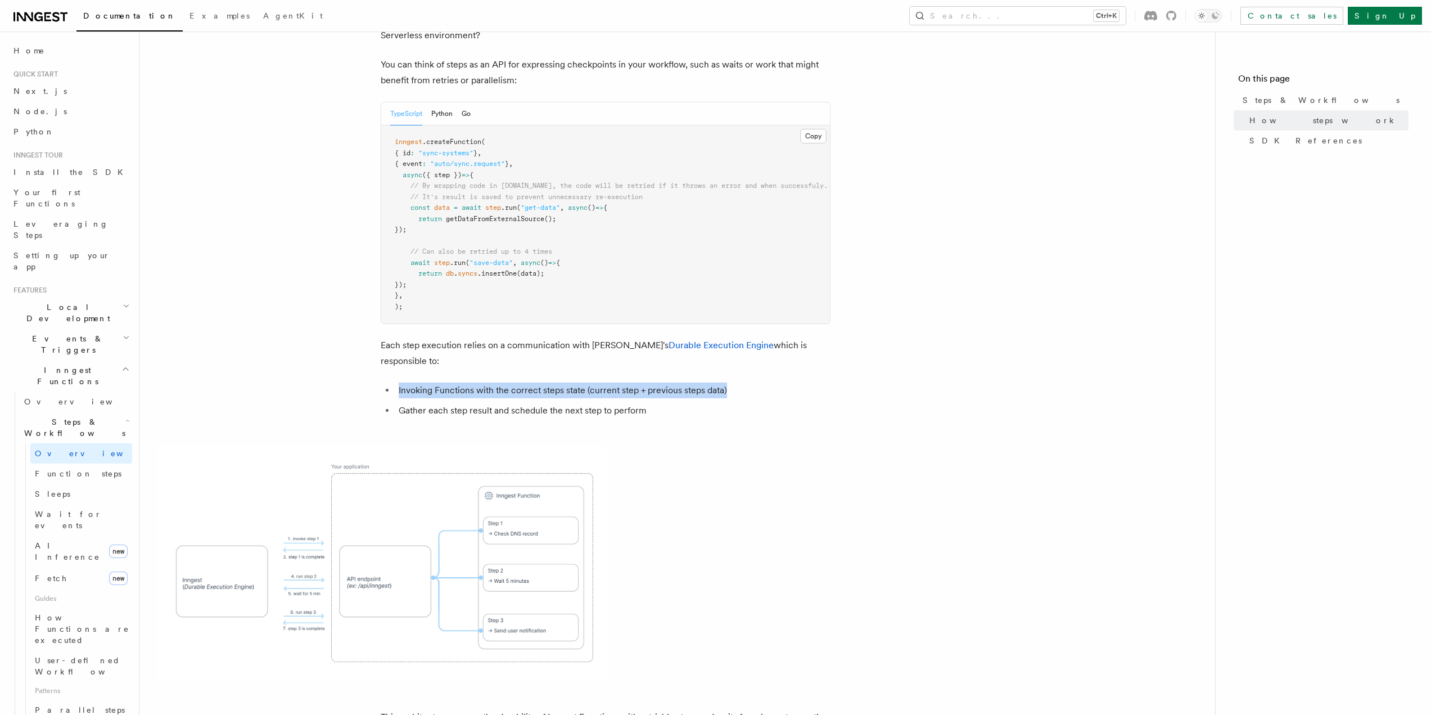
drag, startPoint x: 708, startPoint y: 336, endPoint x: 361, endPoint y: 338, distance: 346.9
click at [361, 338] on article "Features Inngest Functions Steps & Workflows Steps are fundamental building blo…" at bounding box center [676, 391] width 1039 height 1695
click at [768, 382] on article "Features Inngest Functions Steps & Workflows Steps are fundamental building blo…" at bounding box center [676, 391] width 1039 height 1695
click at [730, 382] on li "Invoking Functions with the correct steps state (current step + previous steps …" at bounding box center [612, 390] width 435 height 16
drag, startPoint x: 732, startPoint y: 336, endPoint x: 391, endPoint y: 333, distance: 341.8
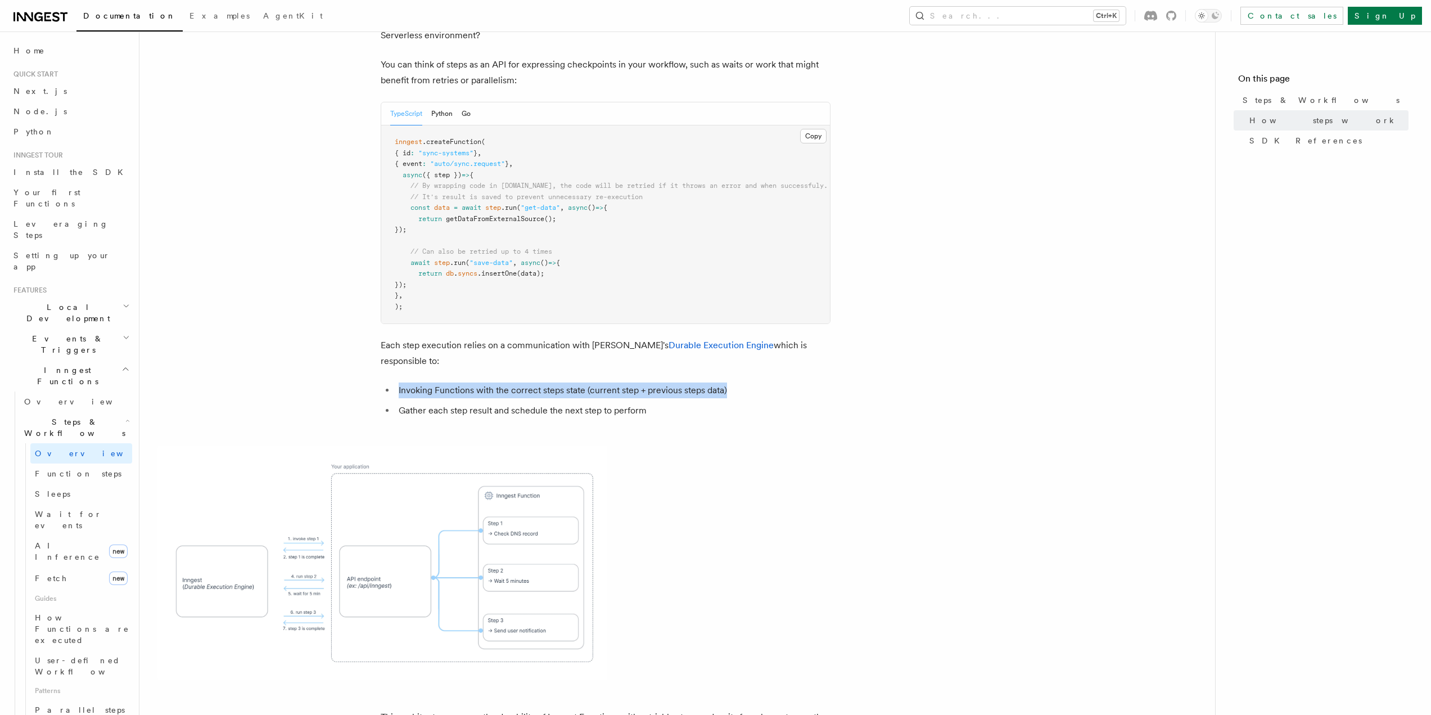
click at [391, 382] on ul "Invoking Functions with the correct steps state (current step + previous steps …" at bounding box center [606, 400] width 450 height 36
drag, startPoint x: 639, startPoint y: 422, endPoint x: 645, endPoint y: 408, distance: 15.1
click at [645, 445] on span at bounding box center [676, 562] width 1039 height 234
drag, startPoint x: 683, startPoint y: 338, endPoint x: 370, endPoint y: 341, distance: 313.1
click at [370, 341] on article "Features Inngest Functions Steps & Workflows Steps are fundamental building blo…" at bounding box center [676, 391] width 1039 height 1695
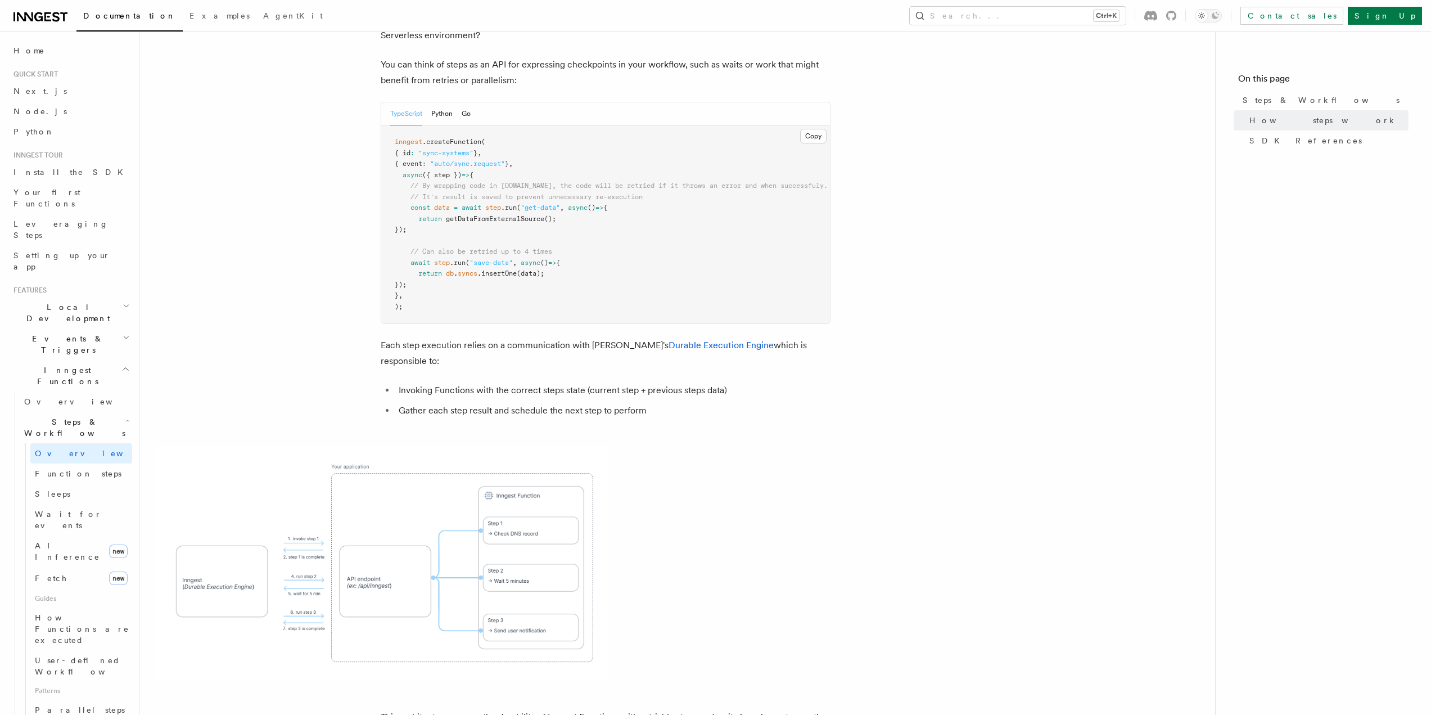
click at [607, 382] on article "Features Inngest Functions Steps & Workflows Steps are fundamental building blo…" at bounding box center [676, 391] width 1039 height 1695
drag, startPoint x: 740, startPoint y: 345, endPoint x: 394, endPoint y: 345, distance: 346.3
click at [394, 382] on ul "Invoking Functions with the correct steps state (current step + previous steps …" at bounding box center [606, 400] width 450 height 36
drag, startPoint x: 574, startPoint y: 386, endPoint x: 676, endPoint y: 365, distance: 104.4
click at [584, 388] on article "Features Inngest Functions Steps & Workflows Steps are fundamental building blo…" at bounding box center [676, 391] width 1039 height 1695
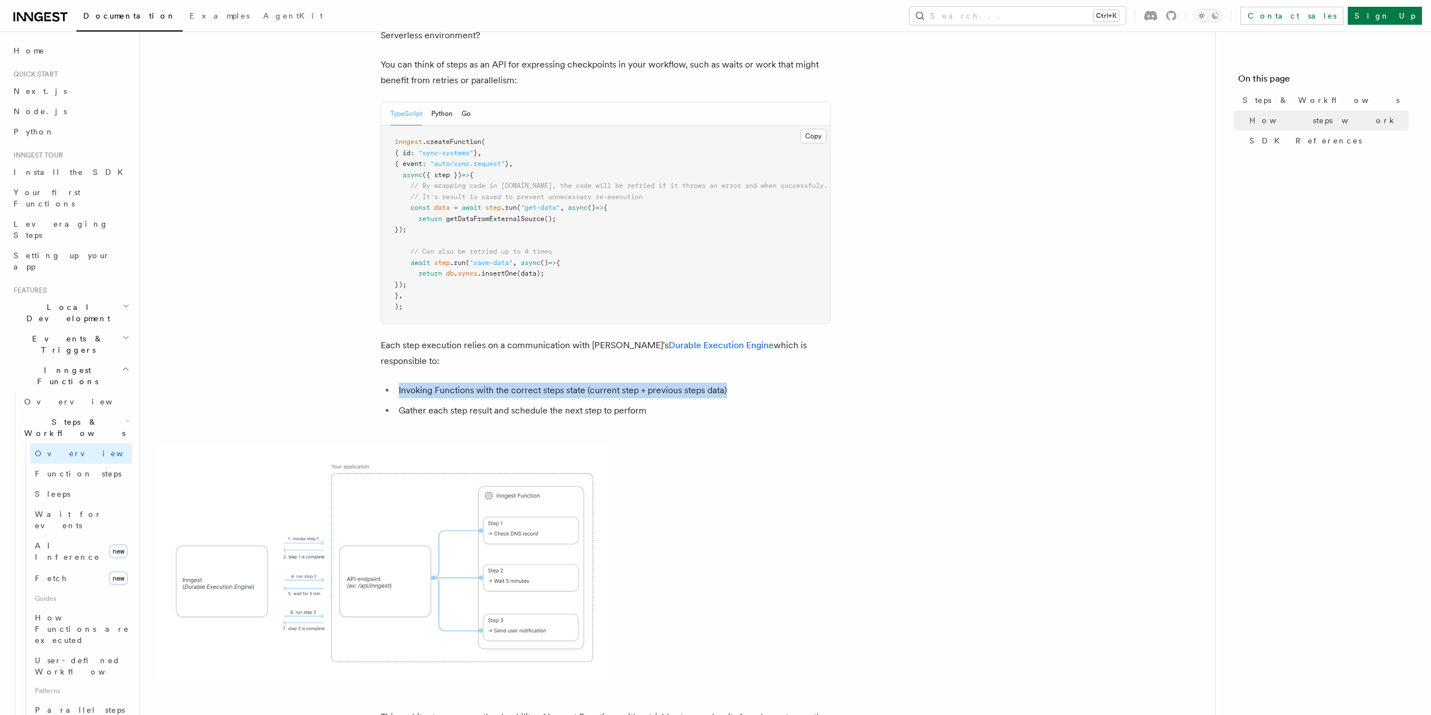
drag, startPoint x: 715, startPoint y: 339, endPoint x: 329, endPoint y: 339, distance: 385.6
click at [329, 339] on article "Features Inngest Functions Steps & Workflows Steps are fundamental building blo…" at bounding box center [676, 391] width 1039 height 1695
drag, startPoint x: 734, startPoint y: 421, endPoint x: 739, endPoint y: 414, distance: 8.6
click at [738, 445] on span at bounding box center [676, 562] width 1039 height 234
drag, startPoint x: 726, startPoint y: 334, endPoint x: 320, endPoint y: 327, distance: 405.4
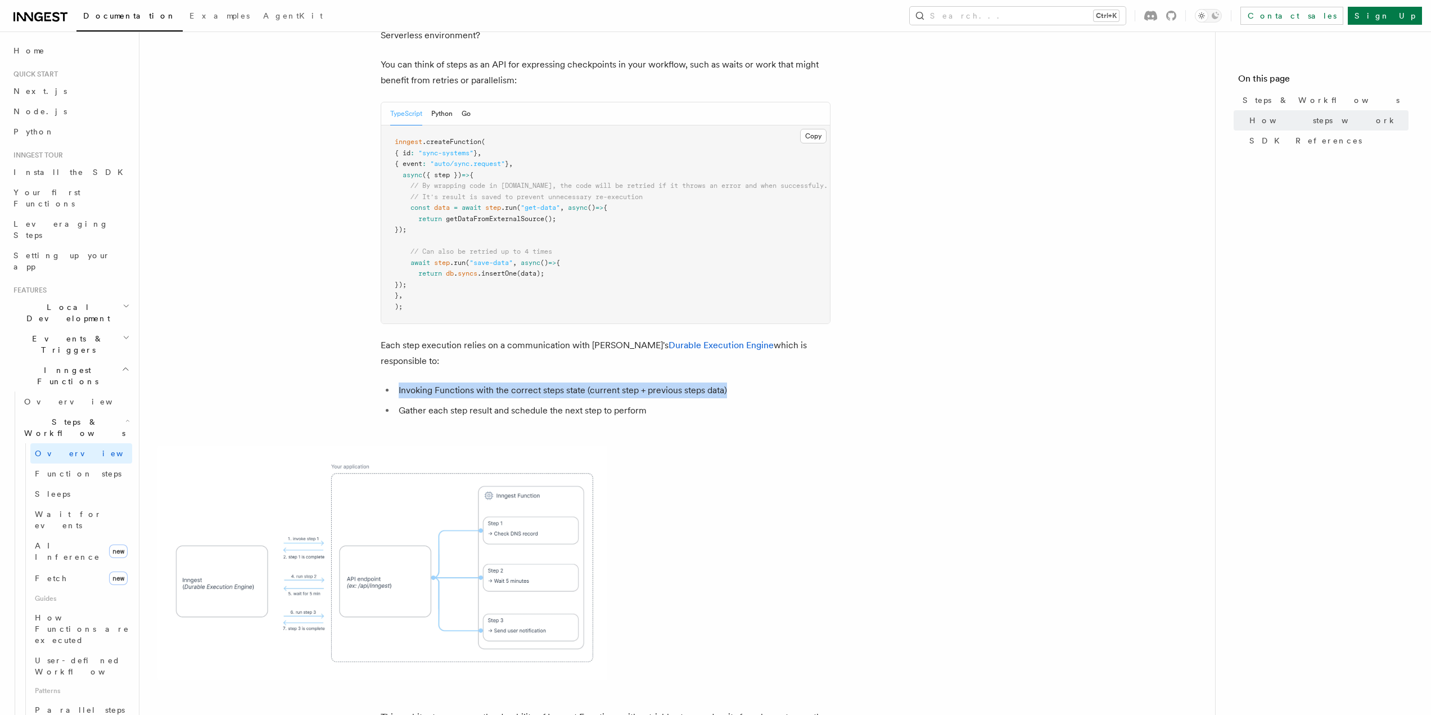
click at [320, 327] on article "Features Inngest Functions Steps & Workflows Steps are fundamental building blo…" at bounding box center [676, 391] width 1039 height 1695
click at [708, 403] on li "Gather each step result and schedule the next step to perform" at bounding box center [612, 411] width 435 height 16
drag
click at [397, 382] on li "Invoking Functions with the correct steps state (current step + previous steps …" at bounding box center [612, 390] width 435 height 16
click at [659, 389] on article "Features Inngest Functions Steps & Workflows Steps are fundamental building blo…" at bounding box center [676, 391] width 1039 height 1695
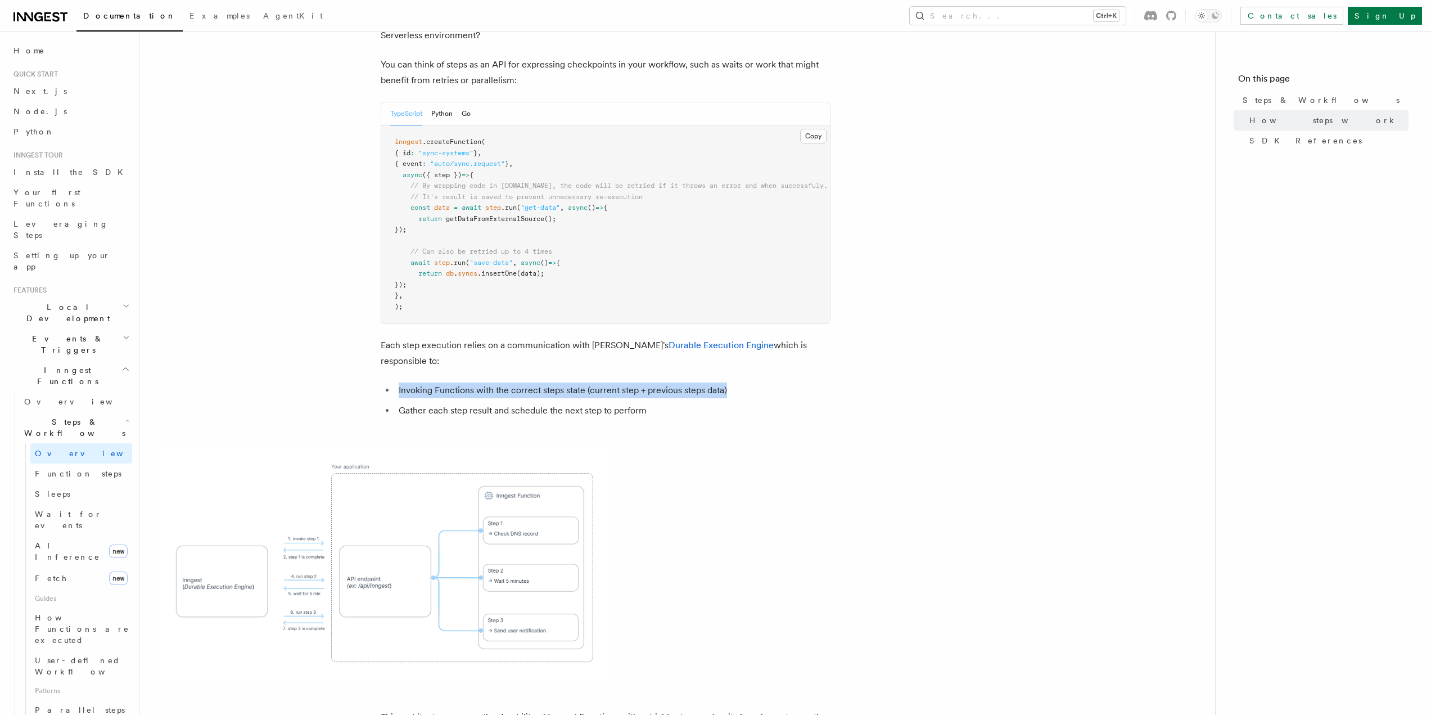
click at [369, 340] on article "Features Inngest Functions Steps & Workflows Steps are fundamental building blo…" at bounding box center [676, 391] width 1039 height 1695
click at [675, 379] on article "Features Inngest Functions Steps & Workflows Steps are fundamental building blo…" at bounding box center [676, 391] width 1039 height 1695
click at [391, 382] on ul "Invoking Functions with the correct steps state (current step + previous steps …" at bounding box center [606, 400] width 450 height 36
click at [707, 391] on article "Features Inngest Functions Steps & Workflows Steps are fundamental building blo…" at bounding box center [676, 391] width 1039 height 1695
click at [358, 342] on article "Features Inngest Functions Steps & Workflows Steps are fundamental building blo…" at bounding box center [676, 391] width 1039 height 1695
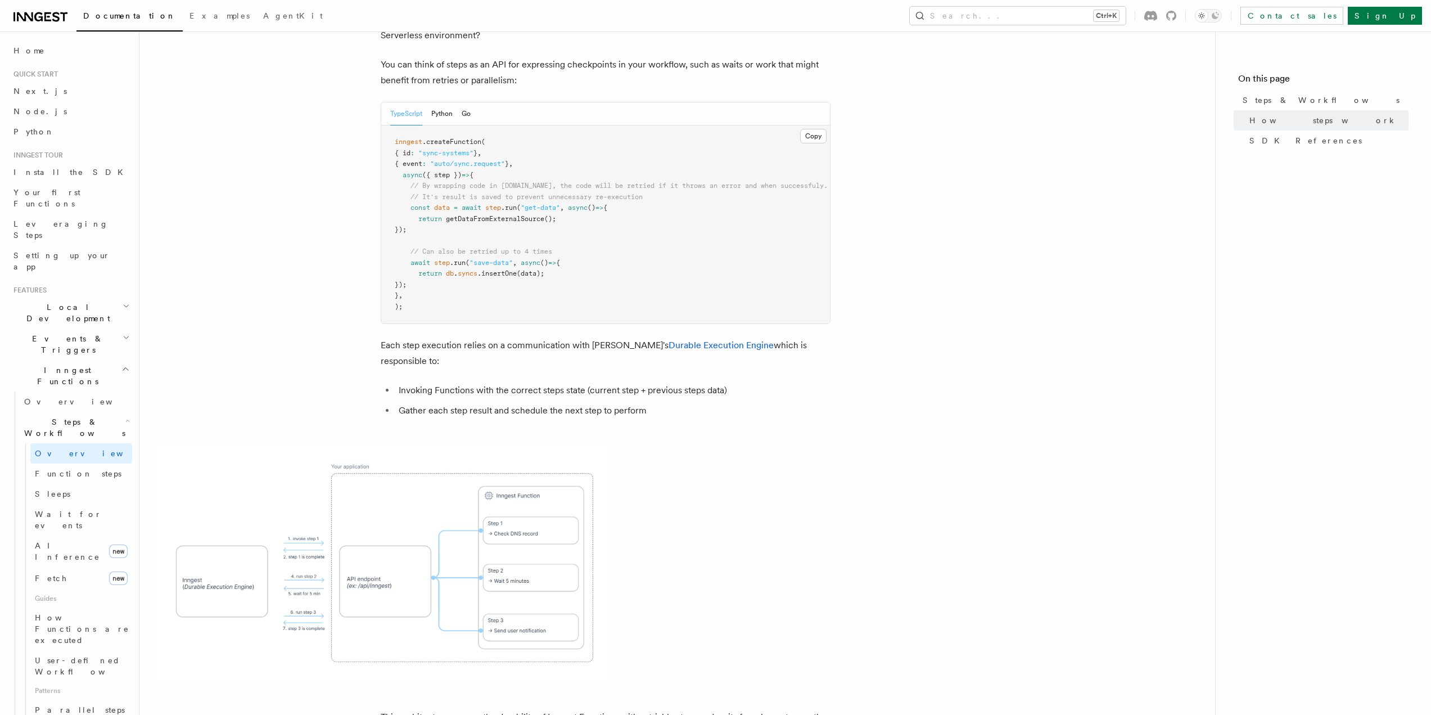
click at [771, 374] on article "Features Inngest Functions Steps & Workflows Steps are fundamental building blo…" at bounding box center [676, 391] width 1039 height 1695
click at [392, 382] on ul "Invoking Functions with the correct steps state (current step + previous steps …" at bounding box center [606, 400] width 450 height 36
click at [666, 384] on article "Features Inngest Functions Steps & Workflows Steps are fundamental building blo…" at bounding box center [676, 391] width 1039 height 1695
click at [295, 333] on article "Features Inngest Functions Steps & Workflows Steps are fundamental building blo…" at bounding box center [676, 391] width 1039 height 1695
click at [599, 403] on li "Gather each step result and schedule the next step to perform" at bounding box center [612, 411] width 435 height 16
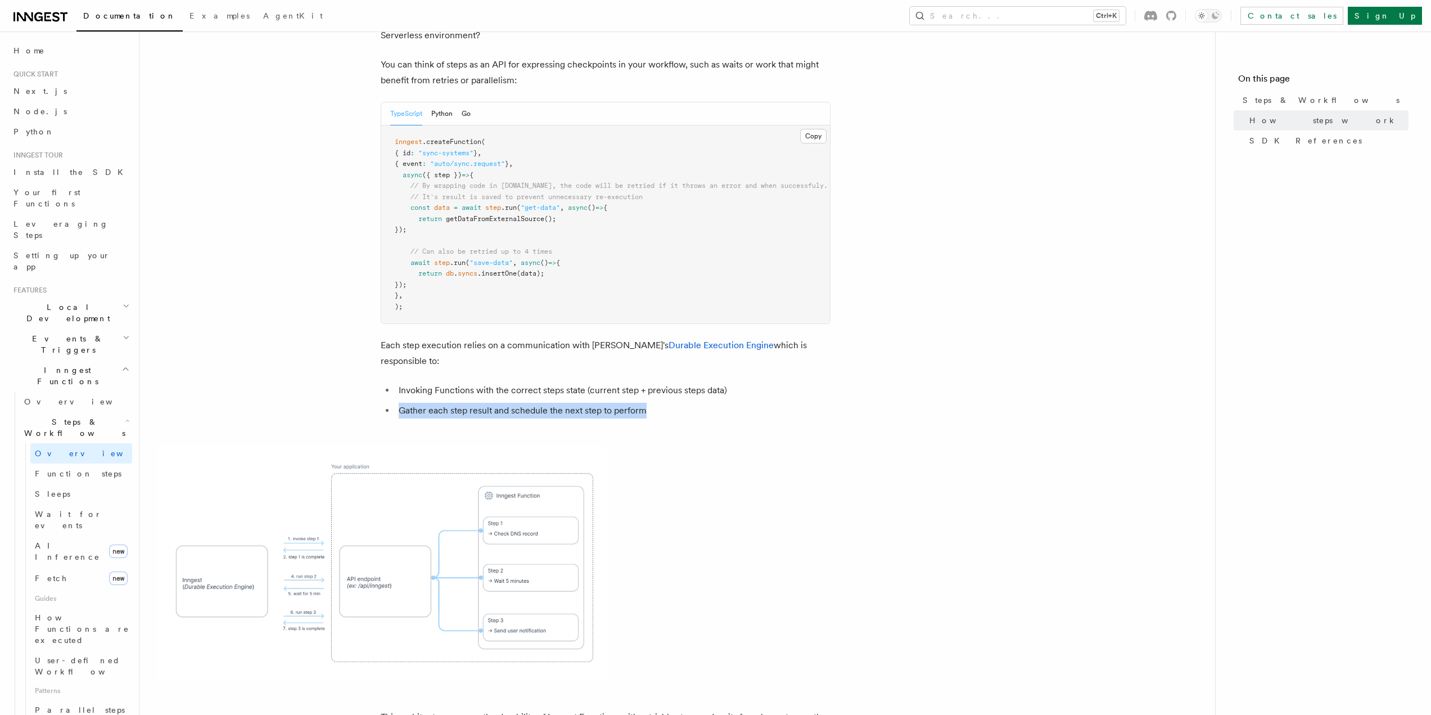
click at [324, 344] on article "Features Inngest Functions Steps & Workflows Steps are fundamental building blo…" at bounding box center [676, 391] width 1039 height 1695
click at [770, 382] on li "Invoking Functions with the correct steps state (current step + previous steps …" at bounding box center [612, 390] width 435 height 16
click at [769, 382] on li "Invoking Functions with the correct steps state (current step + previous steps …" at bounding box center [612, 390] width 435 height 16
click at [744, 382] on li "Invoking Functions with the correct steps state (current step + previous steps …" at bounding box center [612, 390] width 435 height 16
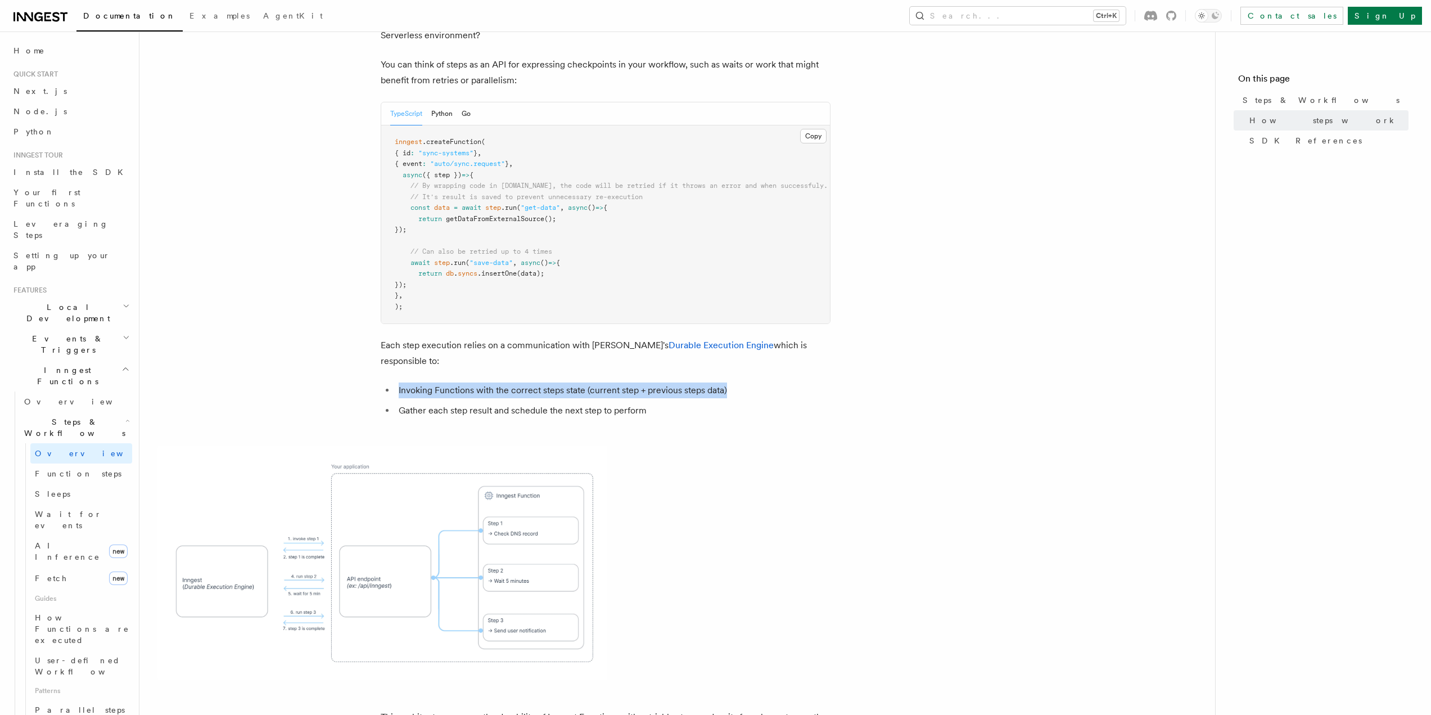
click at [395, 382] on li "Invoking Functions with the correct steps state (current step + previous steps …" at bounding box center [612, 390] width 435 height 16
click at [730, 445] on span at bounding box center [676, 562] width 1039 height 234
click at [361, 341] on article "Features Inngest Functions Steps & Workflows Steps are fundamental building blo…" at bounding box center [676, 391] width 1039 height 1695
click at [721, 373] on article "Features Inngest Functions Steps & Workflows Steps are fundamental building blo…" at bounding box center [676, 391] width 1039 height 1695
click at [364, 341] on article "Features Inngest Functions Steps & Workflows Steps are fundamental building blo…" at bounding box center [676, 391] width 1039 height 1695
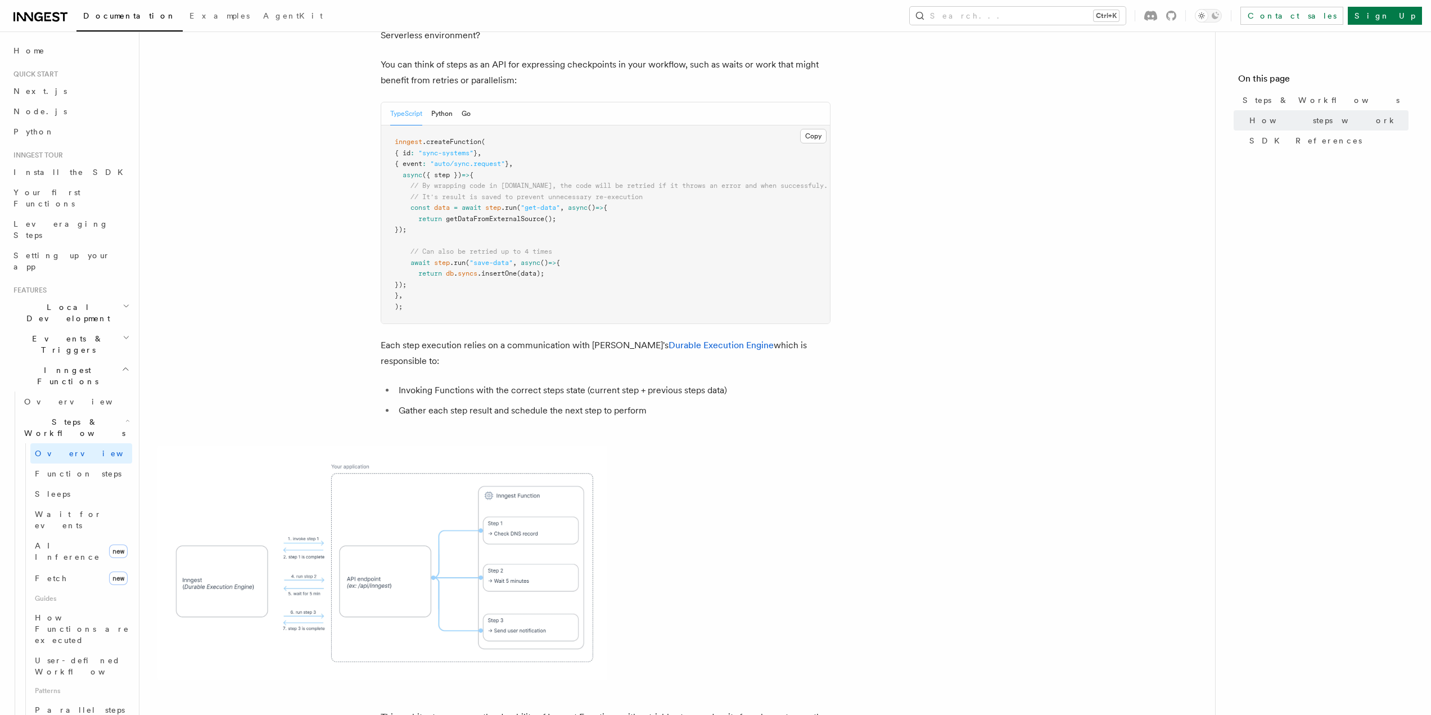
click at [721, 403] on li "Gather each step result and schedule the next step to perform" at bounding box center [612, 411] width 435 height 16
click at [369, 343] on article "Features Inngest Functions Steps & Workflows Steps are fundamental building blo…" at bounding box center [676, 391] width 1039 height 1695
click at [802, 378] on article "Features Inngest Functions Steps & Workflows Steps are fundamental building blo…" at bounding box center [676, 391] width 1039 height 1695
drag, startPoint x: 506, startPoint y: 338, endPoint x: 540, endPoint y: 338, distance: 34.3
click at [540, 382] on li "Invoking Functions with the correct steps state (current step + previous steps …" at bounding box center [612, 390] width 435 height 16
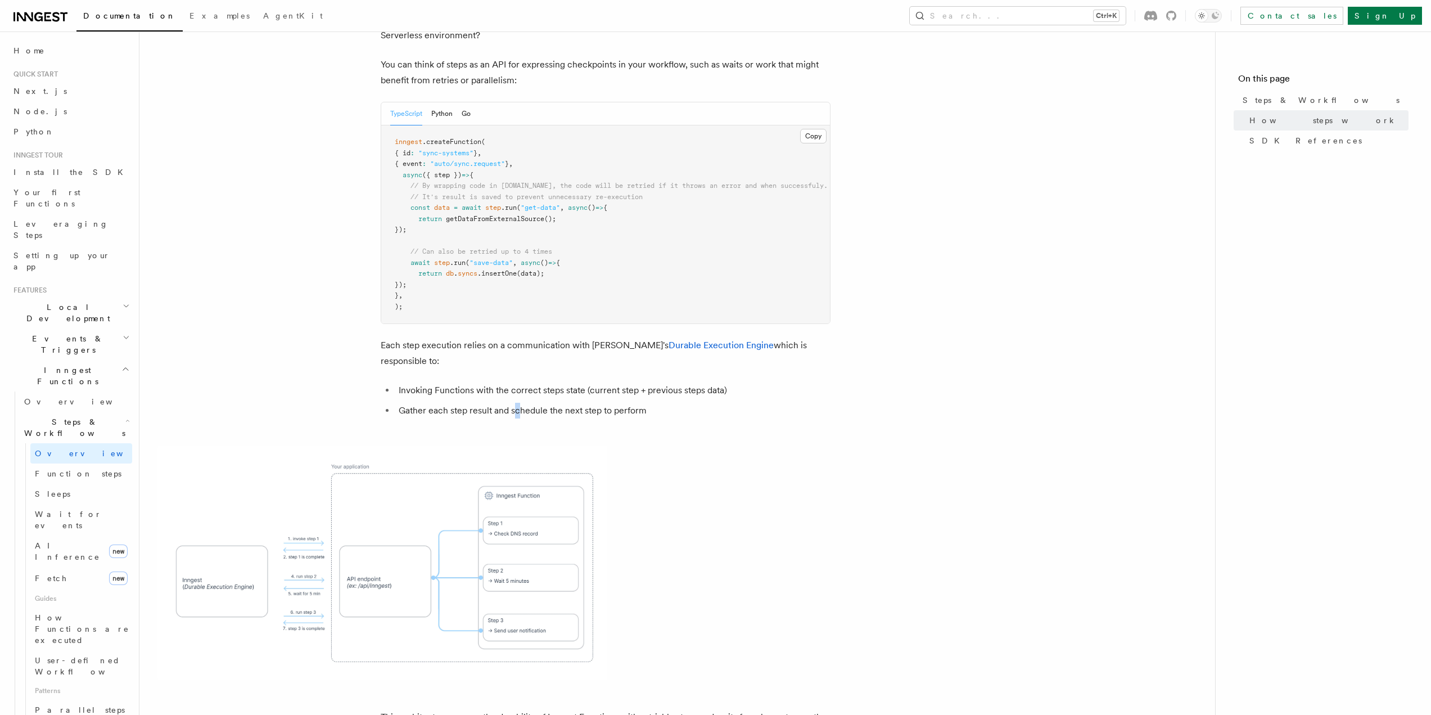
click at [516, 382] on ul "Invoking Functions with the correct steps state (current step + previous steps …" at bounding box center [606, 400] width 450 height 36
drag, startPoint x: 458, startPoint y: 342, endPoint x: 495, endPoint y: 343, distance: 37.7
click at [495, 382] on li "Invoking Functions with the correct steps state (current step + previous steps …" at bounding box center [612, 390] width 435 height 16
click at [453, 382] on ul "Invoking Functions with the correct steps state (current step + previous steps …" at bounding box center [606, 400] width 450 height 36
click at [456, 314] on article "Features Inngest Functions Steps & Workflows Steps are fundamental building blo…" at bounding box center [676, 391] width 1039 height 1695
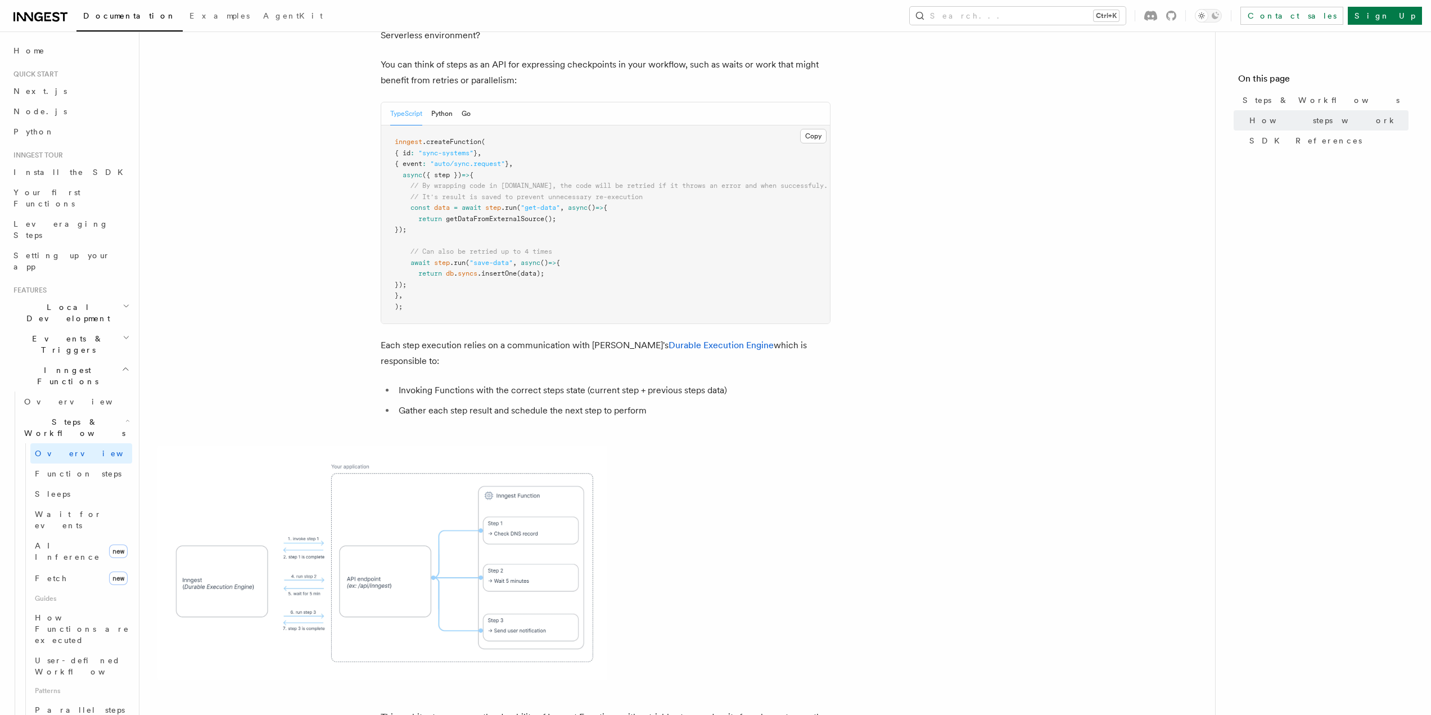
click at [637, 383] on article "Features Inngest Functions Steps & Workflows Steps are fundamental building blo…" at bounding box center [676, 391] width 1039 height 1695
drag, startPoint x: 837, startPoint y: 309, endPoint x: 771, endPoint y: 309, distance: 66.3
click at [771, 309] on article "Features Inngest Functions Steps & Workflows Steps are fundamental building blo…" at bounding box center [676, 391] width 1039 height 1695
click at [789, 382] on ul "Invoking Functions with the correct steps state (current step + previous steps …" at bounding box center [606, 400] width 450 height 36
click at [451, 382] on li "Invoking Functions with the correct steps state (current step + previous steps …" at bounding box center [612, 390] width 435 height 16
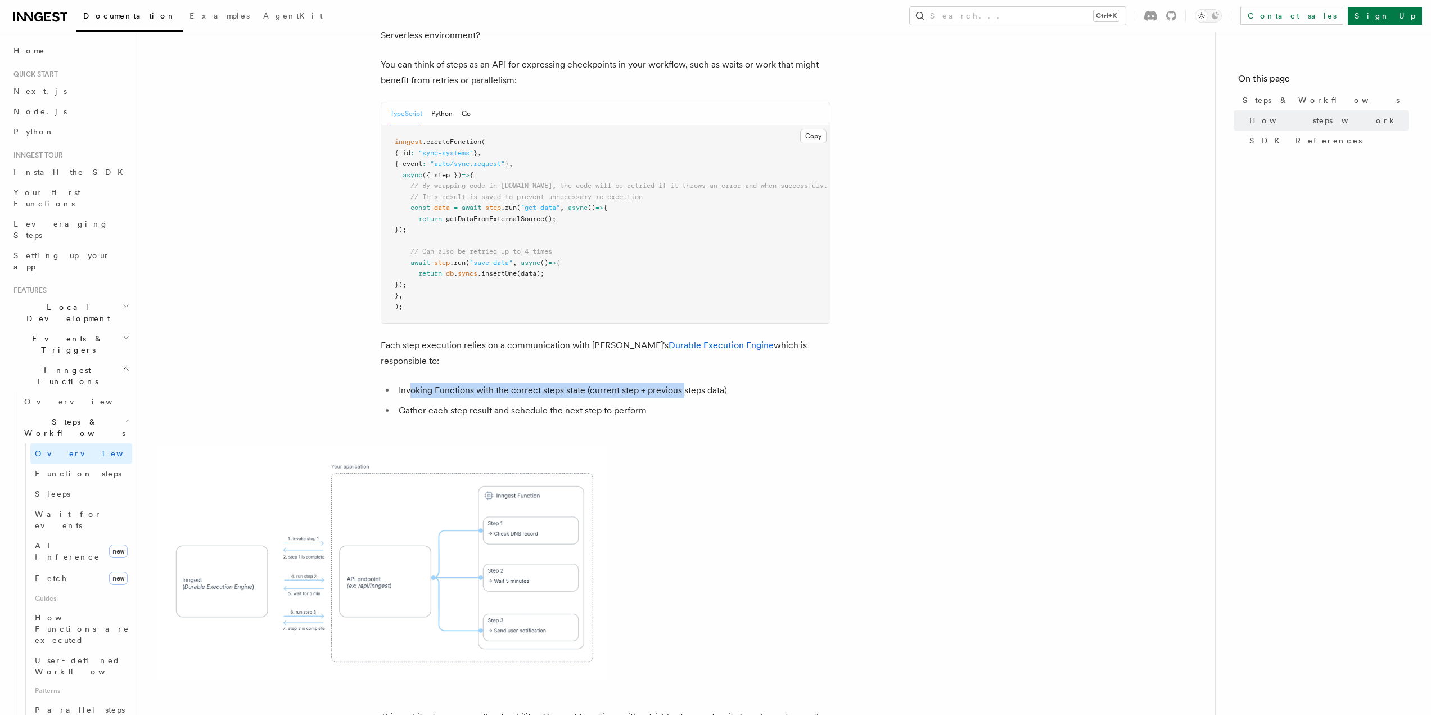
drag, startPoint x: 412, startPoint y: 336, endPoint x: 740, endPoint y: 347, distance: 328.5
click at [686, 382] on li "Invoking Functions with the correct steps state (current step + previous steps …" at bounding box center [612, 390] width 435 height 16
click at [747, 382] on ul "Invoking Functions with the correct steps state (current step + previous steps …" at bounding box center [606, 400] width 450 height 36
click at [552, 382] on li "Invoking Functions with the correct steps state (current step + previous steps …" at bounding box center [612, 390] width 435 height 16
click at [772, 382] on li "Invoking Functions with the correct steps state (current step + previous steps …" at bounding box center [612, 390] width 435 height 16
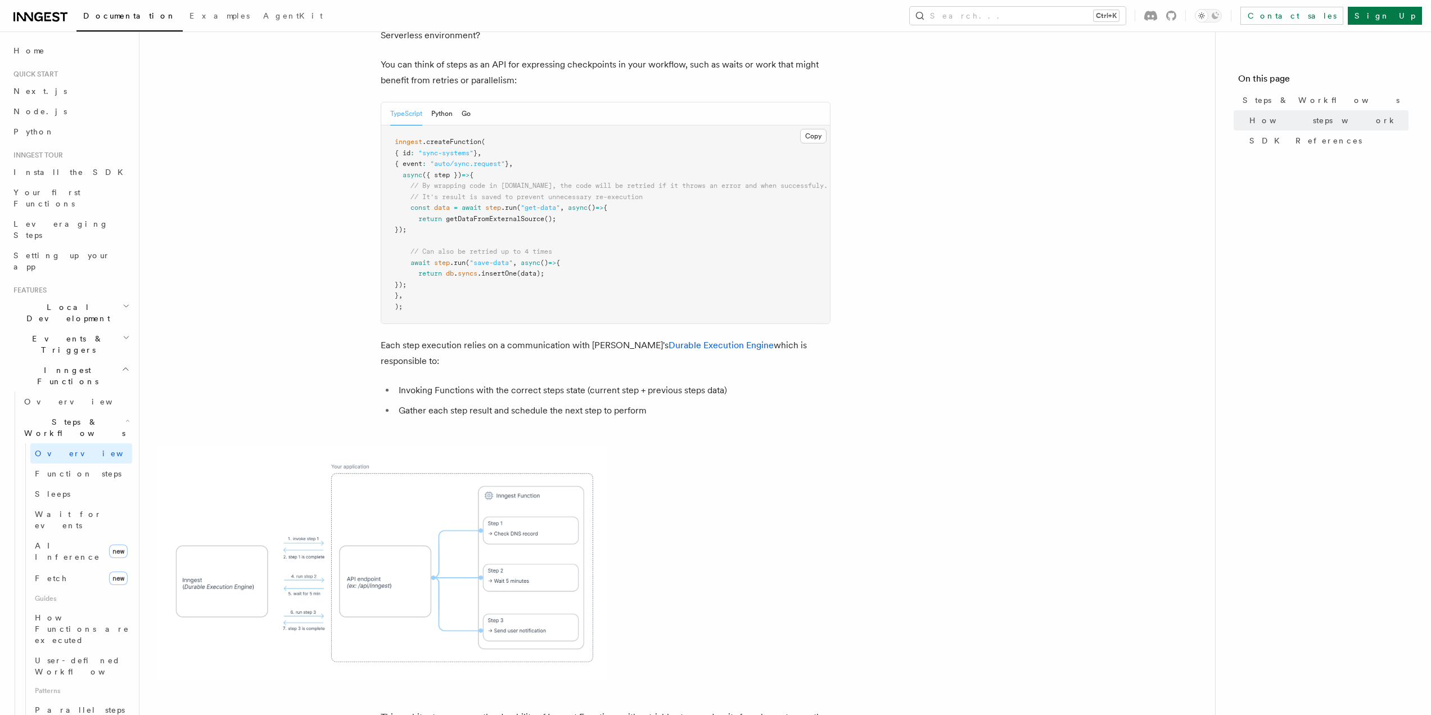
click at [767, 403] on li "Gather each step result and schedule the next step to perform" at bounding box center [612, 411] width 435 height 16
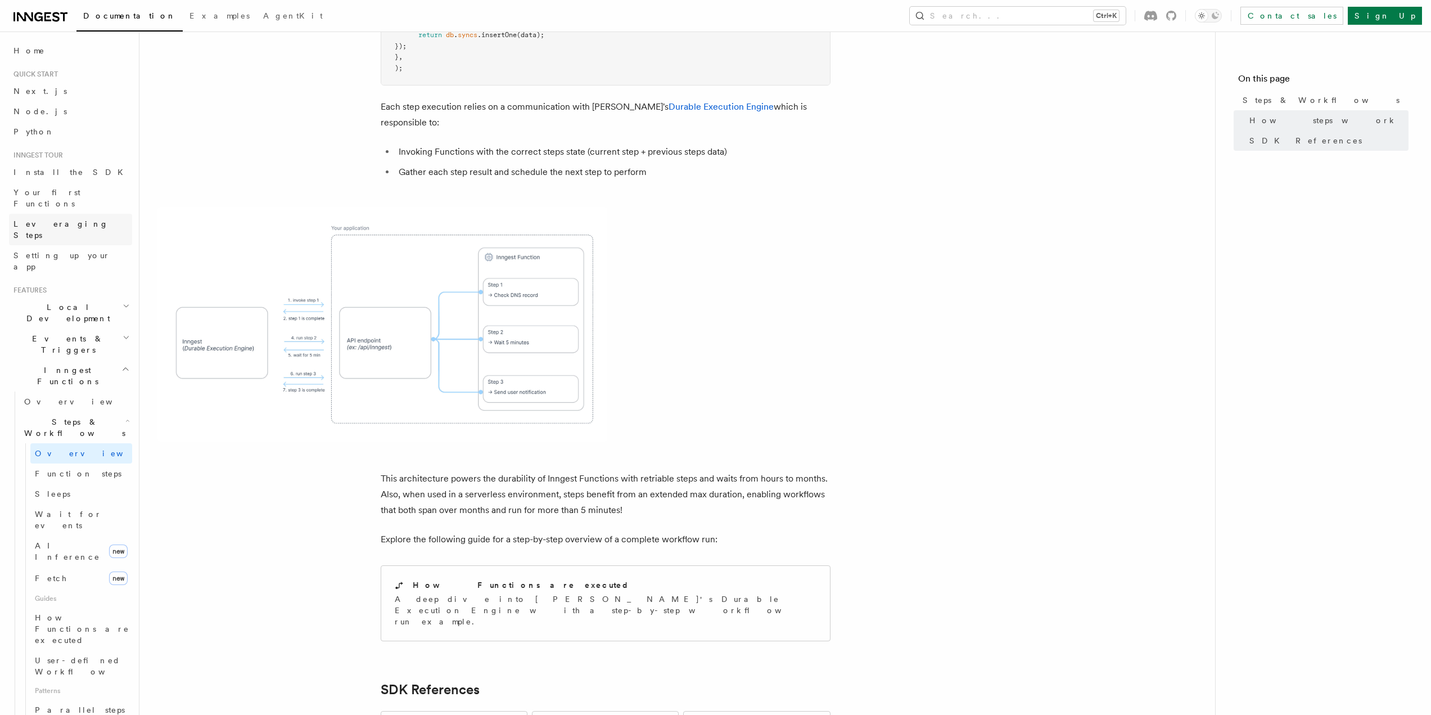
scroll to position [744, 0]
click at [71, 328] on h2 "Events & Triggers" at bounding box center [70, 343] width 123 height 31
click at [62, 360] on link "Overview" at bounding box center [76, 370] width 112 height 20
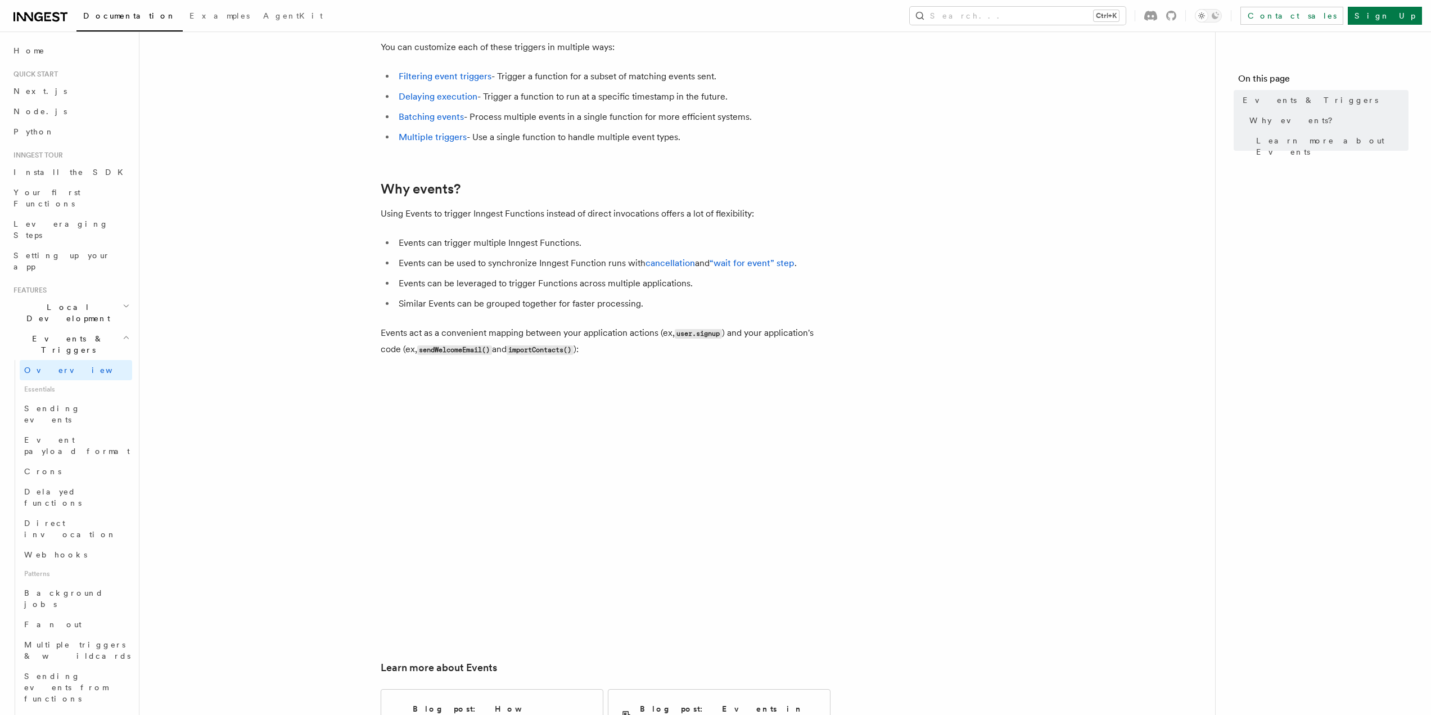
scroll to position [288, 0]
click at [500, 255] on li "Events can be used to synchronize Inngest Function runs with cancellation and “…" at bounding box center [612, 263] width 435 height 16
click at [468, 237] on ul "Events can trigger multiple Inngest Functions. Events can be used to synchroniz…" at bounding box center [606, 272] width 450 height 76
drag, startPoint x: 462, startPoint y: 250, endPoint x: 492, endPoint y: 249, distance: 29.8
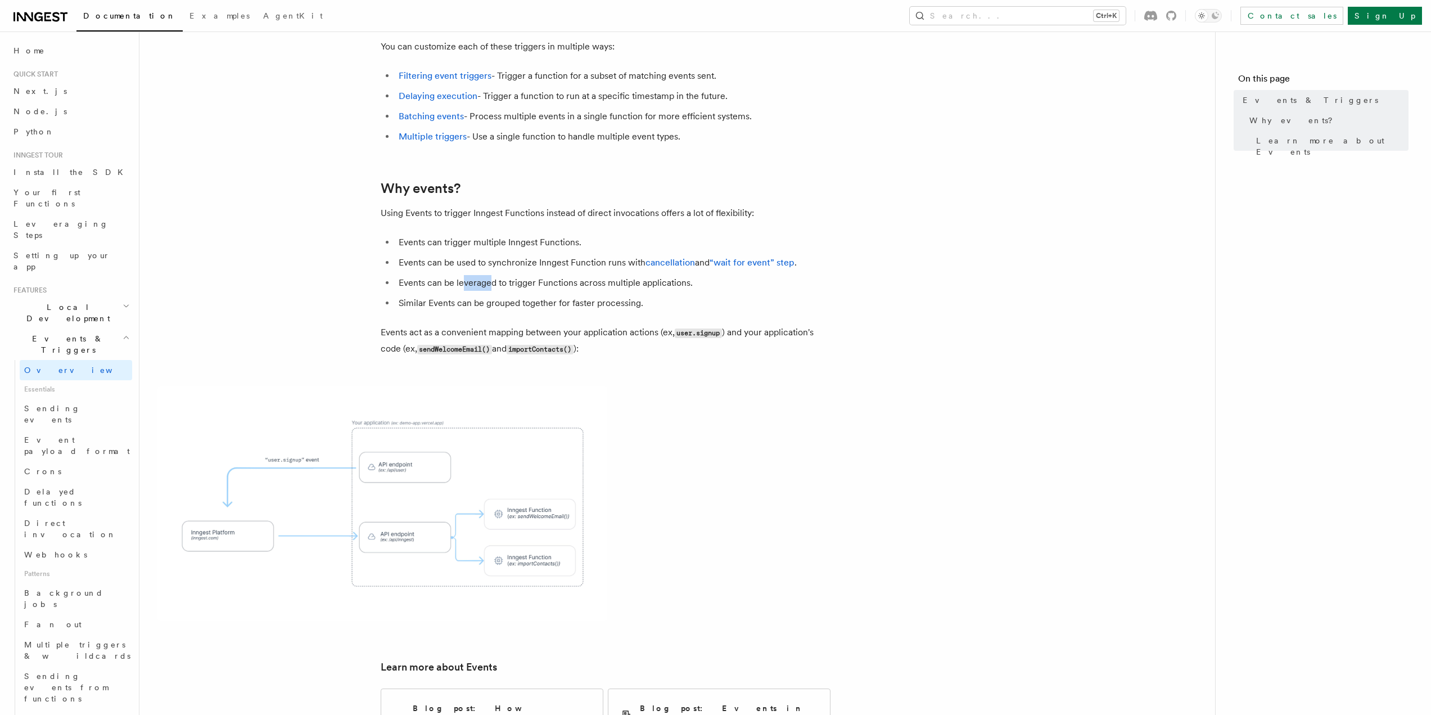
click at [492, 275] on li "Events can be leveraged to trigger Functions across multiple applications." at bounding box center [612, 283] width 435 height 16
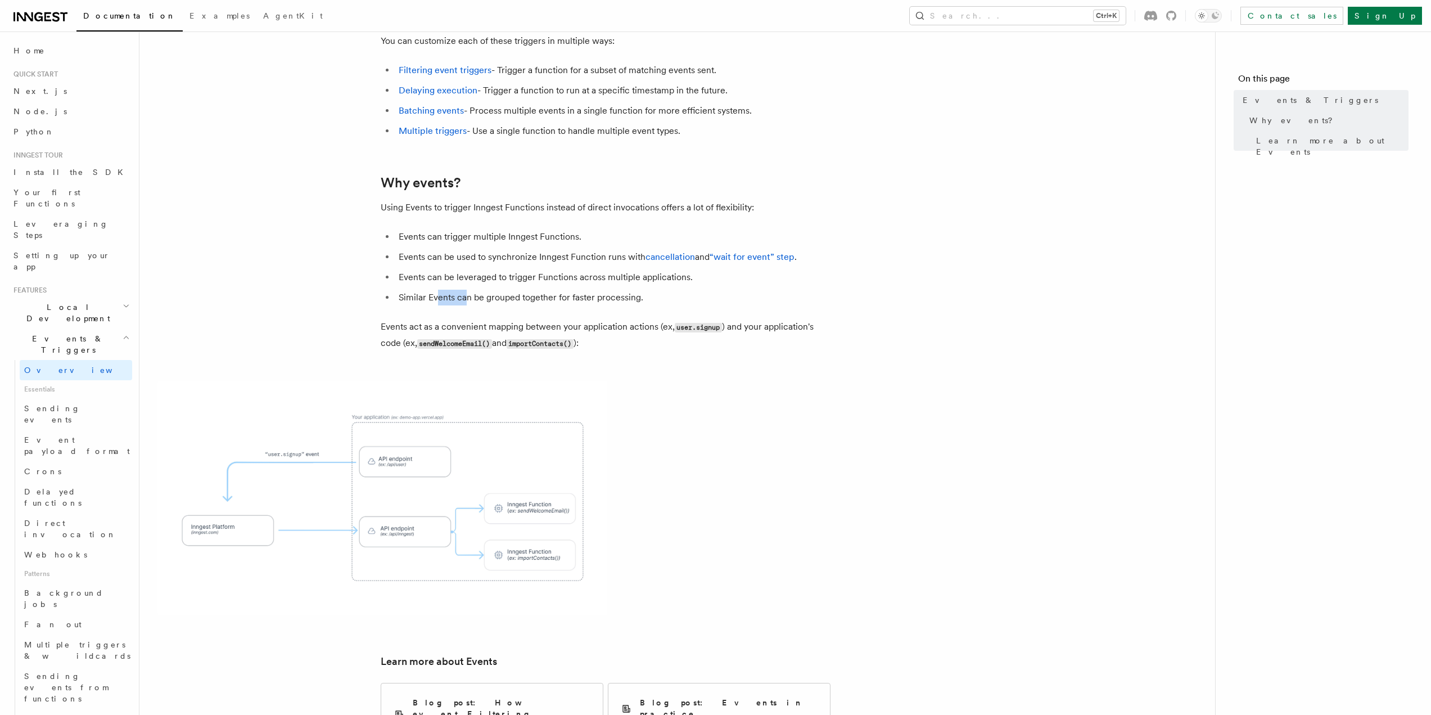
drag, startPoint x: 438, startPoint y: 267, endPoint x: 466, endPoint y: 259, distance: 28.8
click at [466, 290] on li "Similar Events can be grouped together for faster processing." at bounding box center [612, 298] width 435 height 16
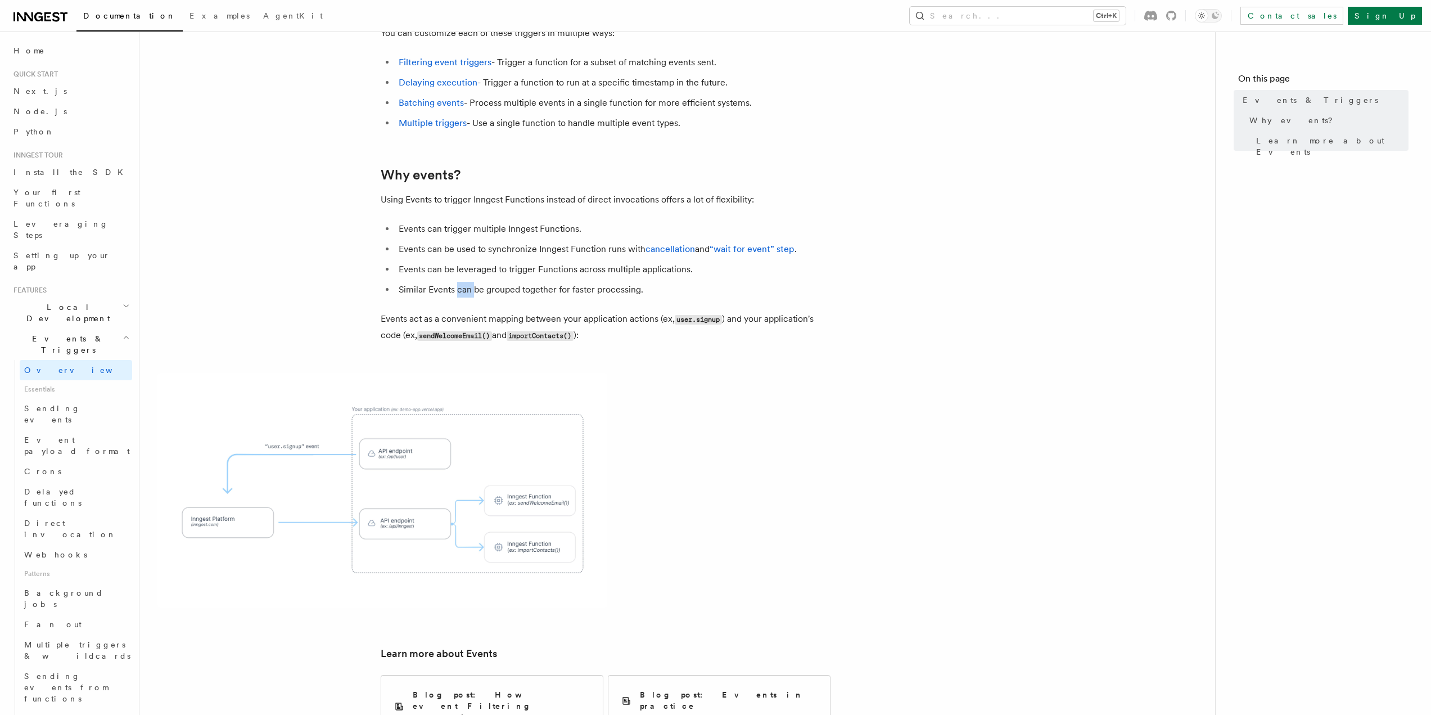
scroll to position [302, 0]
click at [555, 261] on li "Events can be leveraged to trigger Functions across multiple applications." at bounding box center [612, 269] width 435 height 16
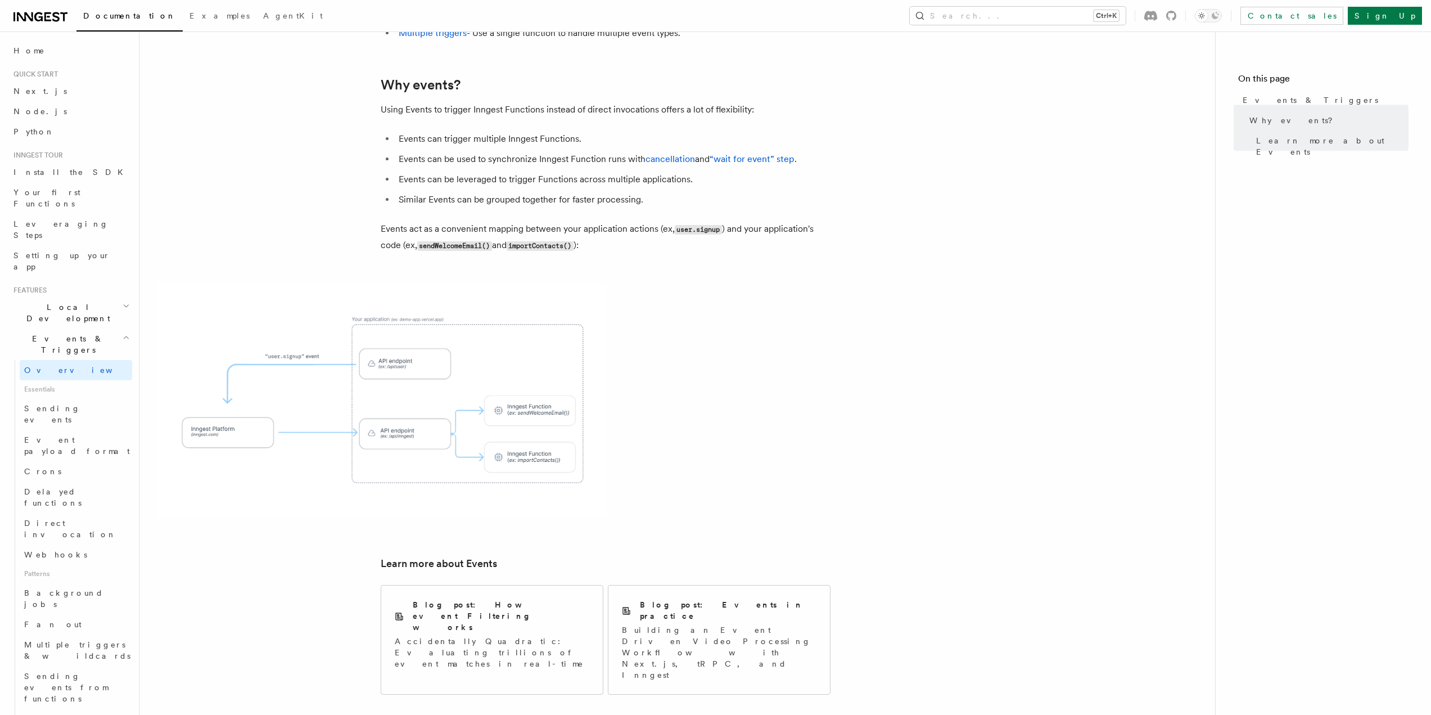
scroll to position [392, 0]
